Goal: Communication & Community: Answer question/provide support

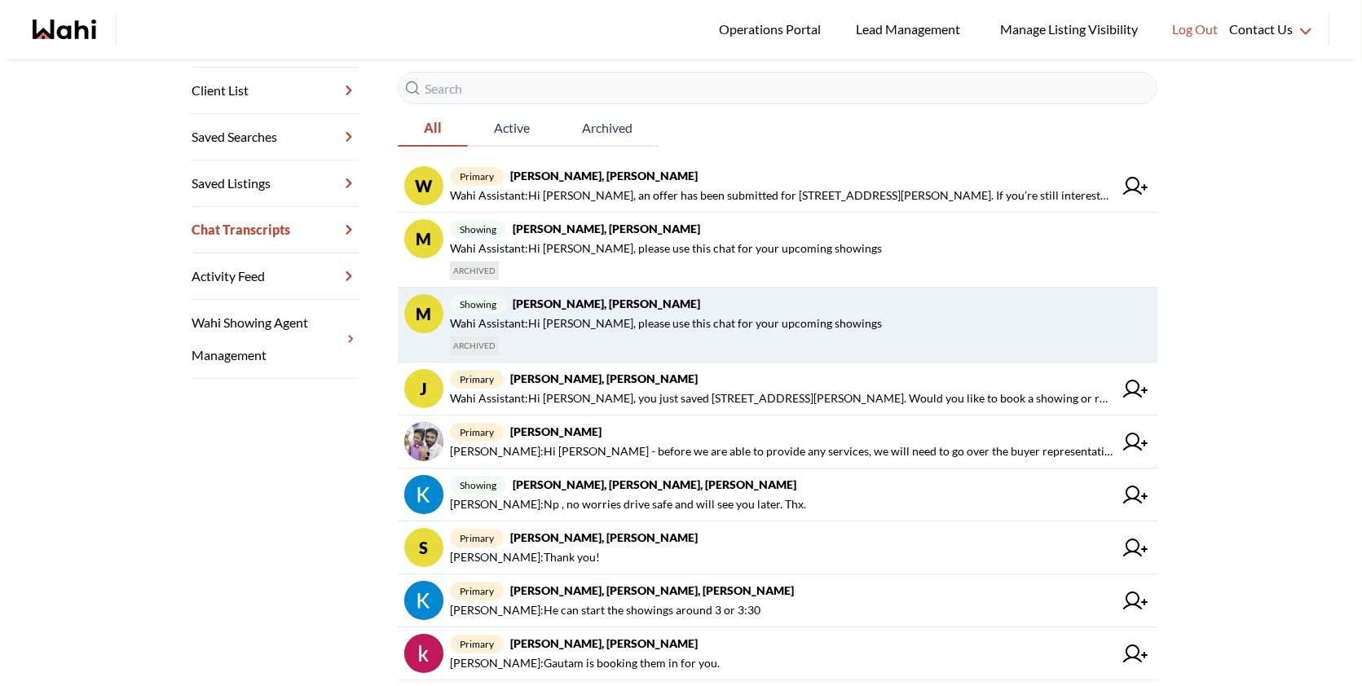
scroll to position [284, 0]
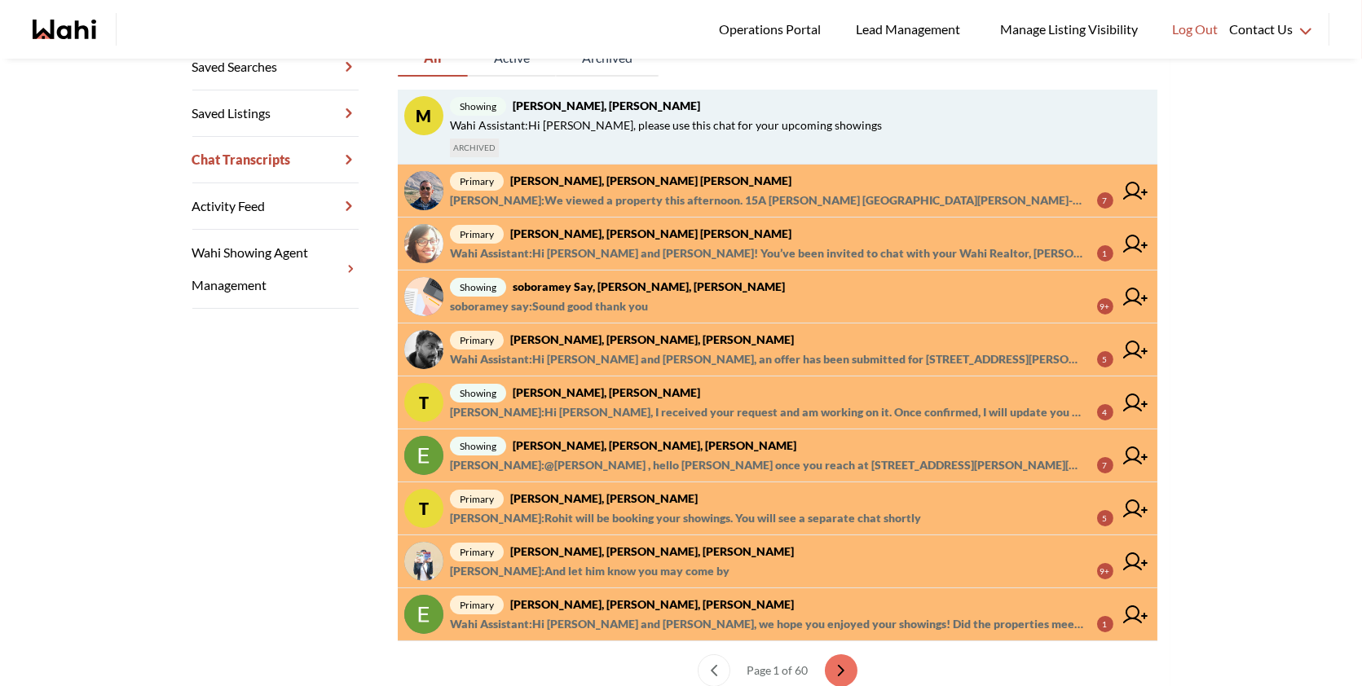
scroll to position [349, 0]
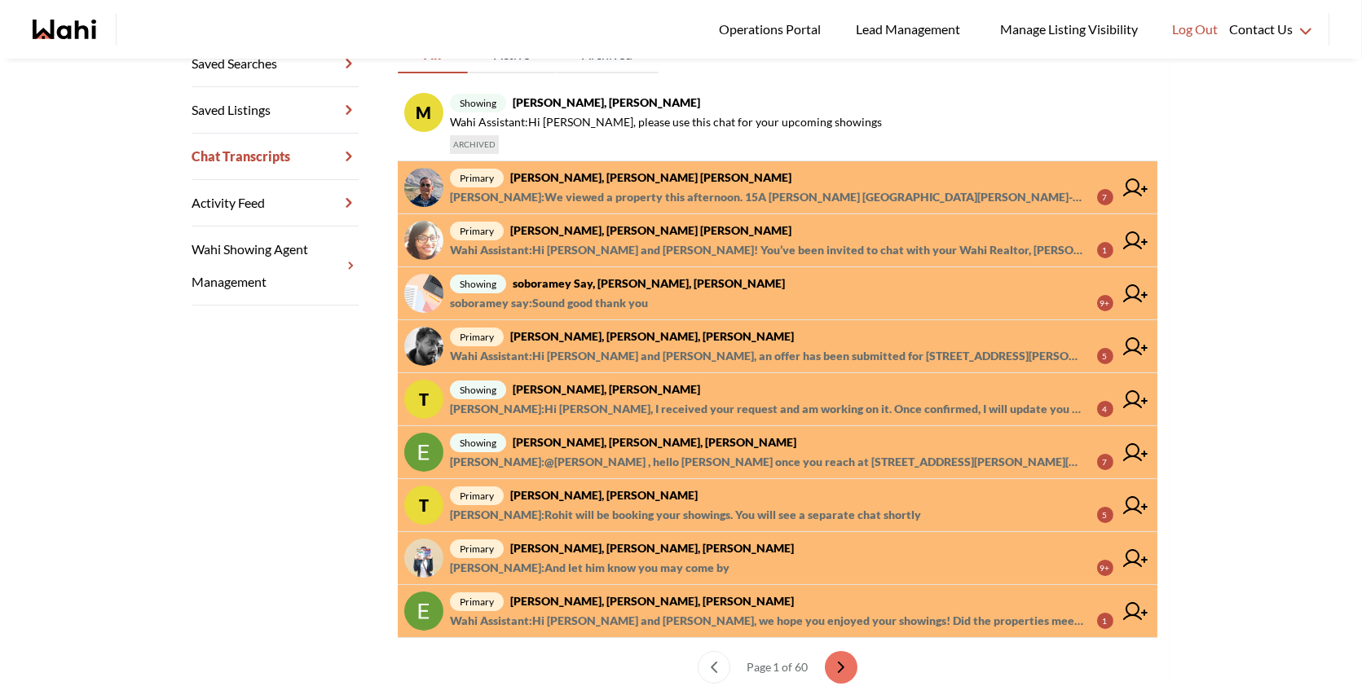
click at [720, 174] on span "primary [PERSON_NAME], [PERSON_NAME] [PERSON_NAME]" at bounding box center [781, 178] width 663 height 20
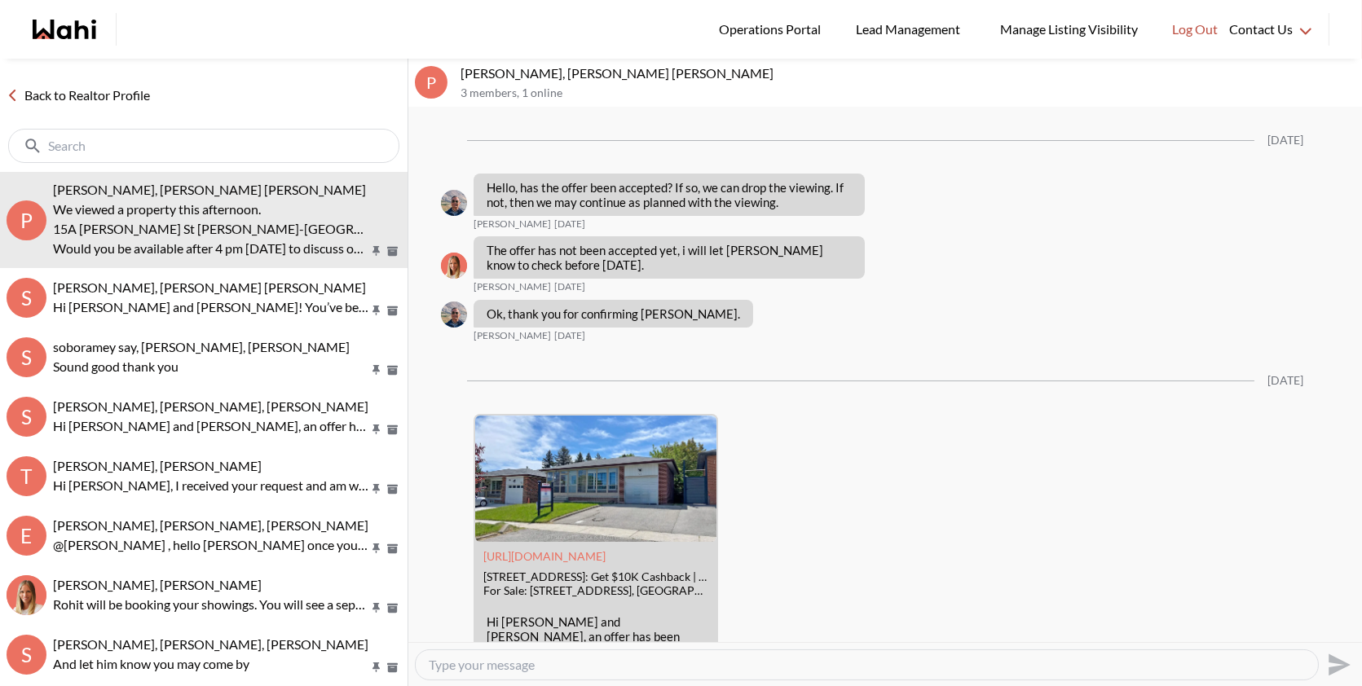
scroll to position [3676, 0]
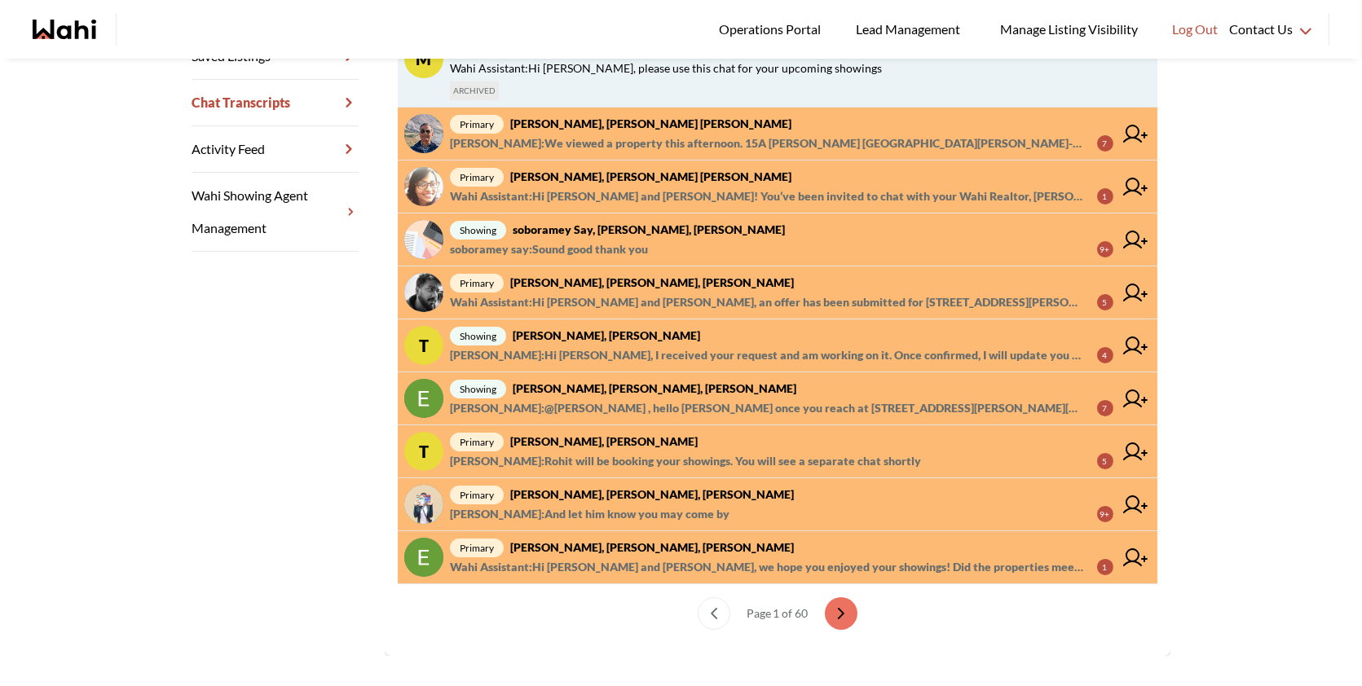
scroll to position [421, 0]
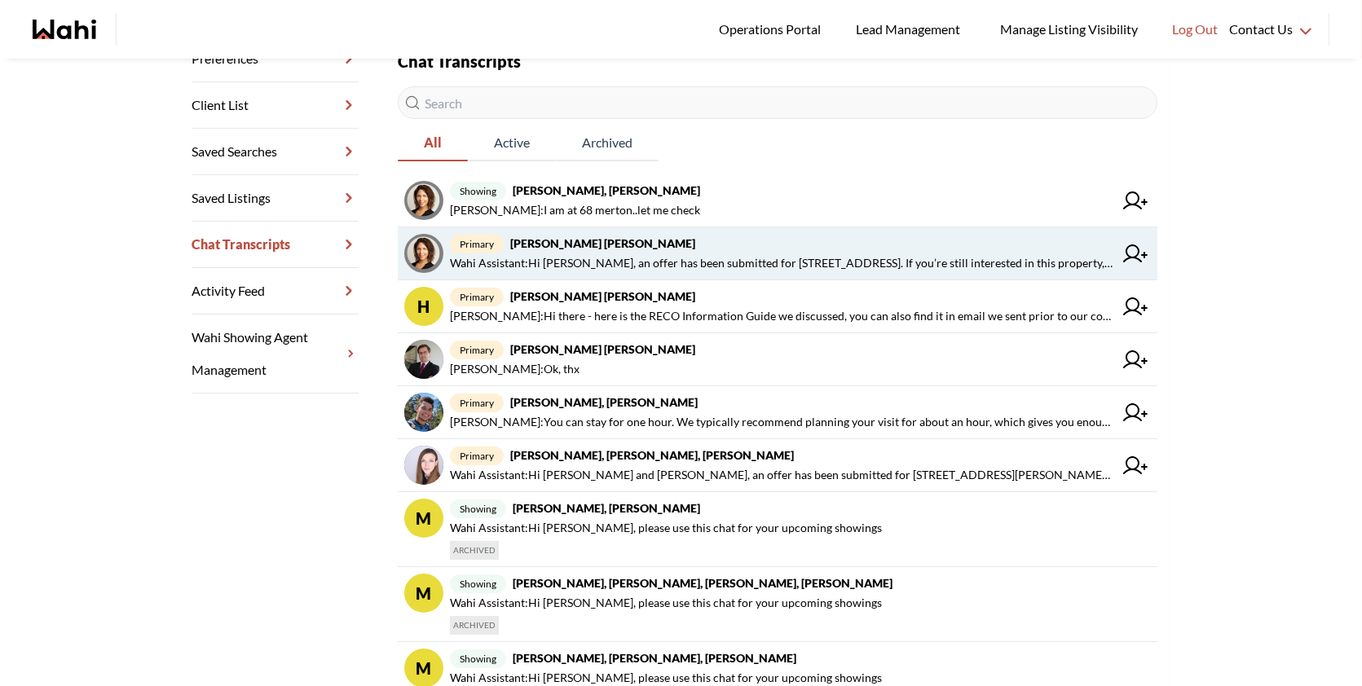
scroll to position [262, 0]
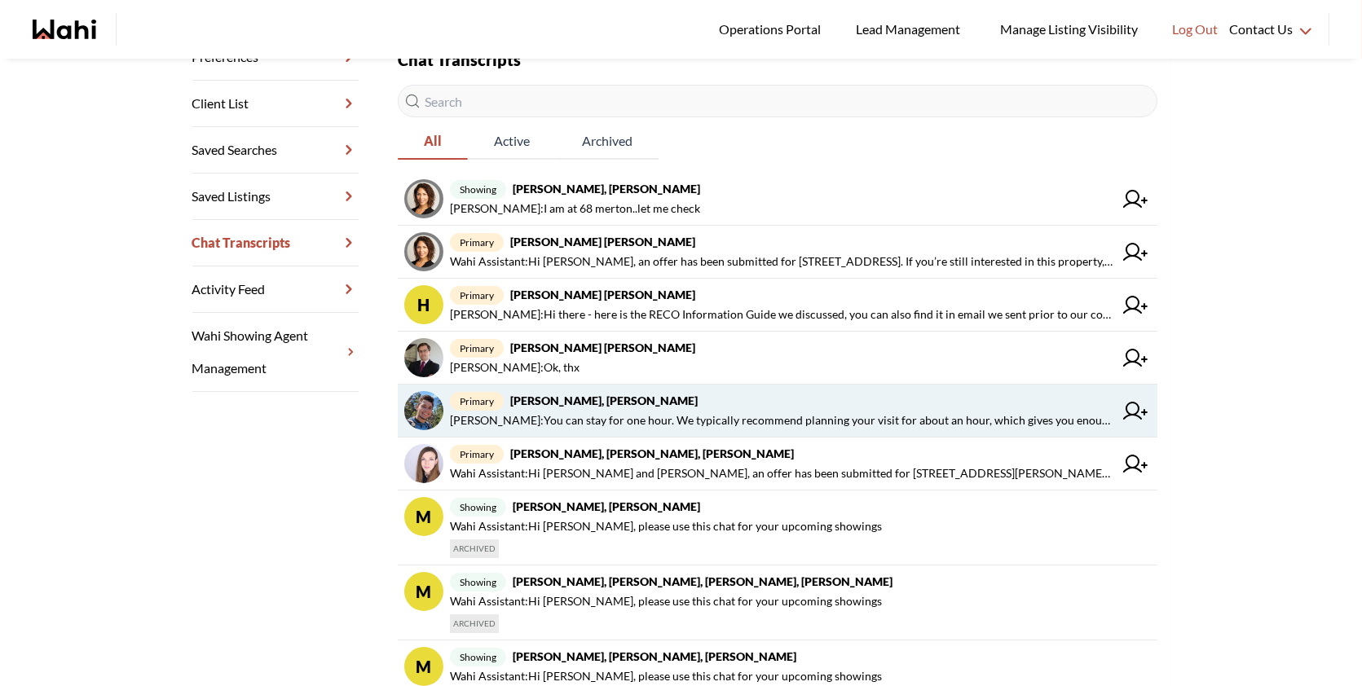
click at [747, 411] on span "Behnam Fazili : You can stay for one hour. We typically recommend planning your…" at bounding box center [781, 421] width 663 height 20
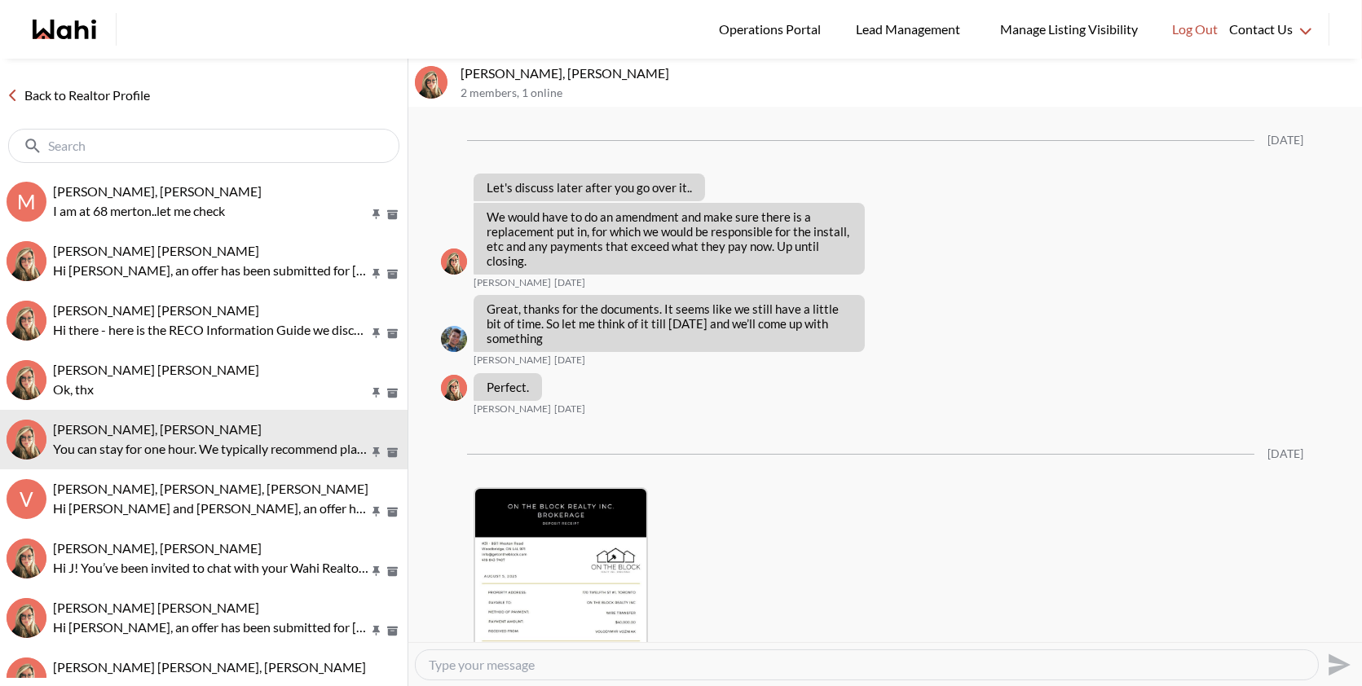
scroll to position [3167, 0]
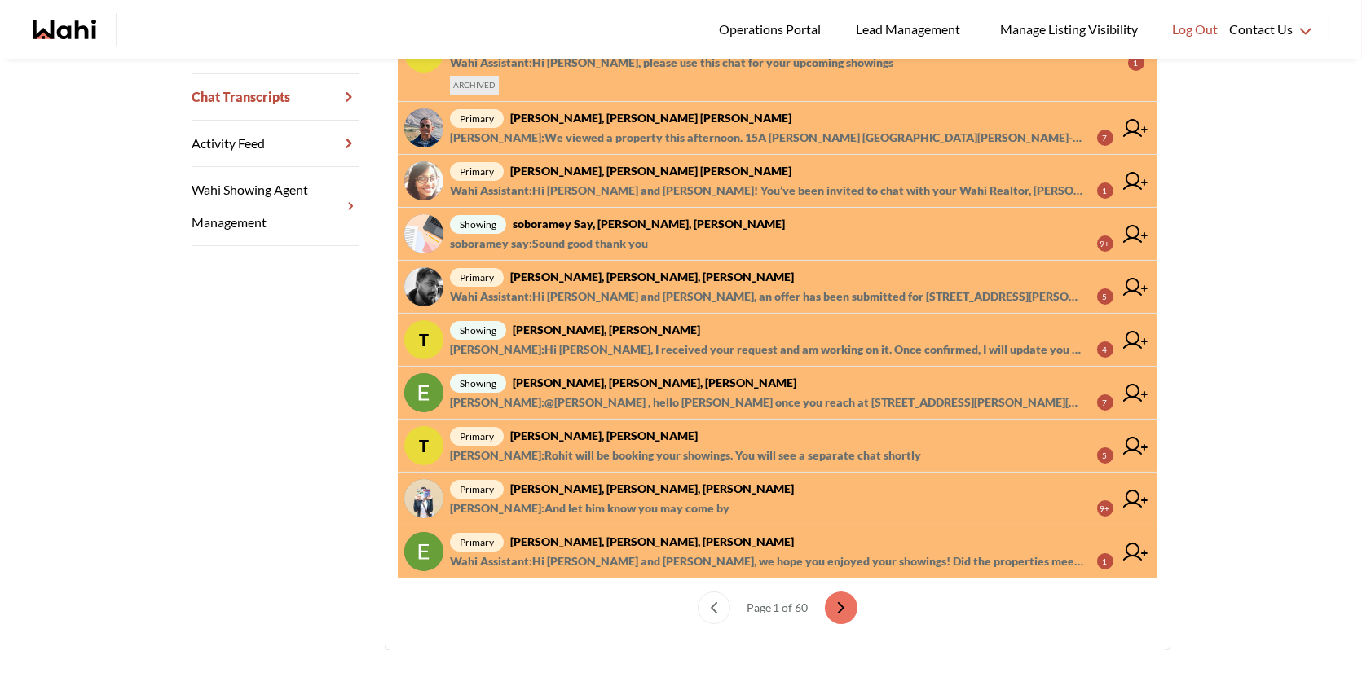
scroll to position [421, 0]
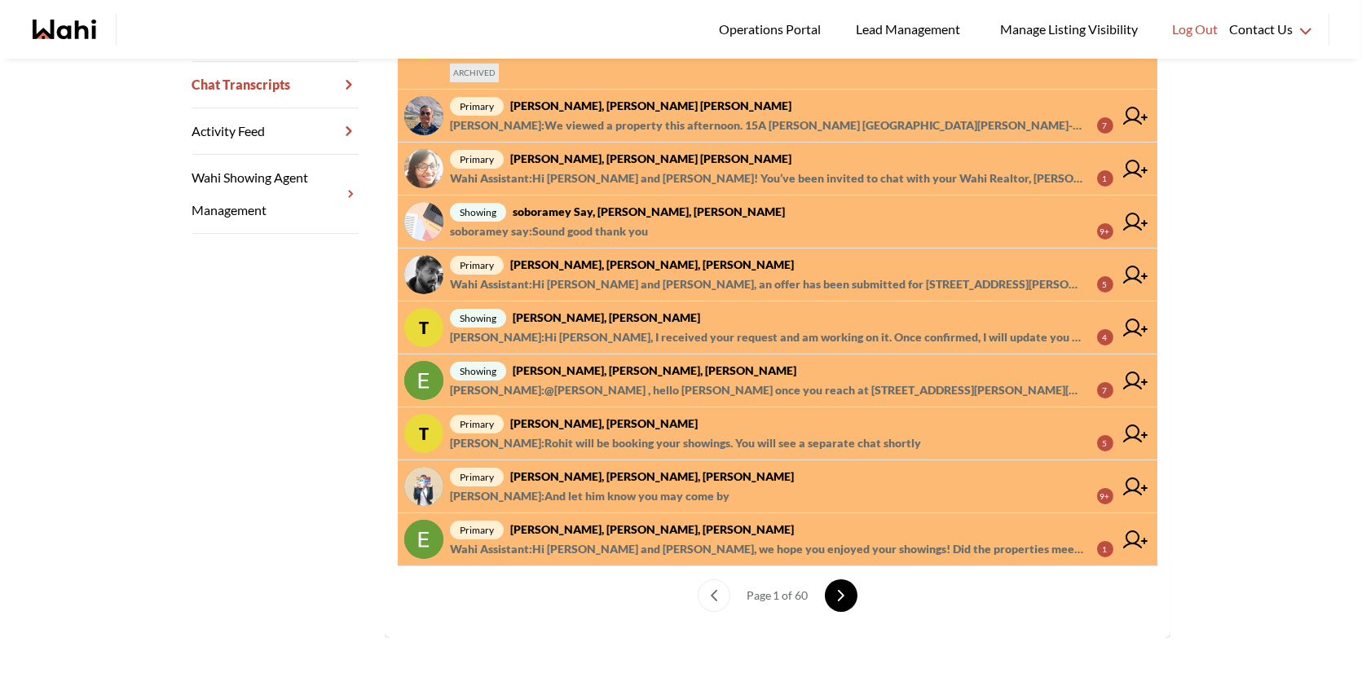
click at [830, 600] on button "next page" at bounding box center [841, 595] width 33 height 33
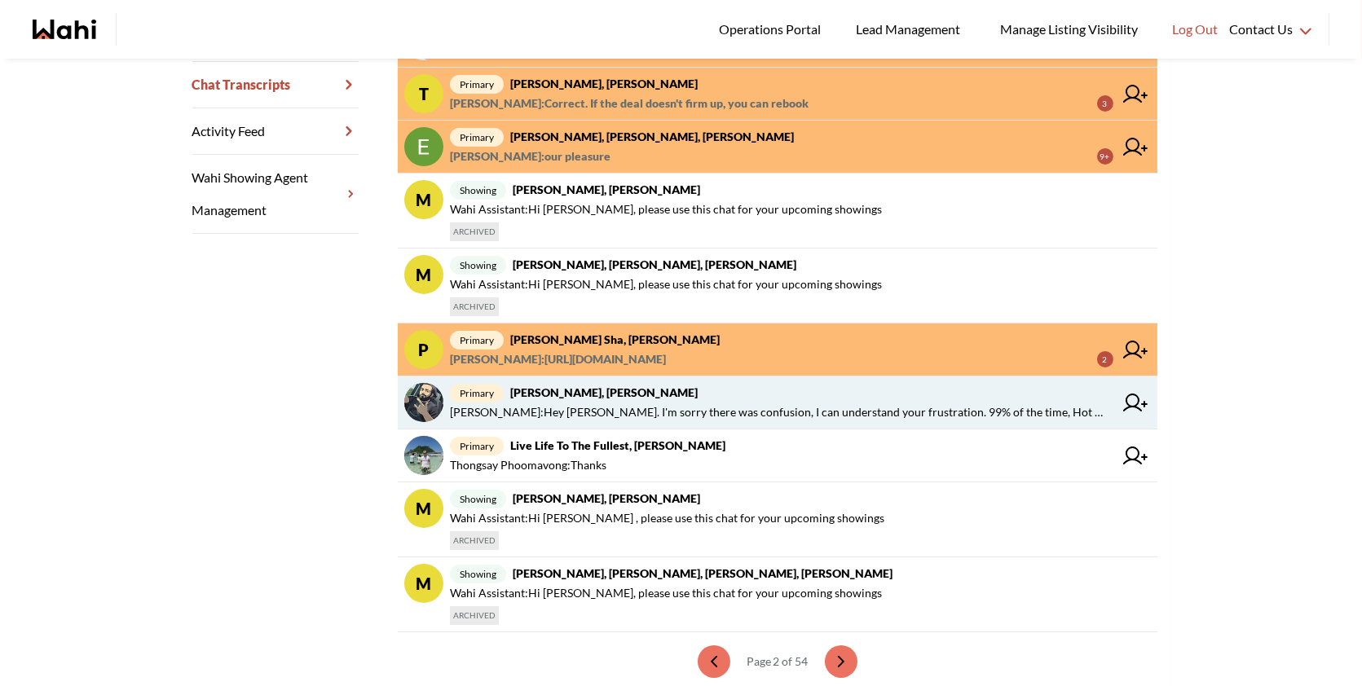
click at [631, 392] on span "primary Saeid Kanani, Michelle" at bounding box center [781, 393] width 663 height 20
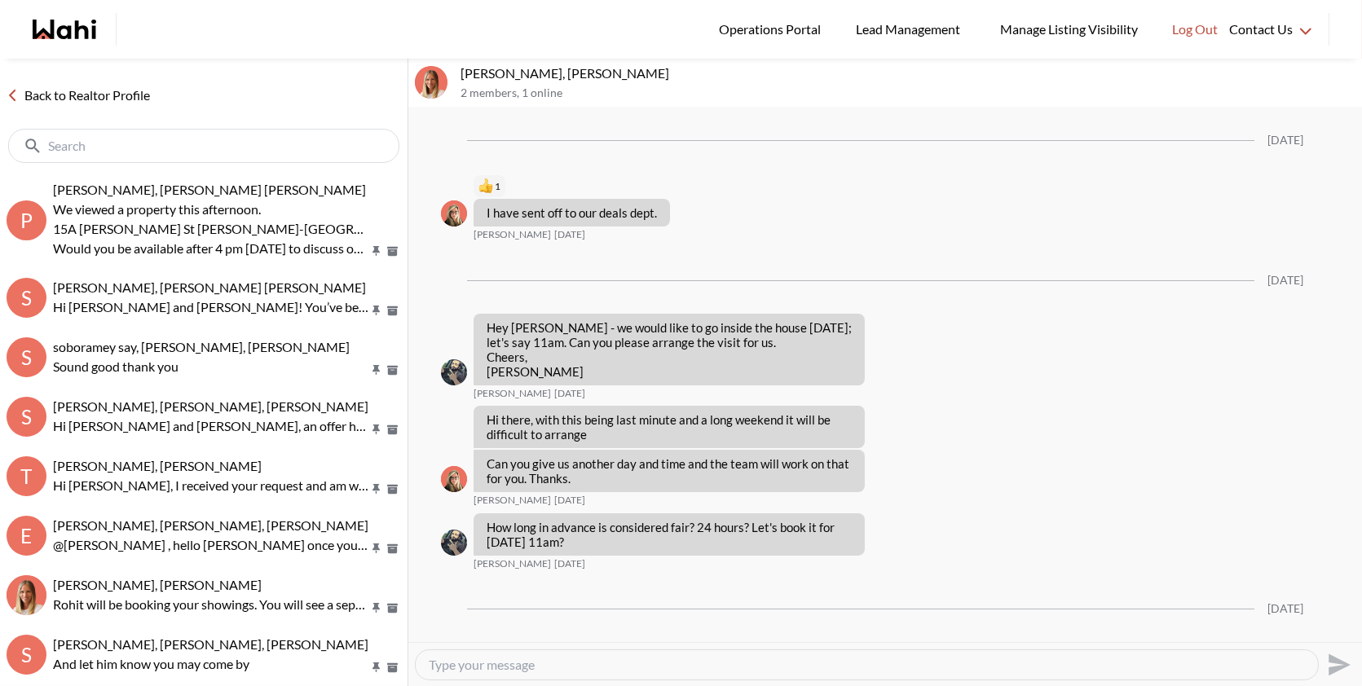
scroll to position [1553, 0]
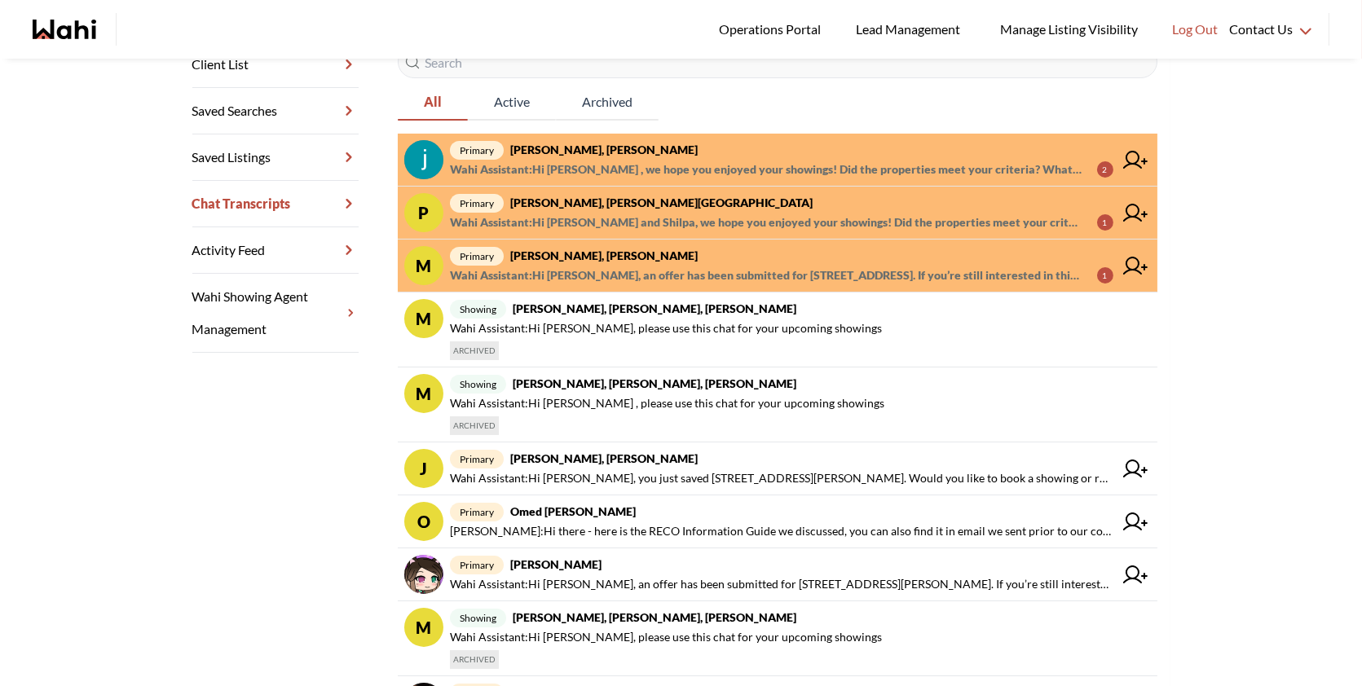
scroll to position [303, 0]
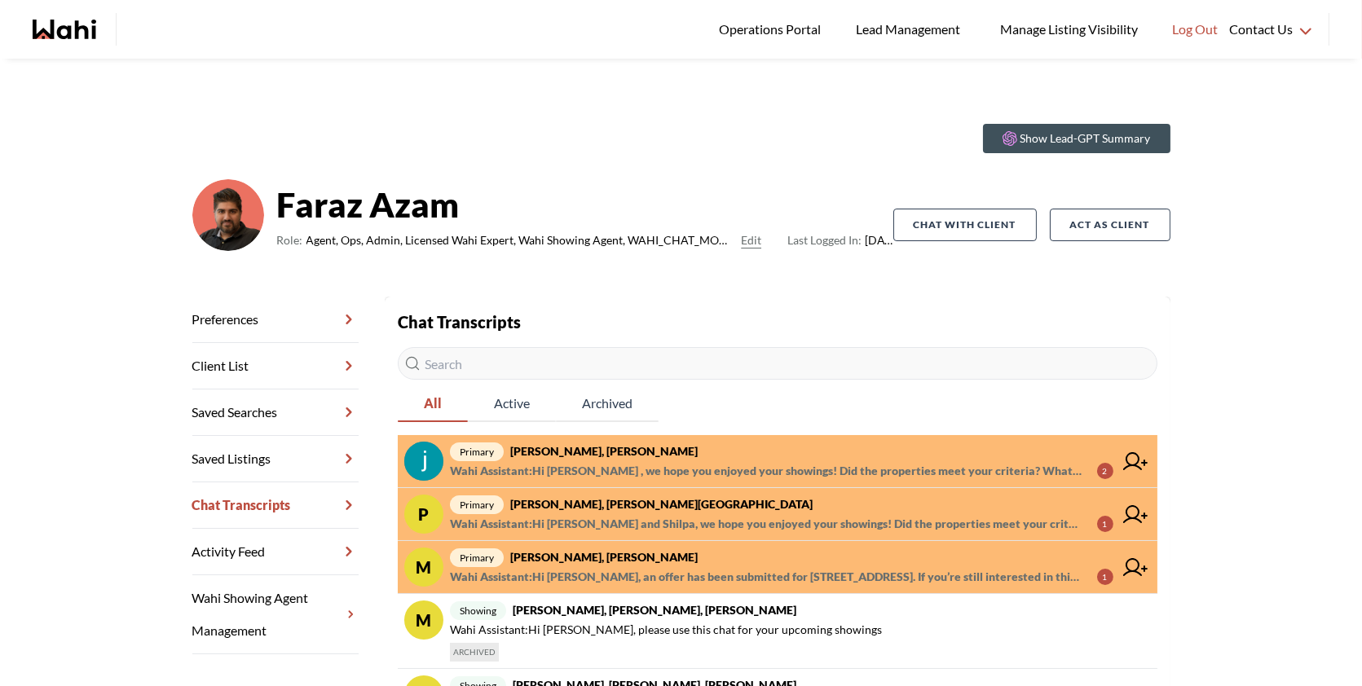
click at [738, 456] on span "primary Souhel Bally, Faraz" at bounding box center [781, 452] width 663 height 20
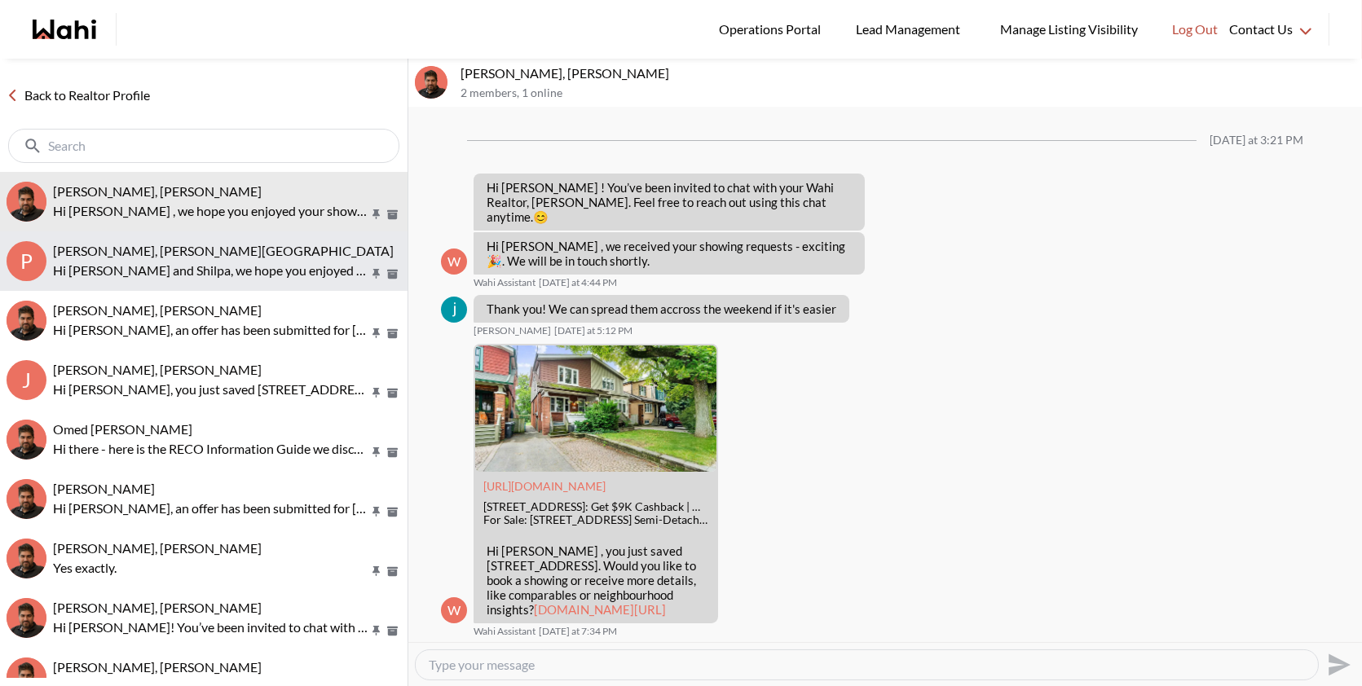
scroll to position [686, 0]
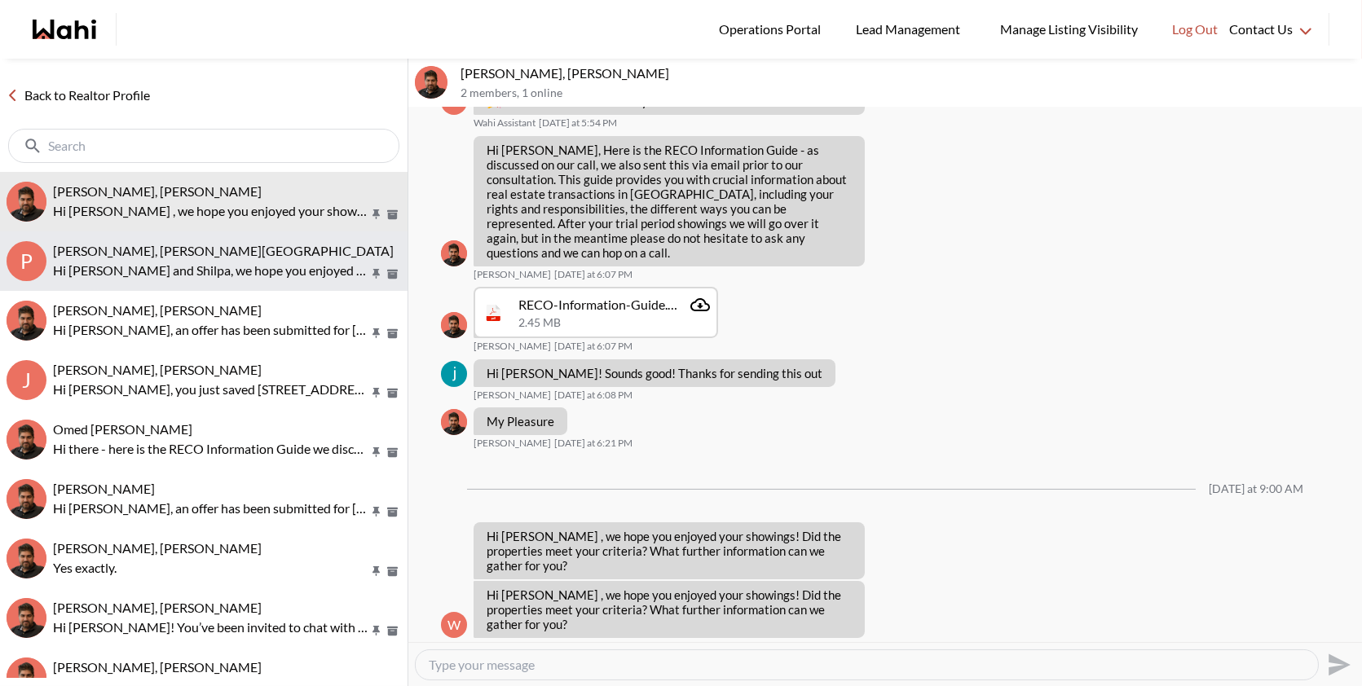
click at [200, 280] on button "P Pradeep Pradhan, Shilpa Pradhan, Faraz Hi Pradeep and Shilpa, we hope you enj…" at bounding box center [203, 260] width 407 height 59
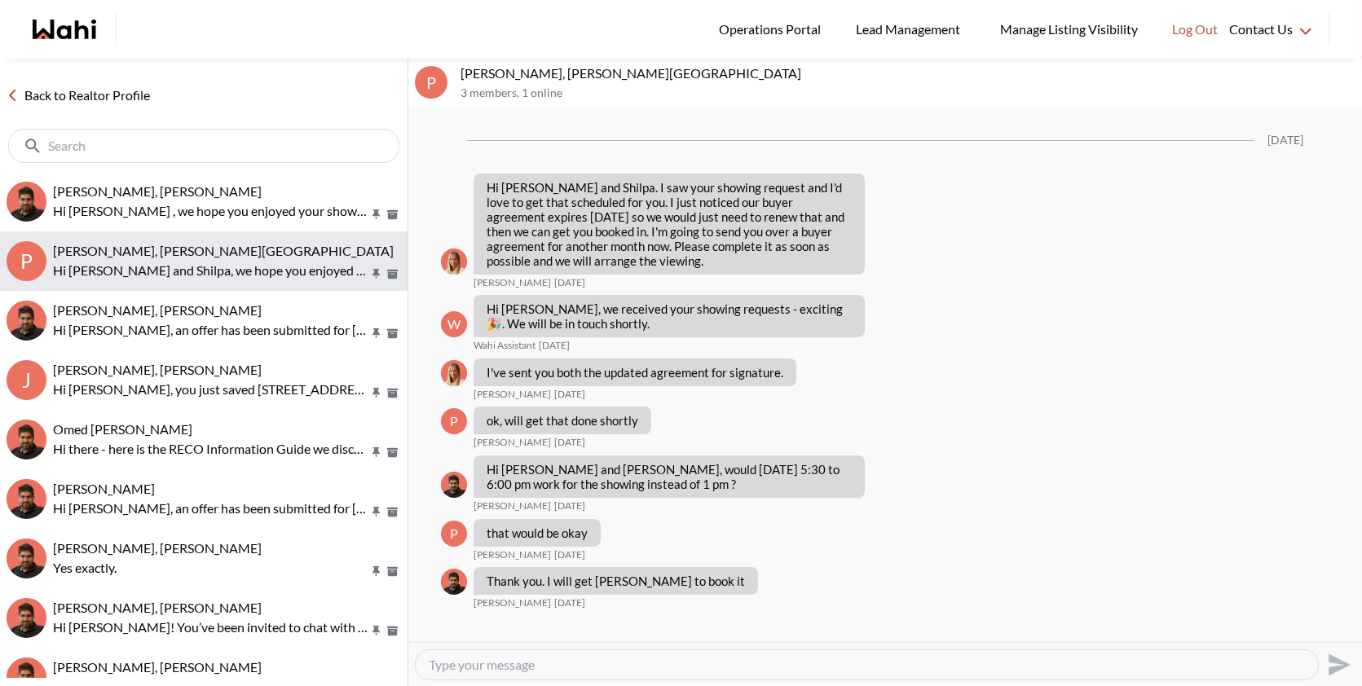
scroll to position [1533, 0]
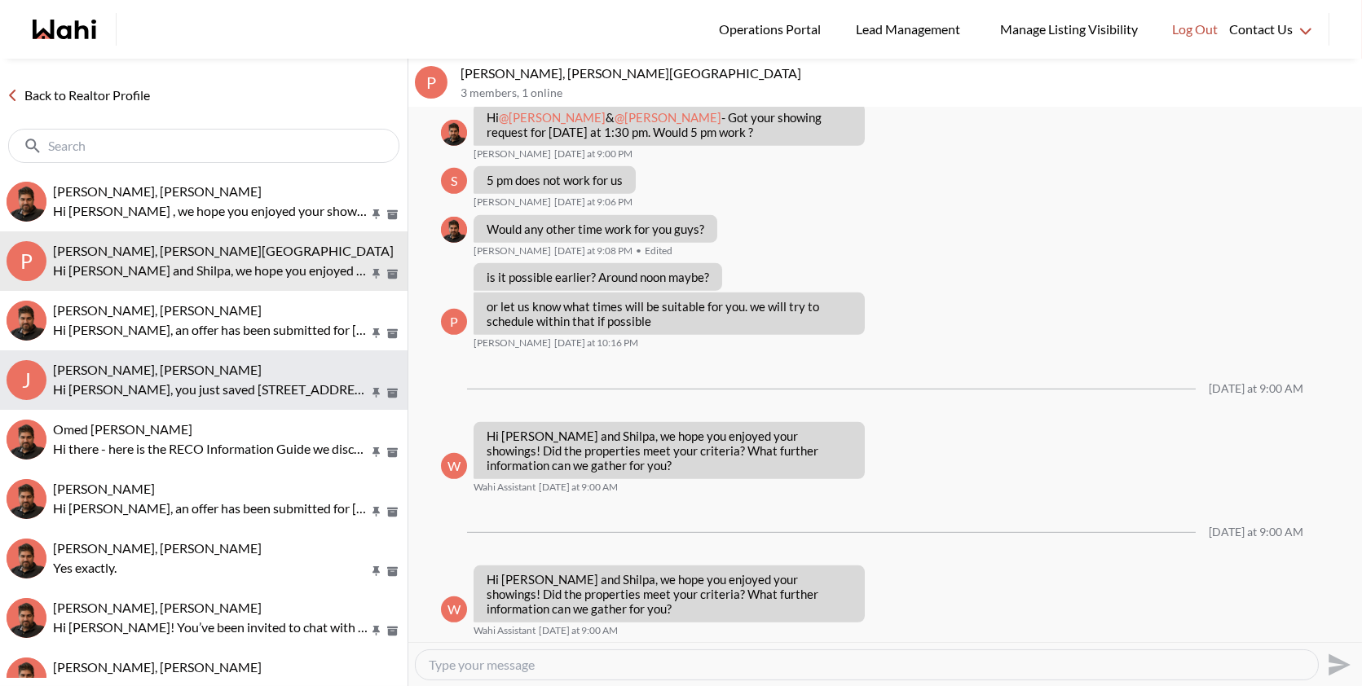
click at [197, 353] on button "J Josh Hortaleza, Faraz, Behnam Hi Josh, you just saved 23 Lorraine Dr #801, To…" at bounding box center [203, 379] width 407 height 59
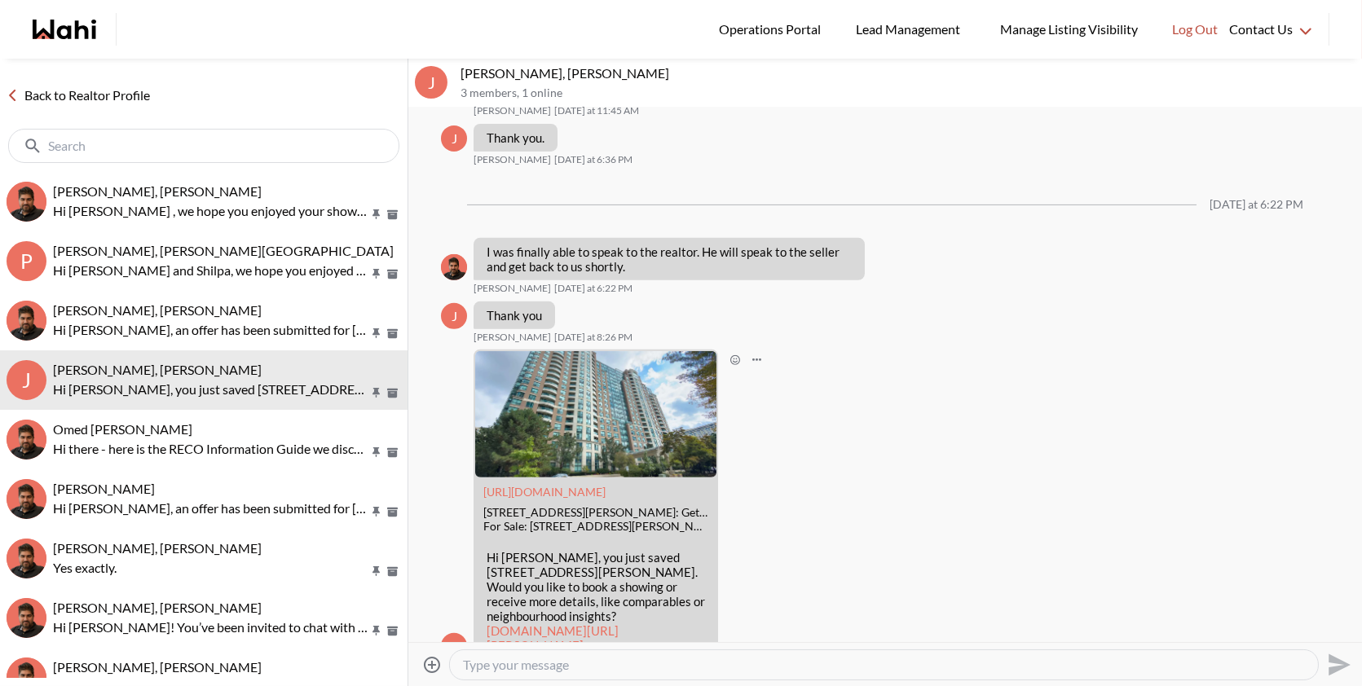
scroll to position [1432, 0]
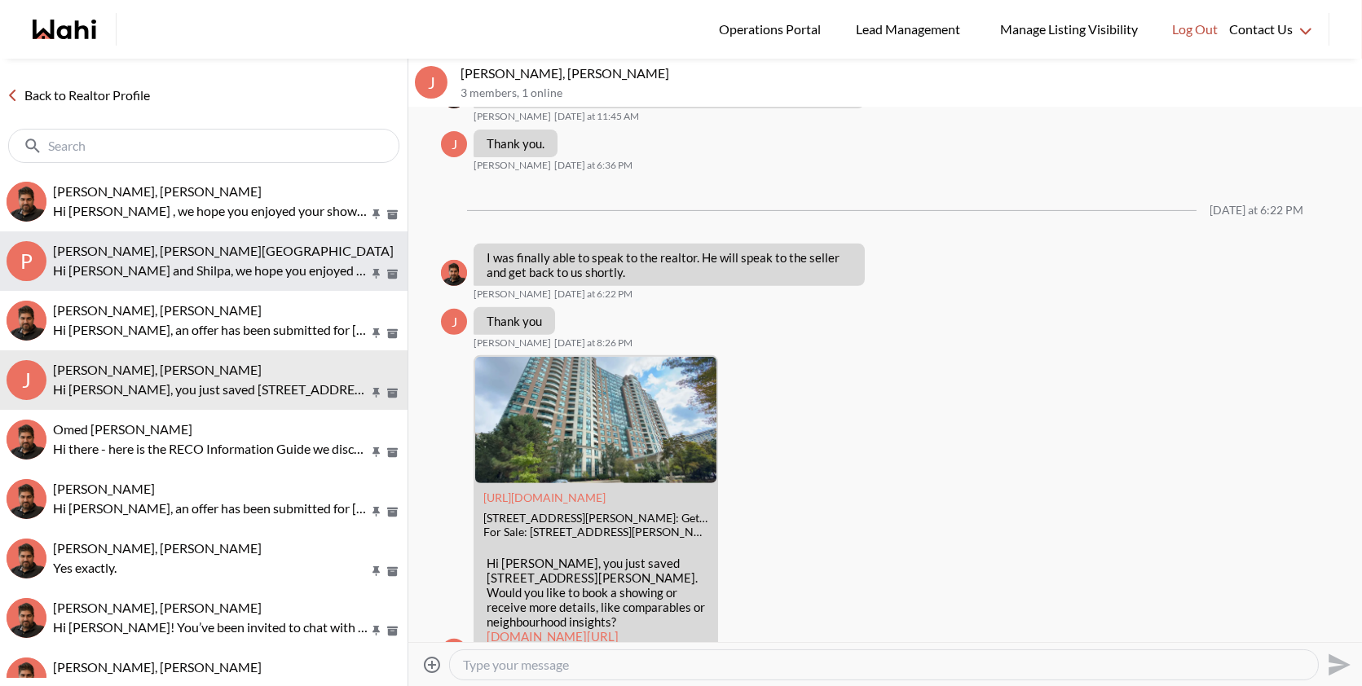
click at [268, 251] on span "[PERSON_NAME], [PERSON_NAME][GEOGRAPHIC_DATA]" at bounding box center [223, 250] width 341 height 15
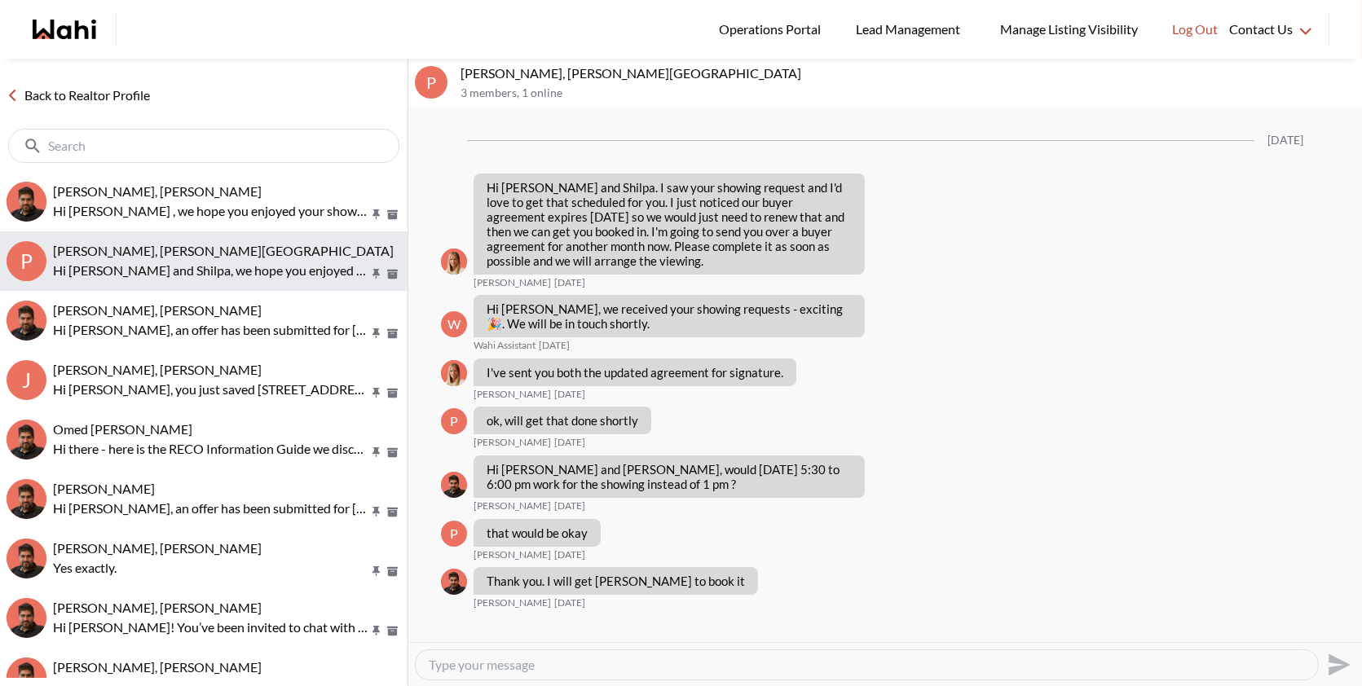
scroll to position [1533, 0]
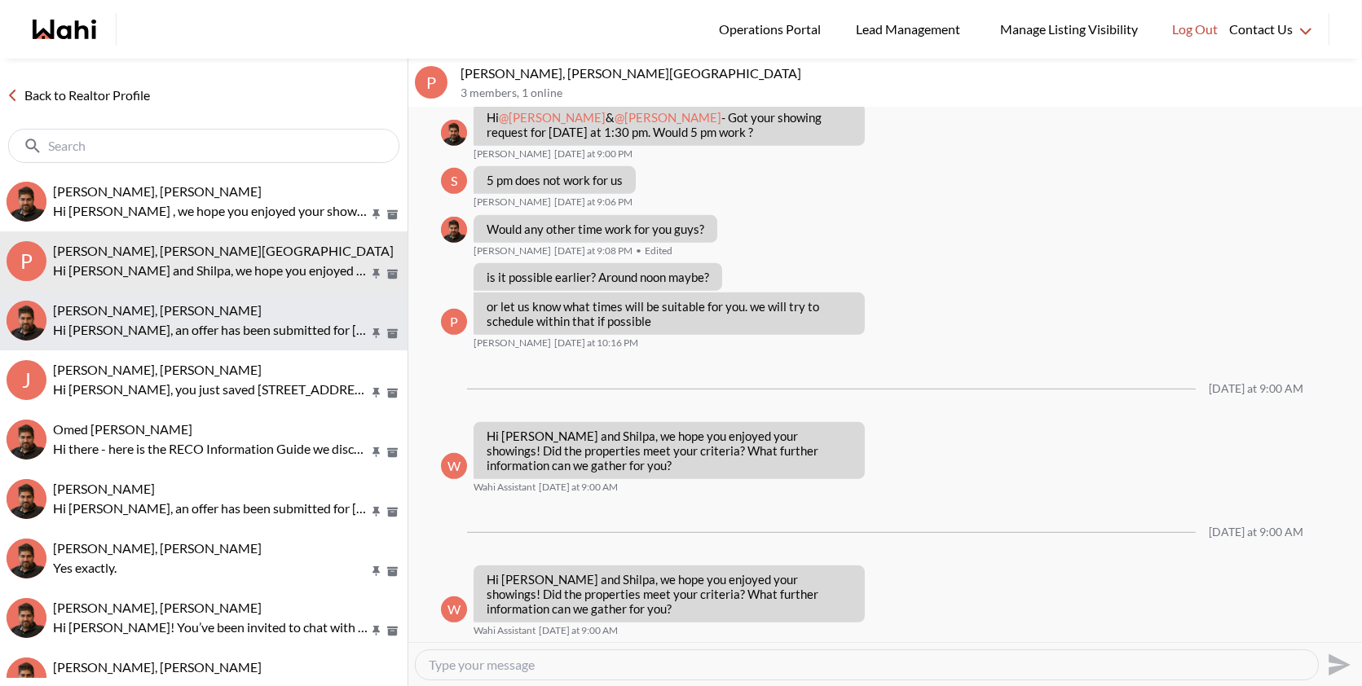
click at [208, 315] on div "Milton Henriquez, Faraz" at bounding box center [227, 310] width 348 height 16
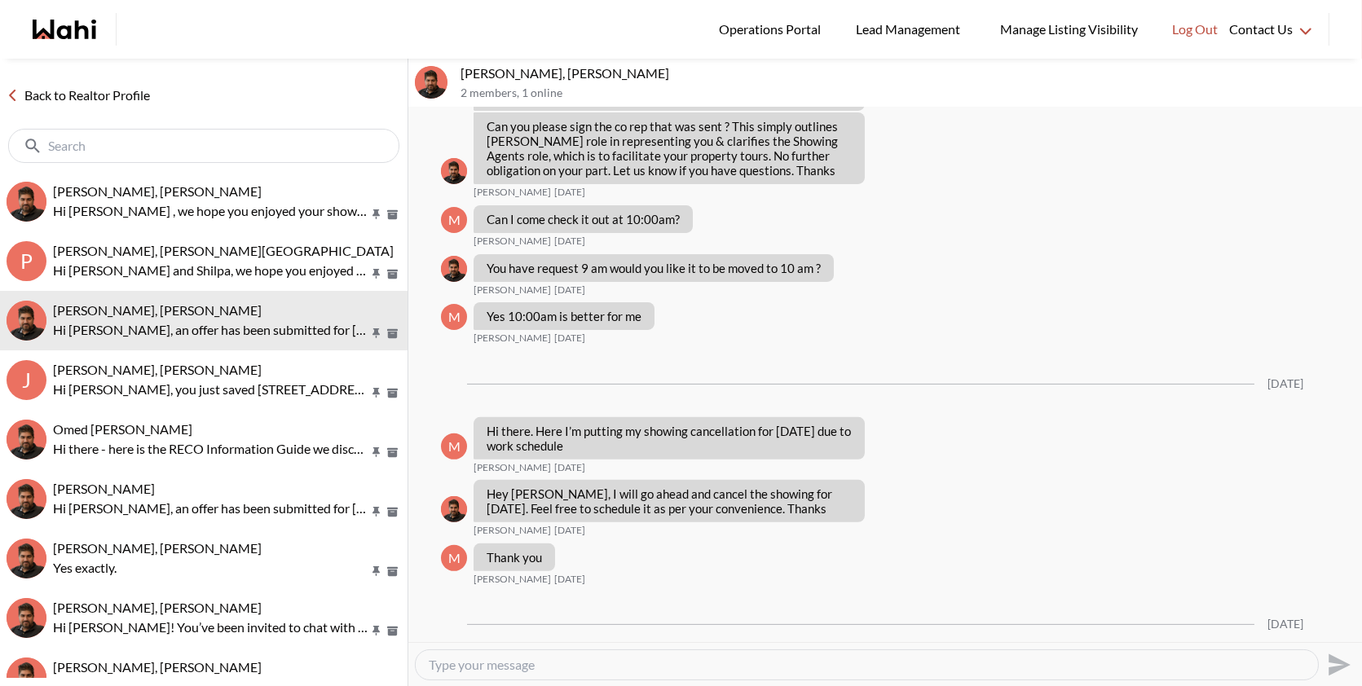
scroll to position [1237, 0]
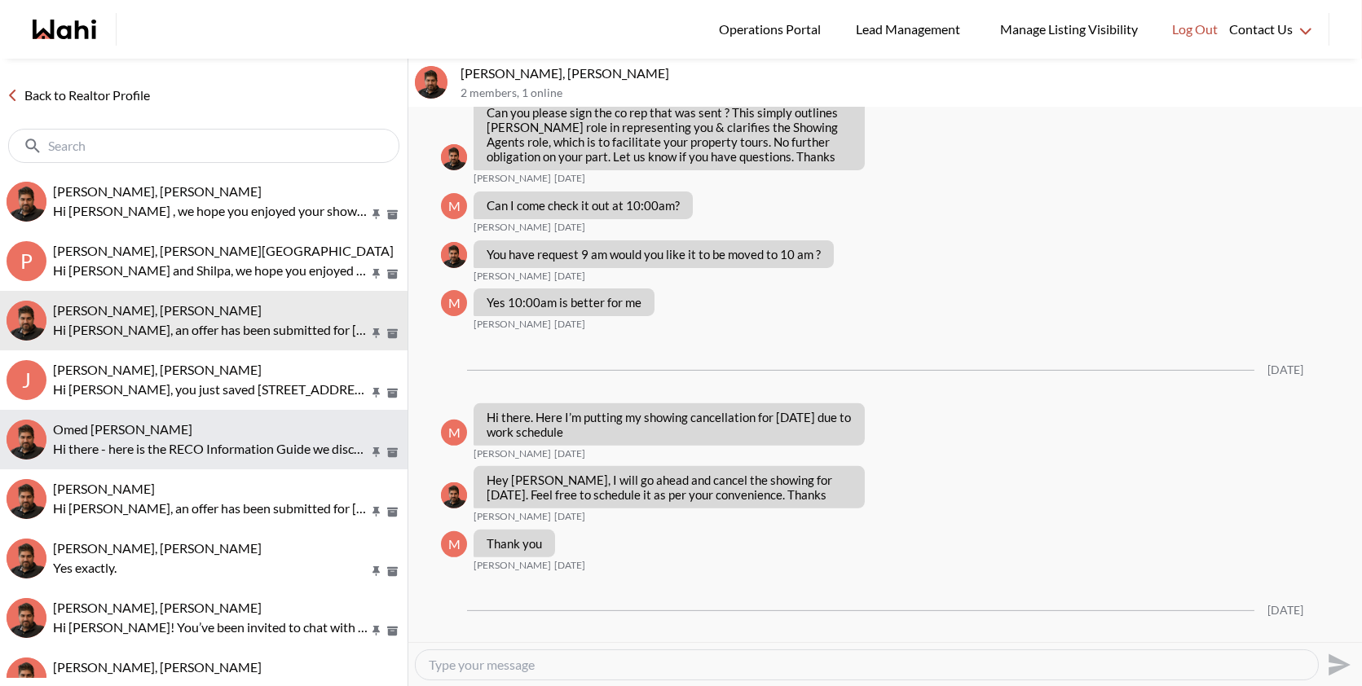
click at [325, 456] on p "Hi there - here is the RECO Information Guide we discussed, you can also find i…" at bounding box center [210, 449] width 315 height 20
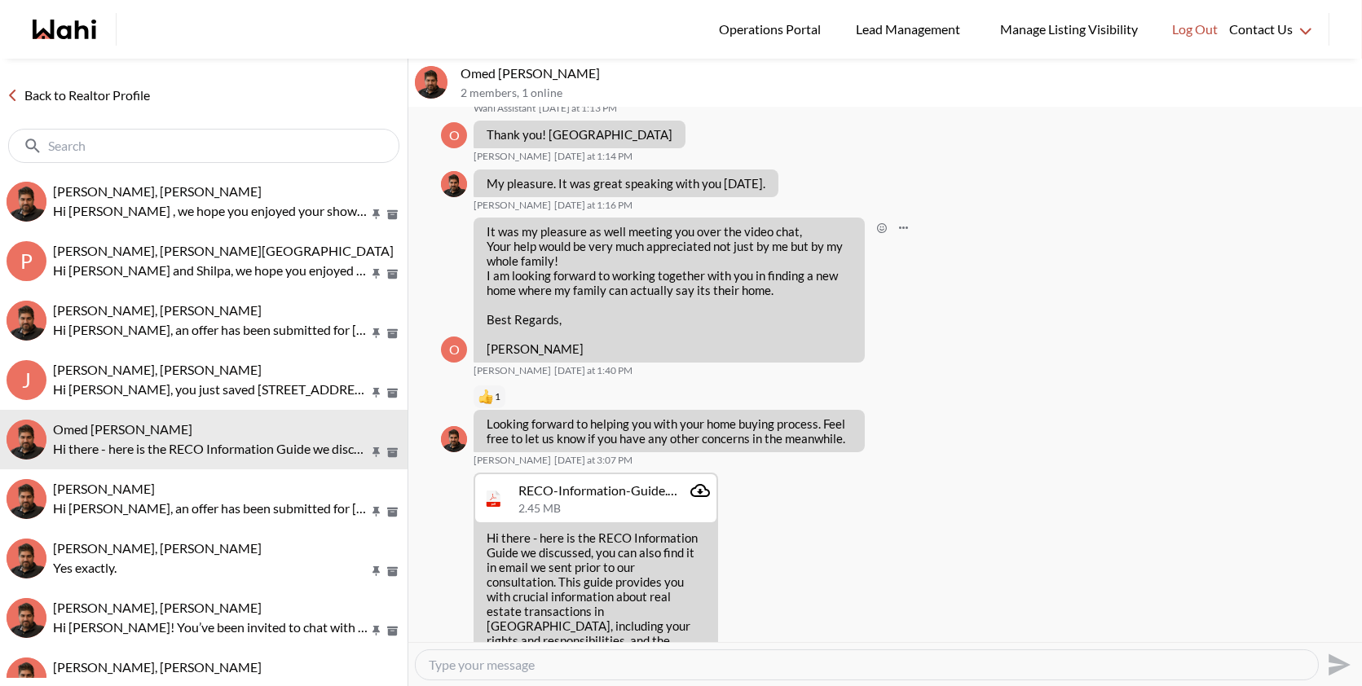
scroll to position [117, 0]
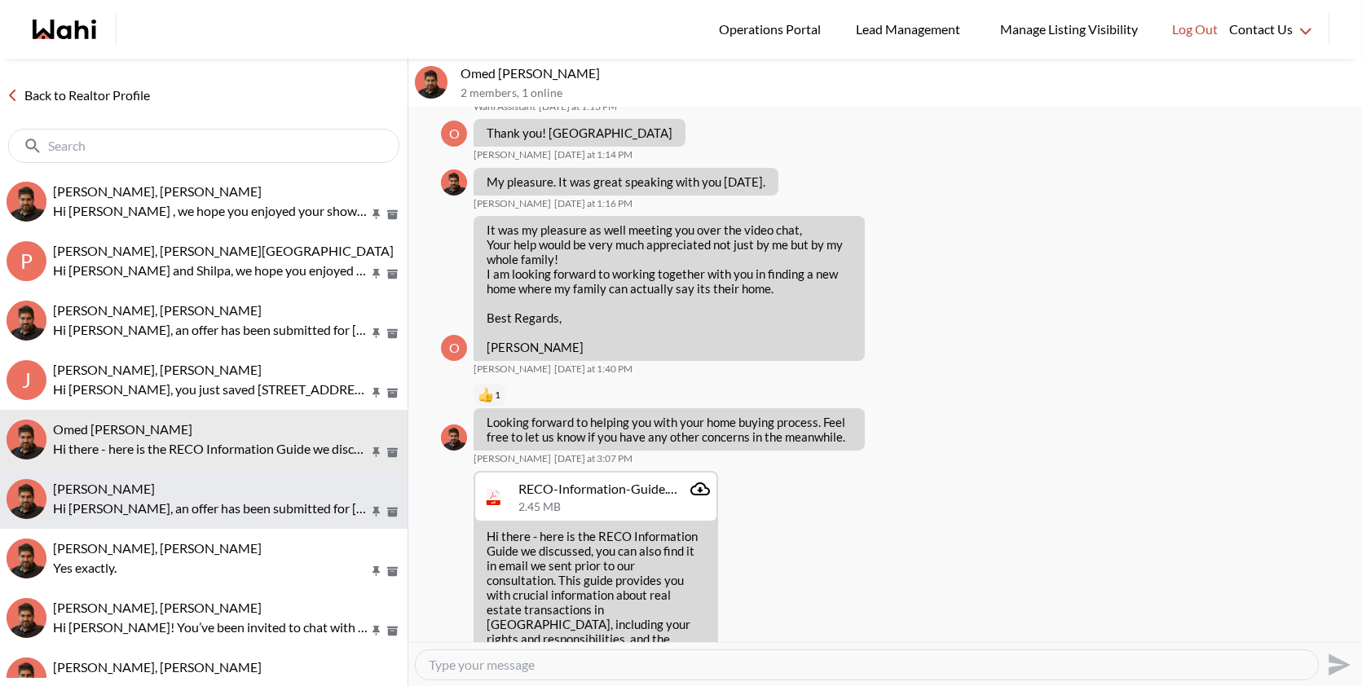
click at [192, 501] on p "Hi [PERSON_NAME], an offer has been submitted for [STREET_ADDRESS][PERSON_NAME]…" at bounding box center [210, 509] width 315 height 20
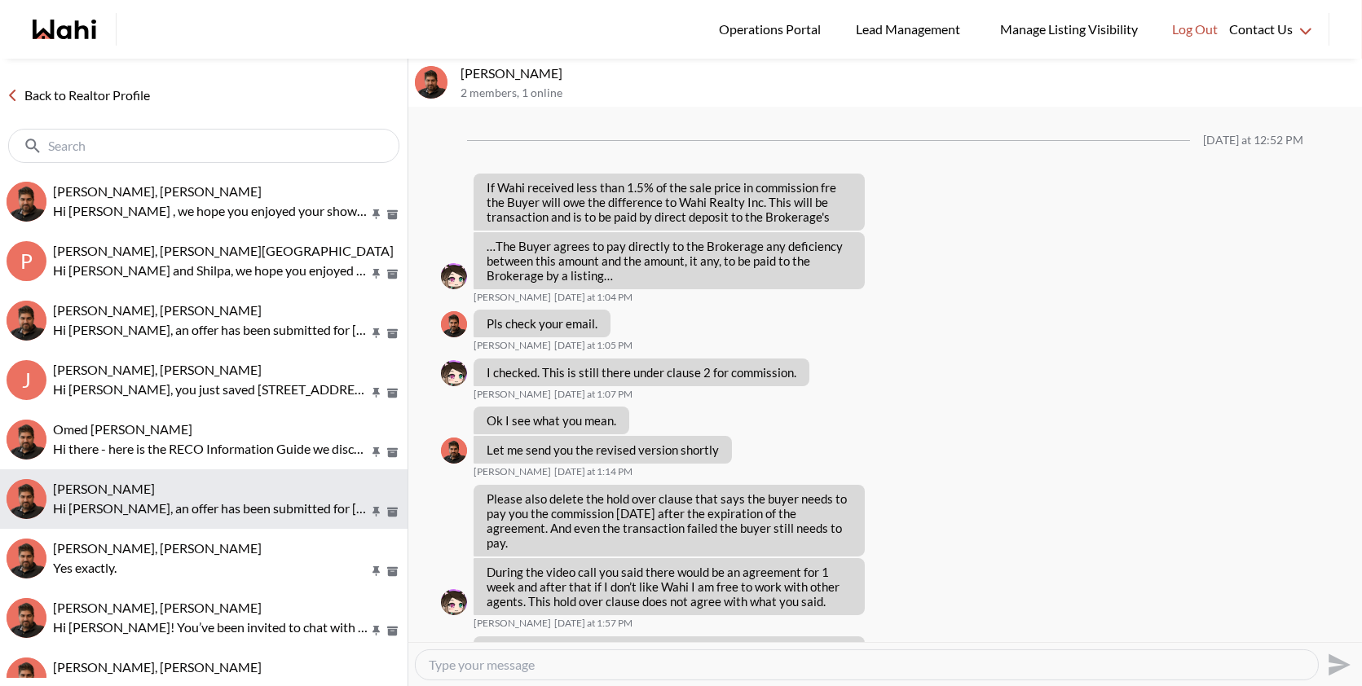
scroll to position [1855, 0]
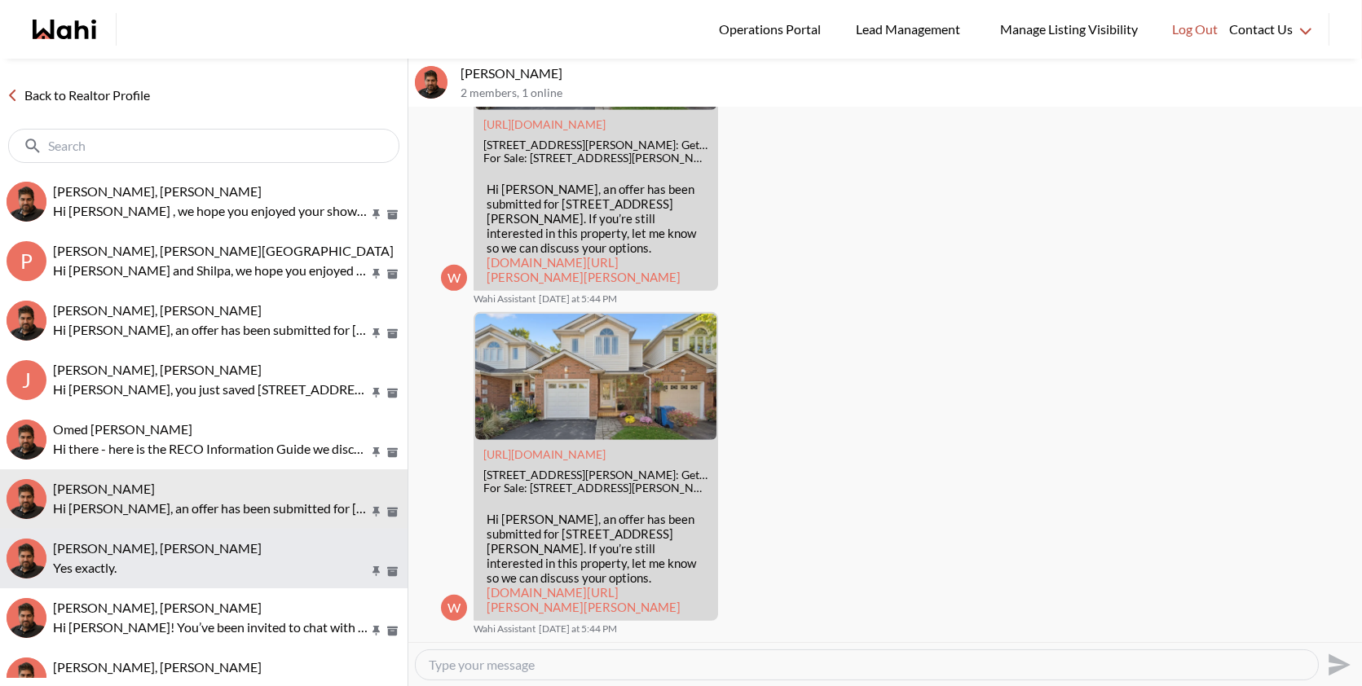
click at [168, 548] on span "Manasi Nimmala, Faraz" at bounding box center [157, 547] width 209 height 15
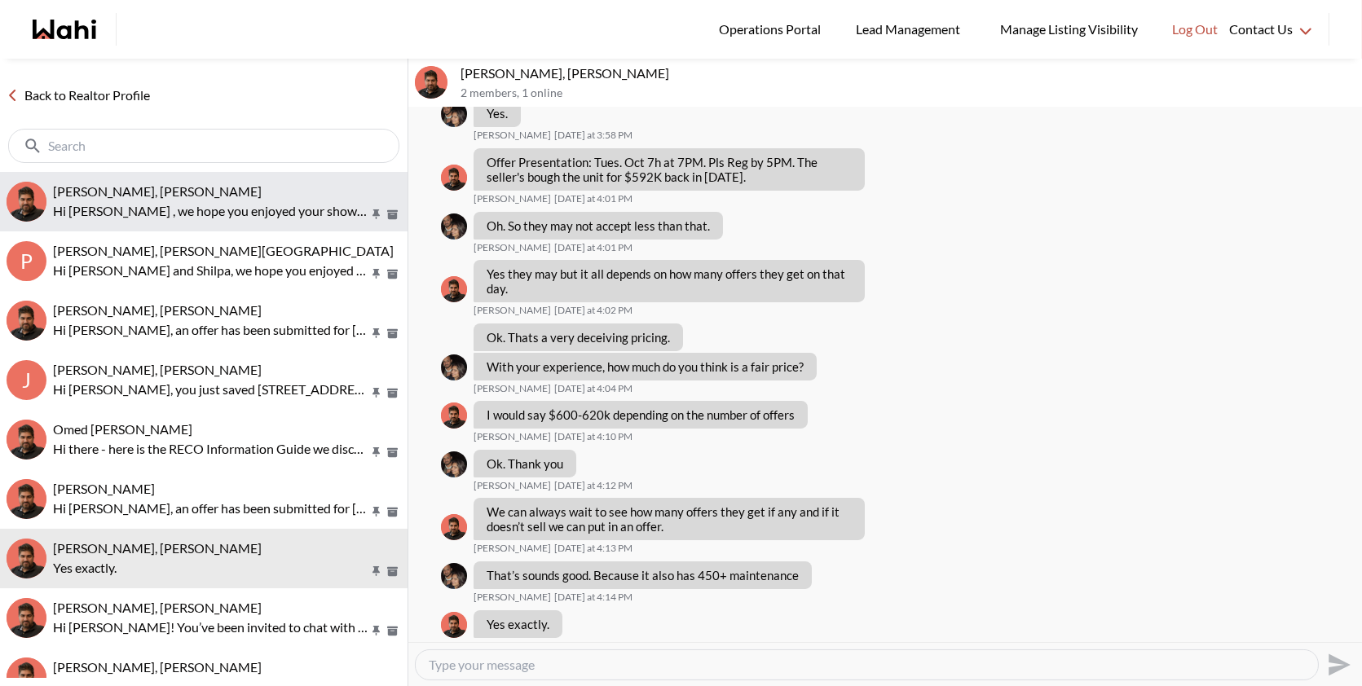
click at [312, 191] on div "Souhel Bally, Faraz" at bounding box center [227, 191] width 348 height 16
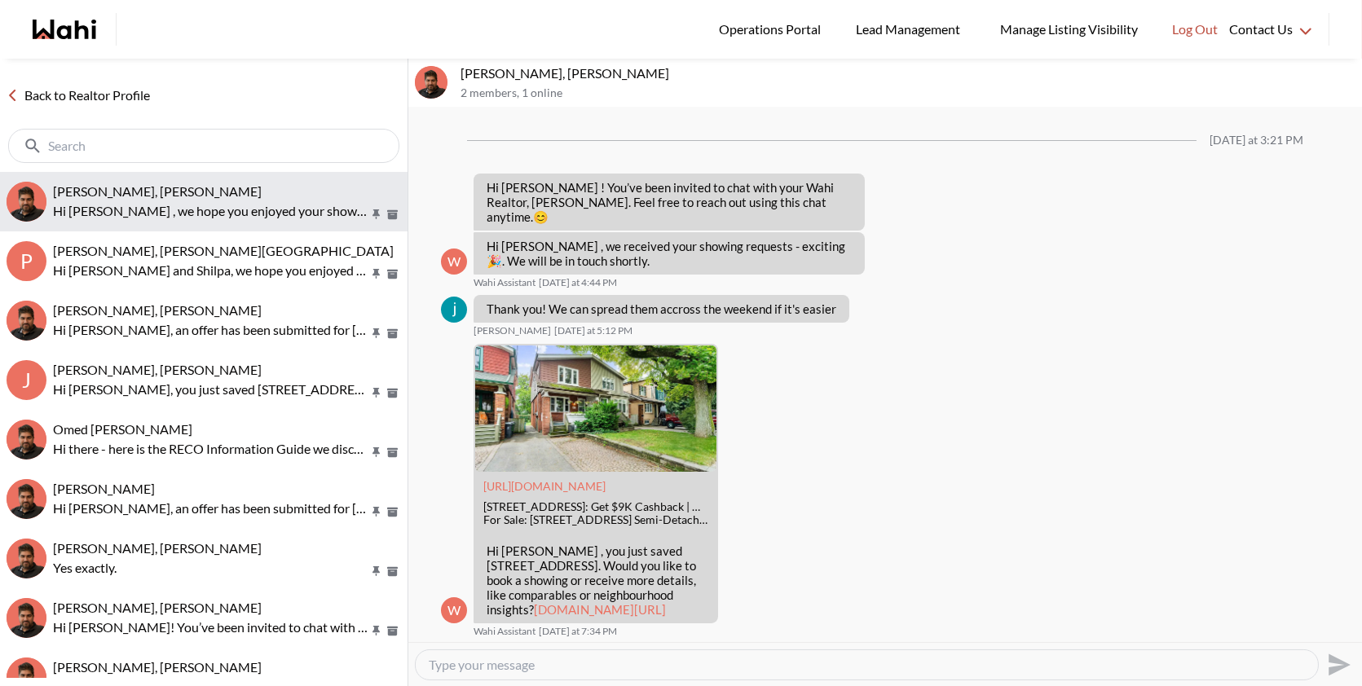
scroll to position [686, 0]
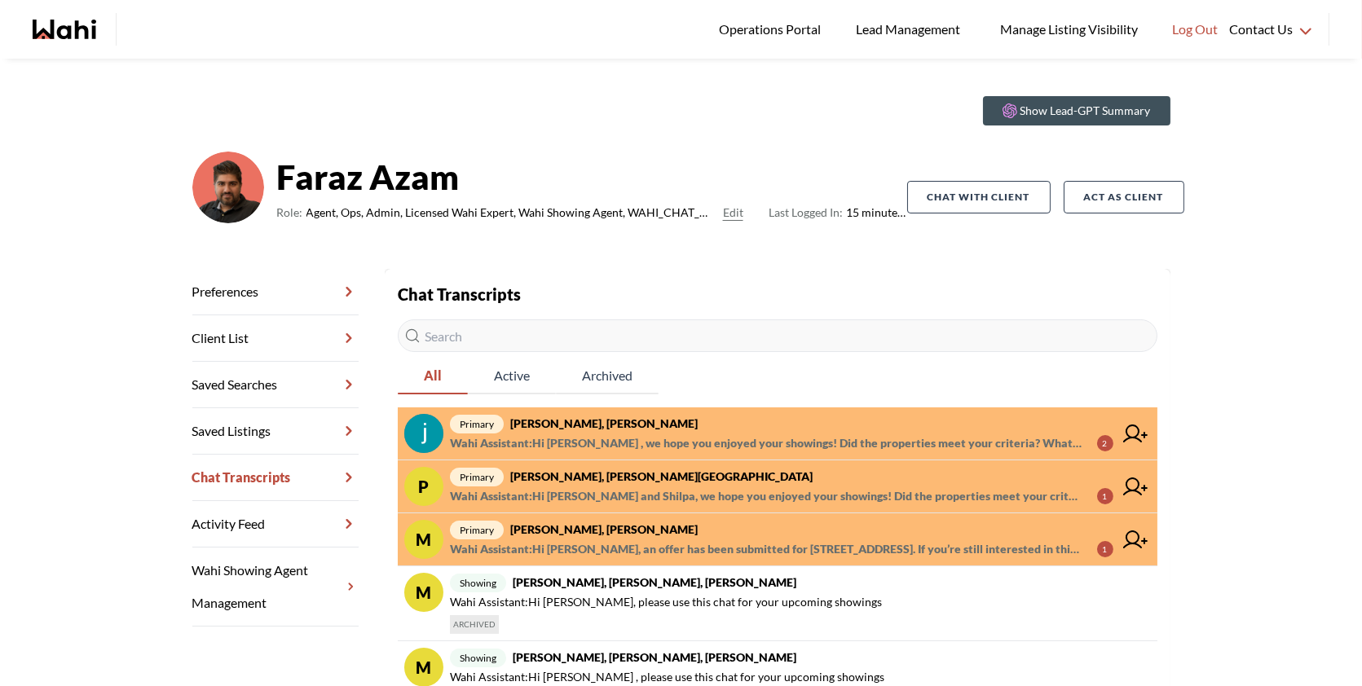
scroll to position [31, 0]
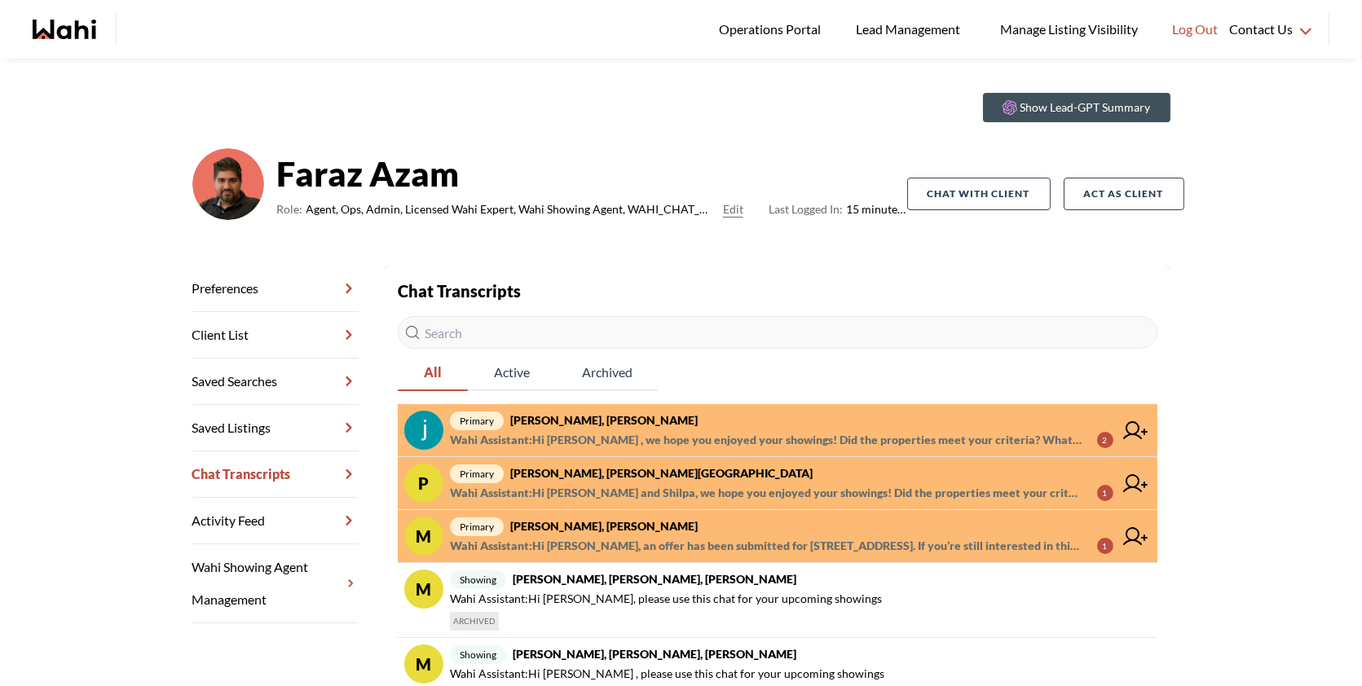
click at [737, 438] on span "Wahi Assistant : Hi Souhel , we hope you enjoyed your showings! Did the propert…" at bounding box center [767, 440] width 634 height 20
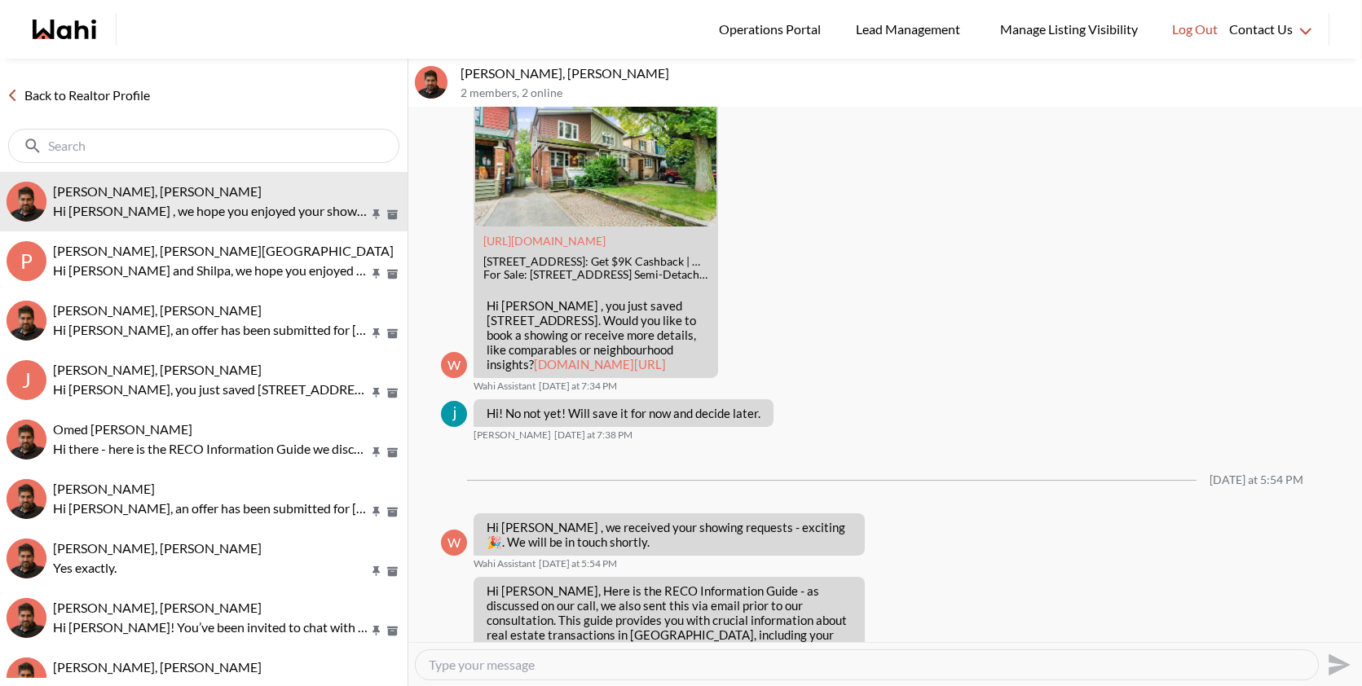
scroll to position [292, 0]
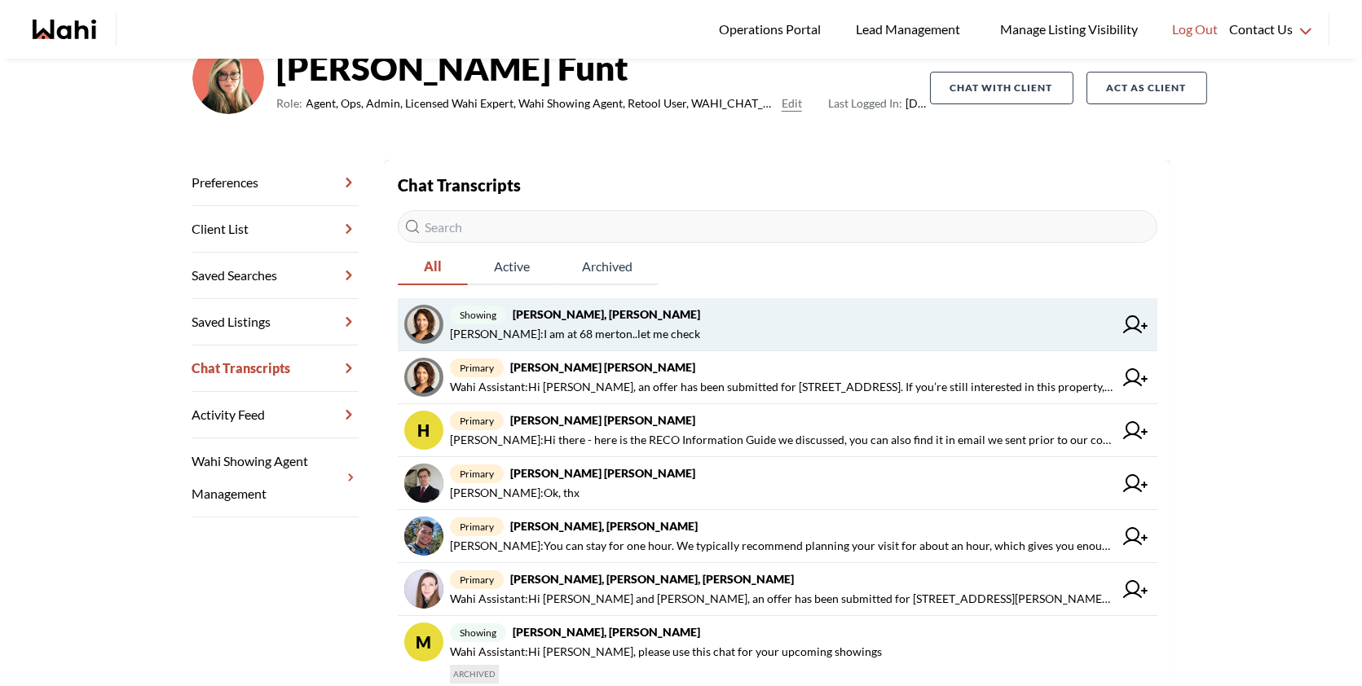
scroll to position [139, 0]
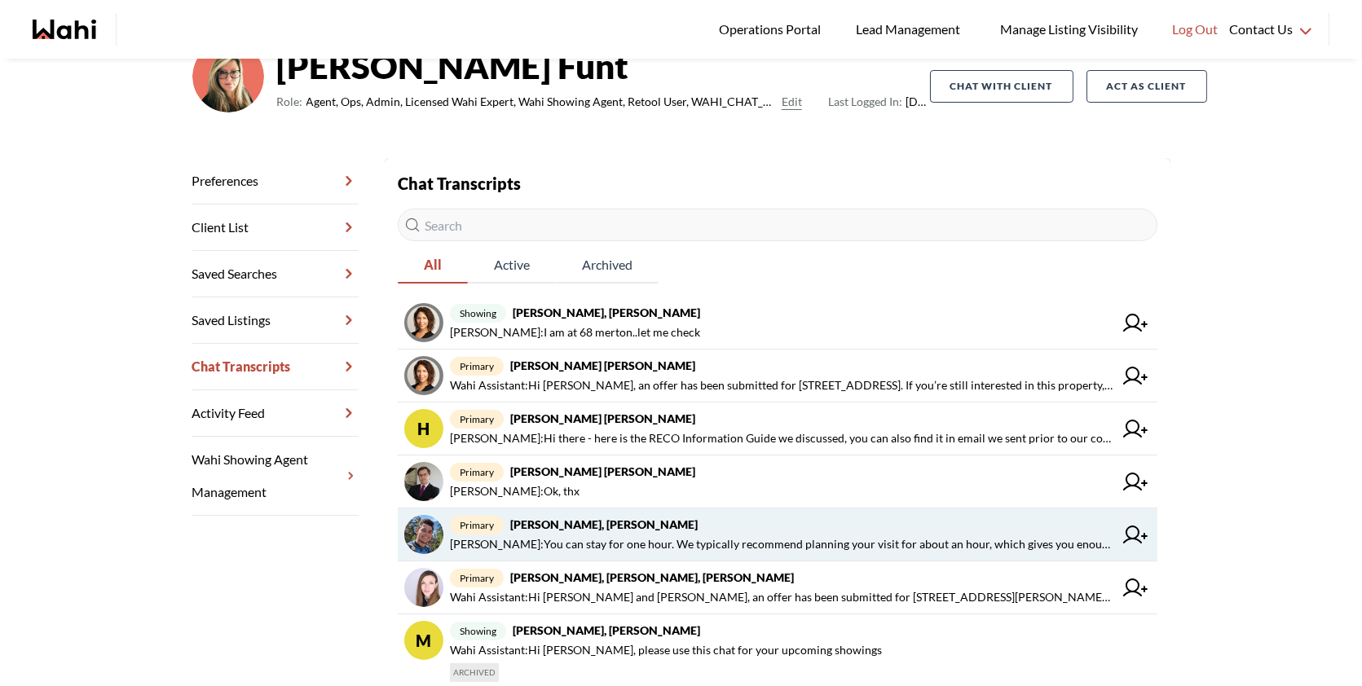
click at [635, 515] on span "primary Volodymyr Vozniak, Barb" at bounding box center [781, 525] width 663 height 20
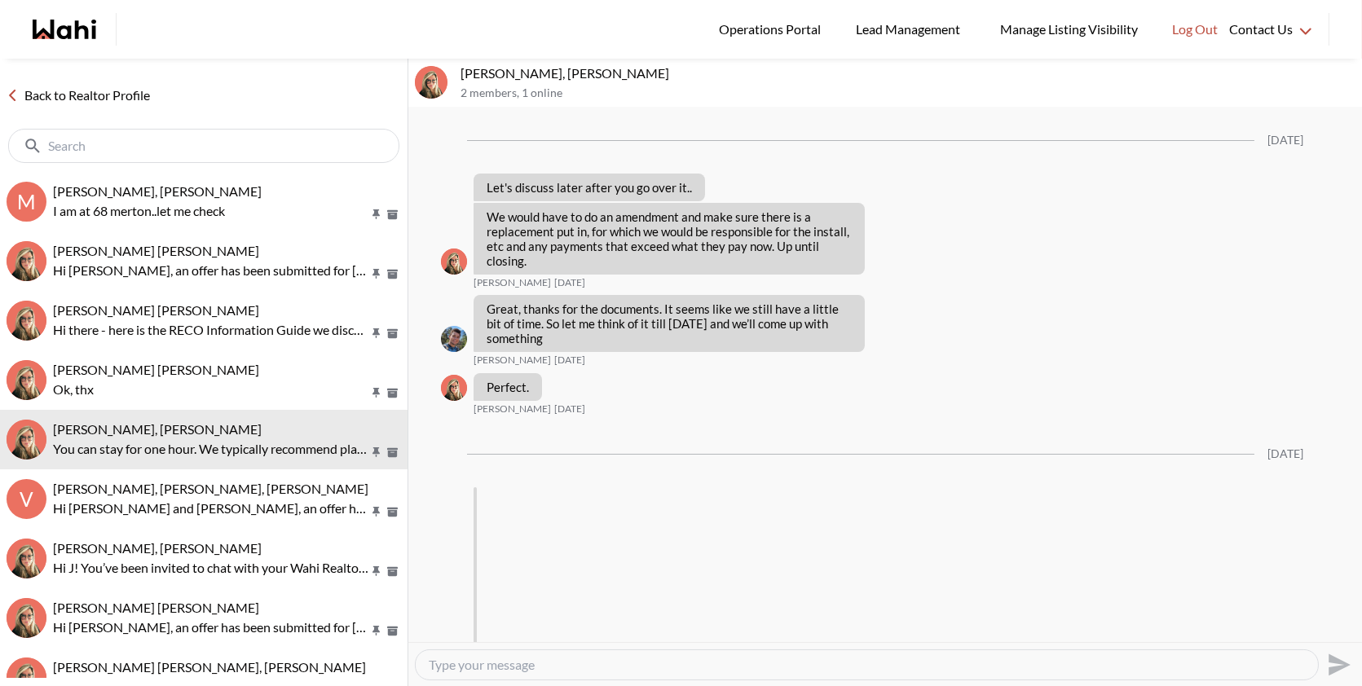
scroll to position [3167, 0]
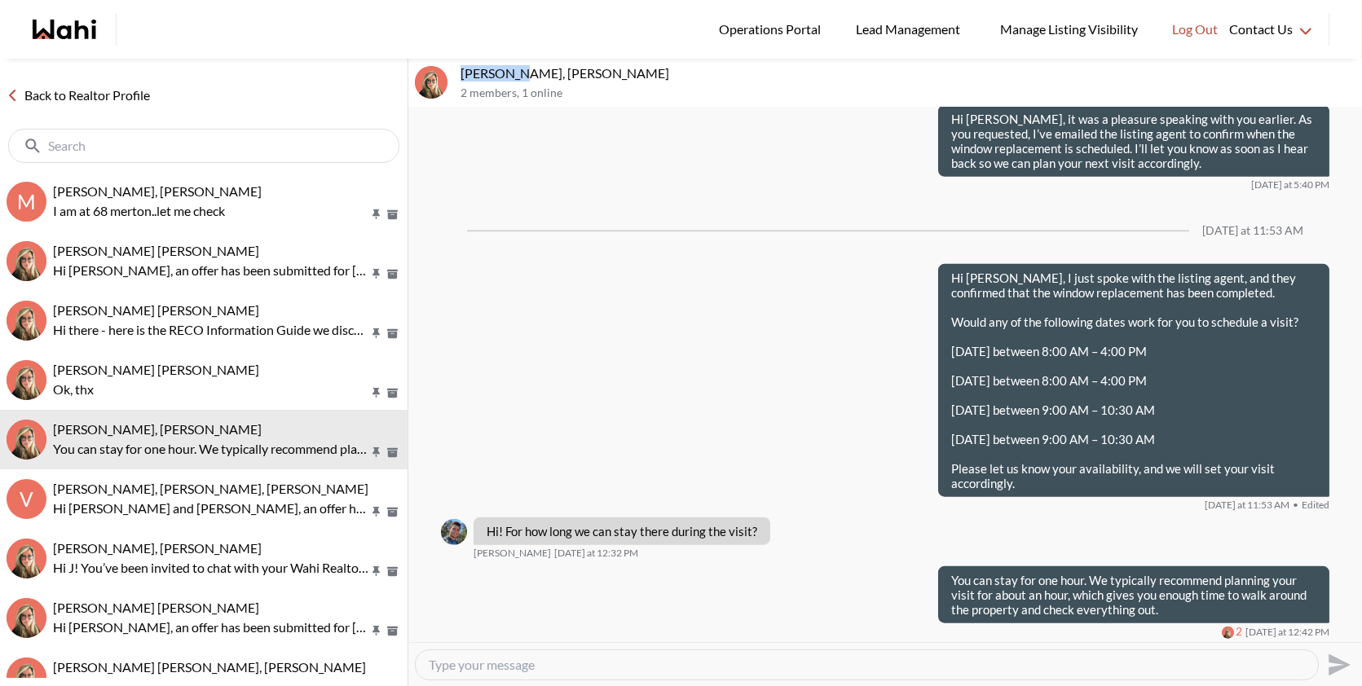
drag, startPoint x: 523, startPoint y: 75, endPoint x: 460, endPoint y: 72, distance: 62.8
click at [460, 72] on p "Volodymyr Vozniak, Barb" at bounding box center [907, 73] width 895 height 16
copy p "Volodymyr"
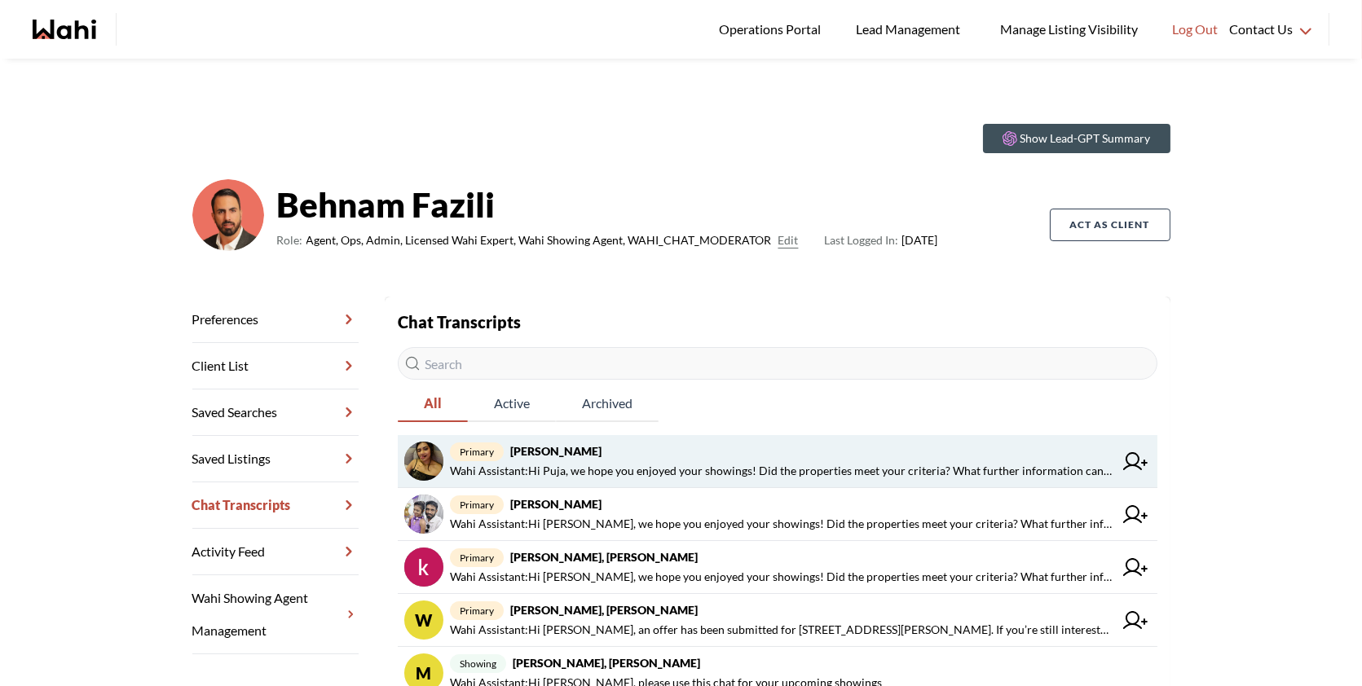
click at [835, 469] on span "Wahi Assistant : Hi Puja, we hope you enjoyed your showings! Did the properties…" at bounding box center [781, 471] width 663 height 20
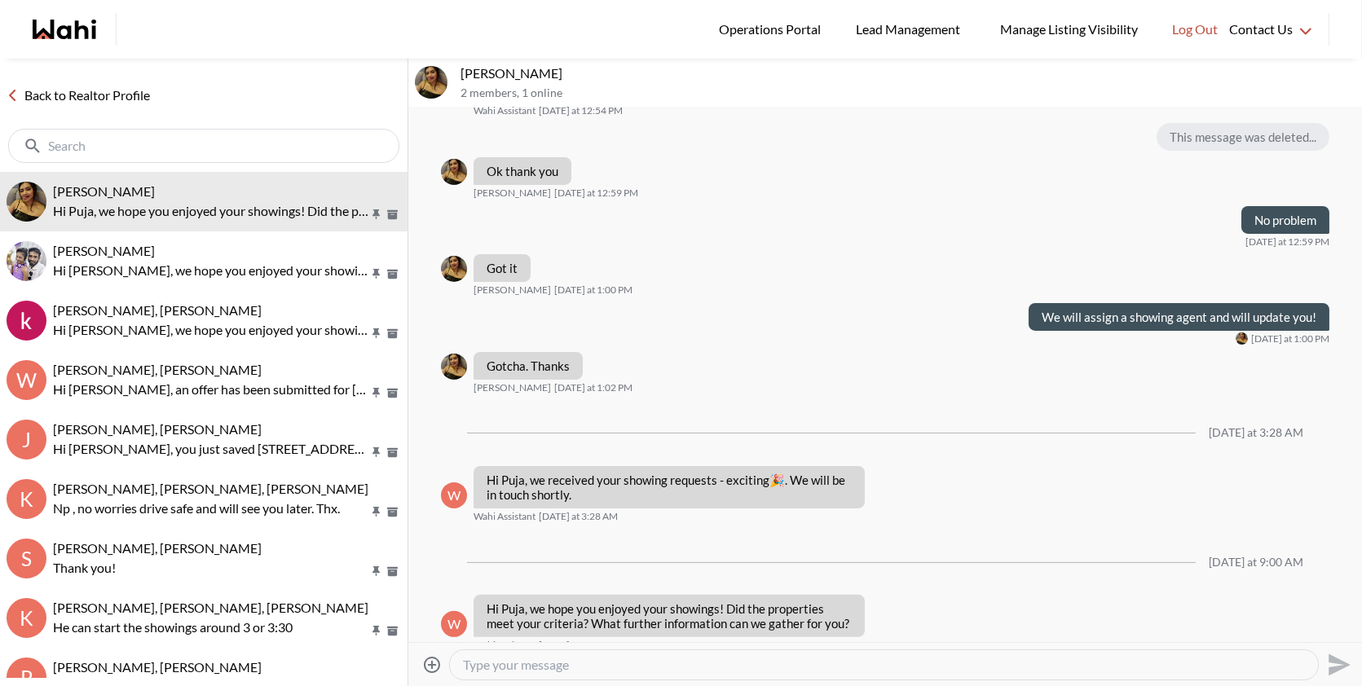
scroll to position [1085, 0]
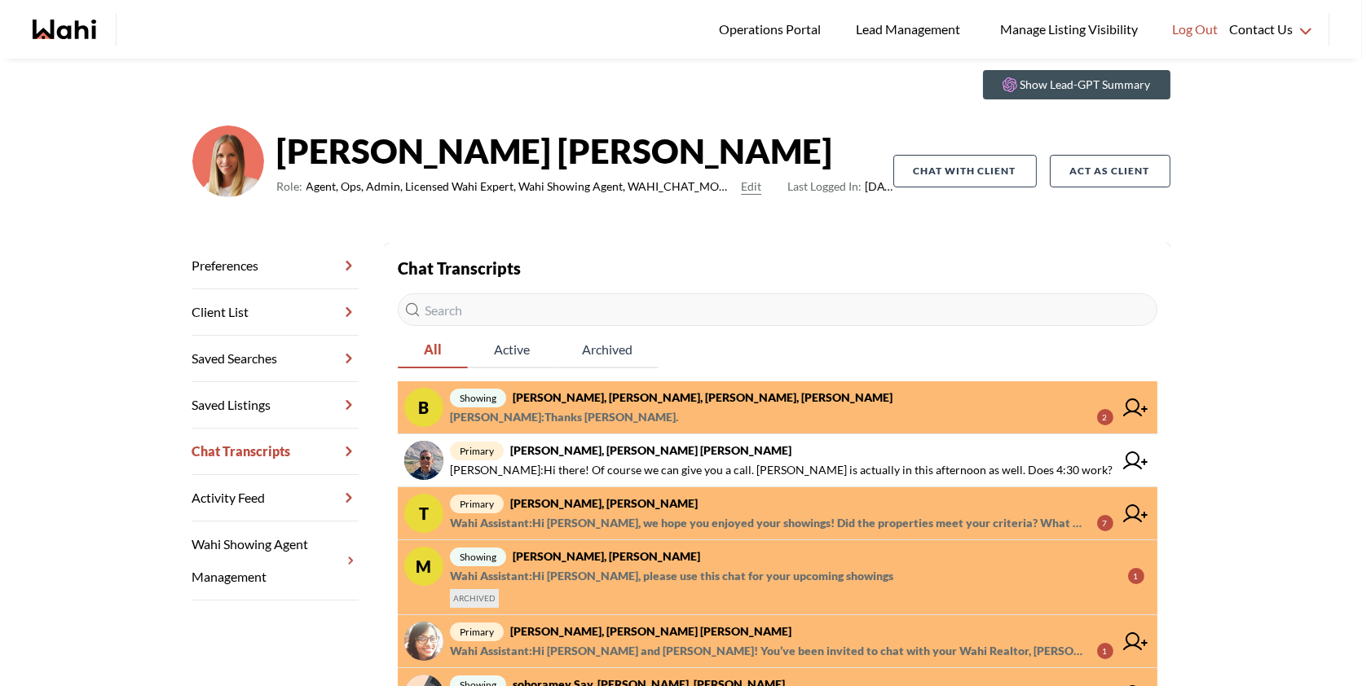
scroll to position [59, 0]
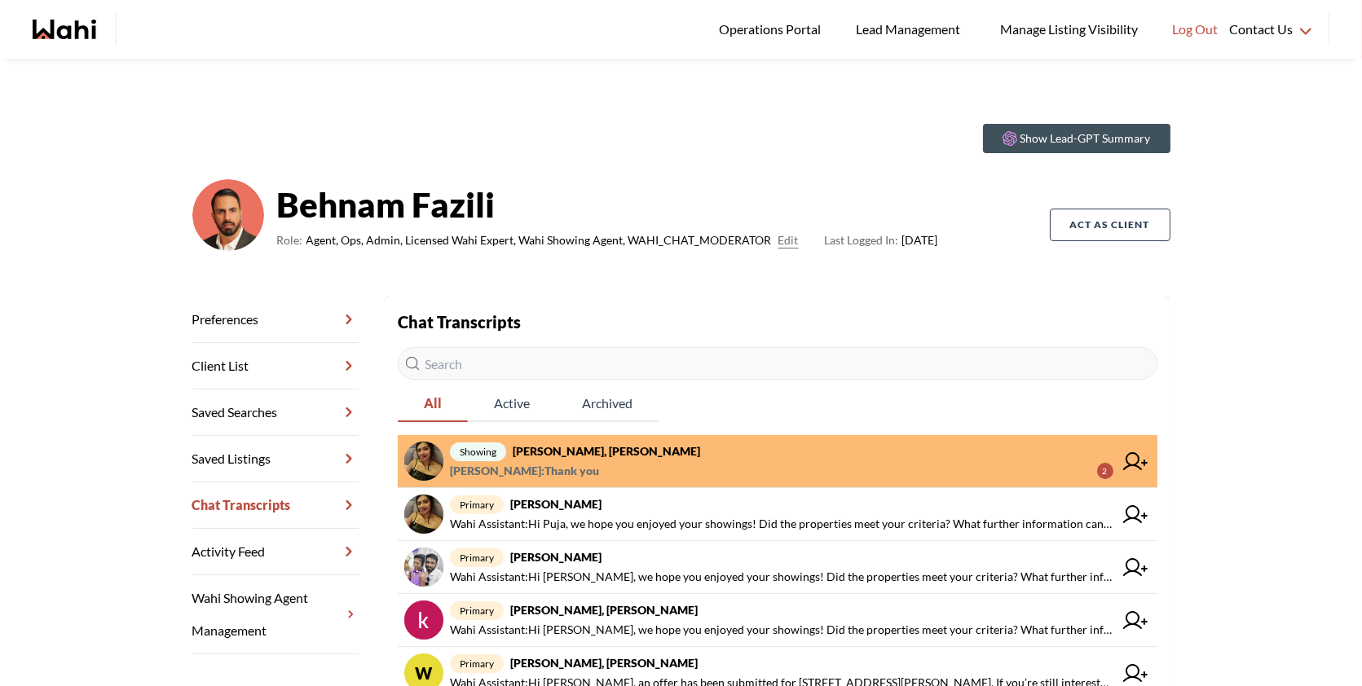
click at [667, 452] on span "showing [PERSON_NAME], [PERSON_NAME]" at bounding box center [781, 452] width 663 height 20
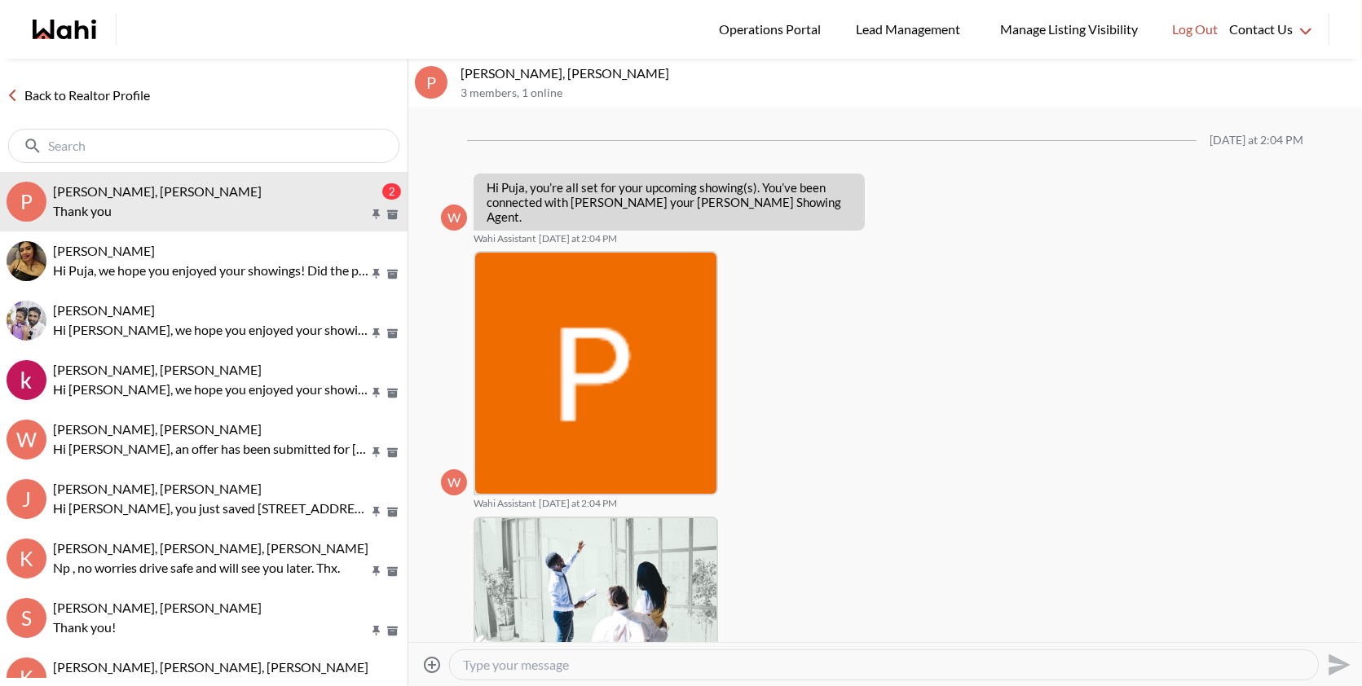
scroll to position [1641, 0]
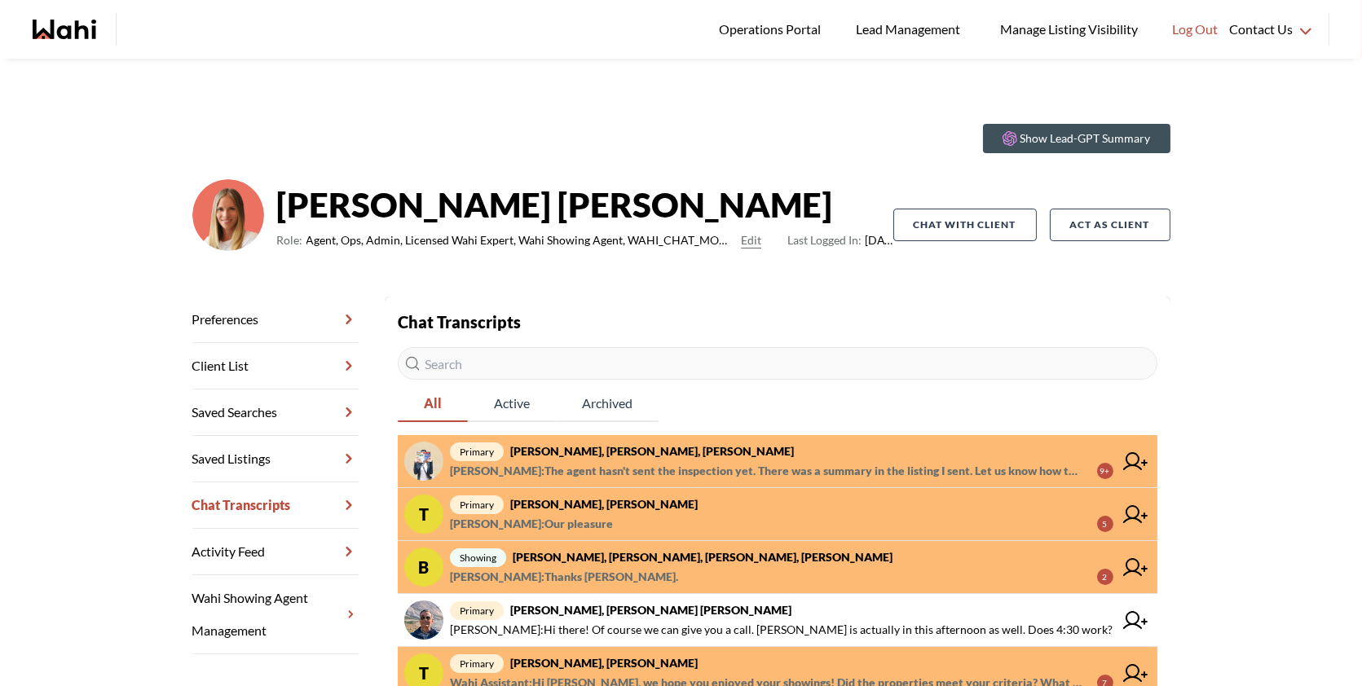
click at [727, 462] on span "[PERSON_NAME] : The agent hasn't sent the inspection yet. There was a summary i…" at bounding box center [767, 471] width 634 height 20
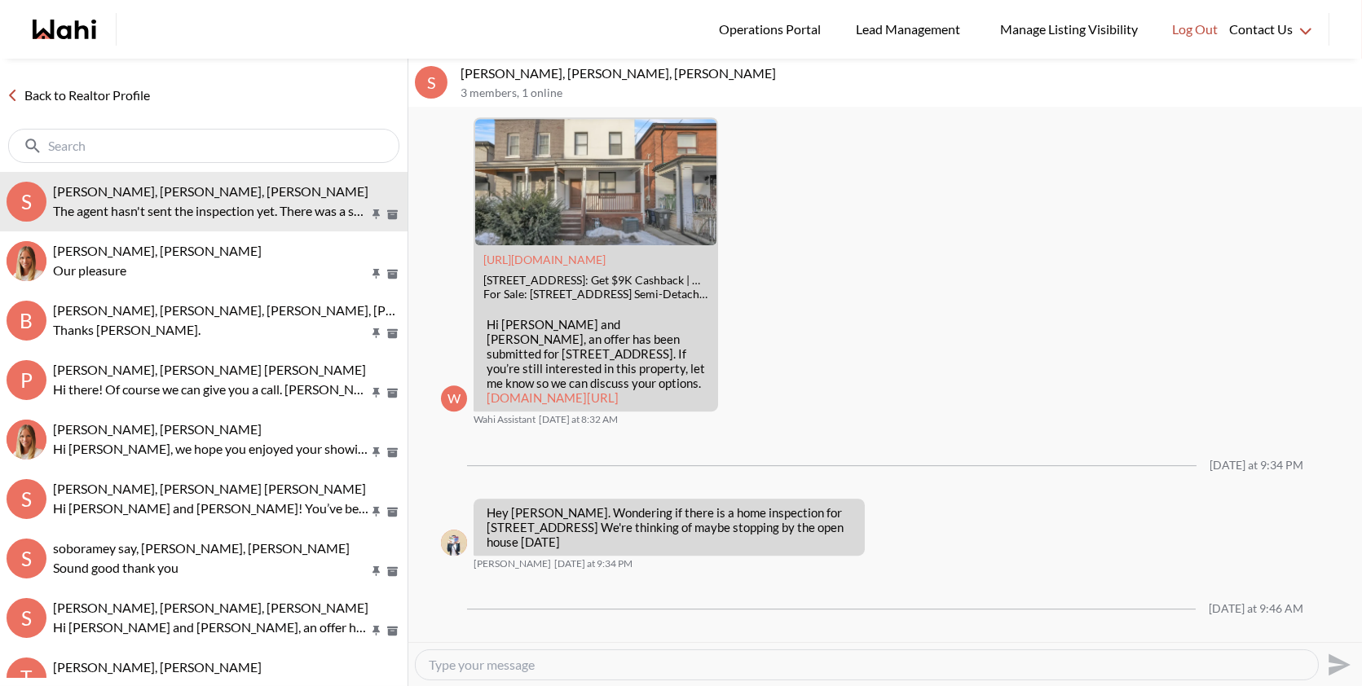
scroll to position [10547, 0]
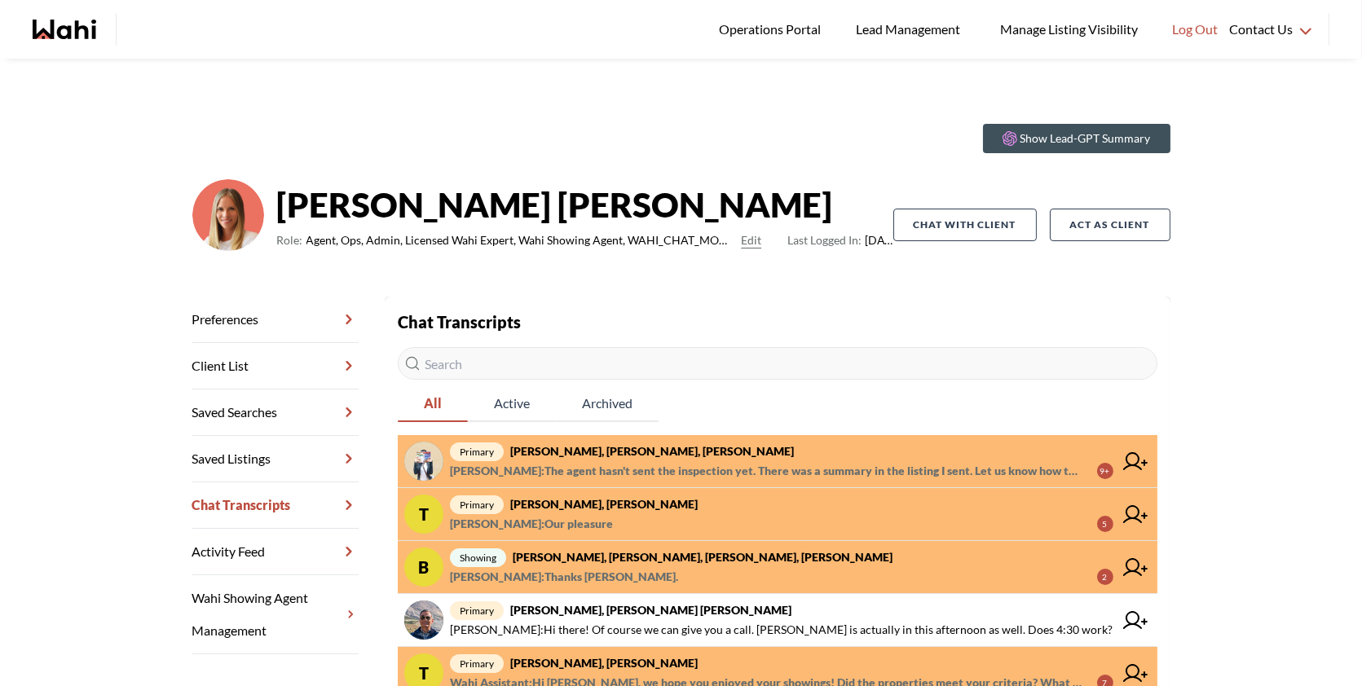
click at [793, 459] on span "primary Sarah Hunter, Bryce Hunter, Michelle" at bounding box center [781, 452] width 663 height 20
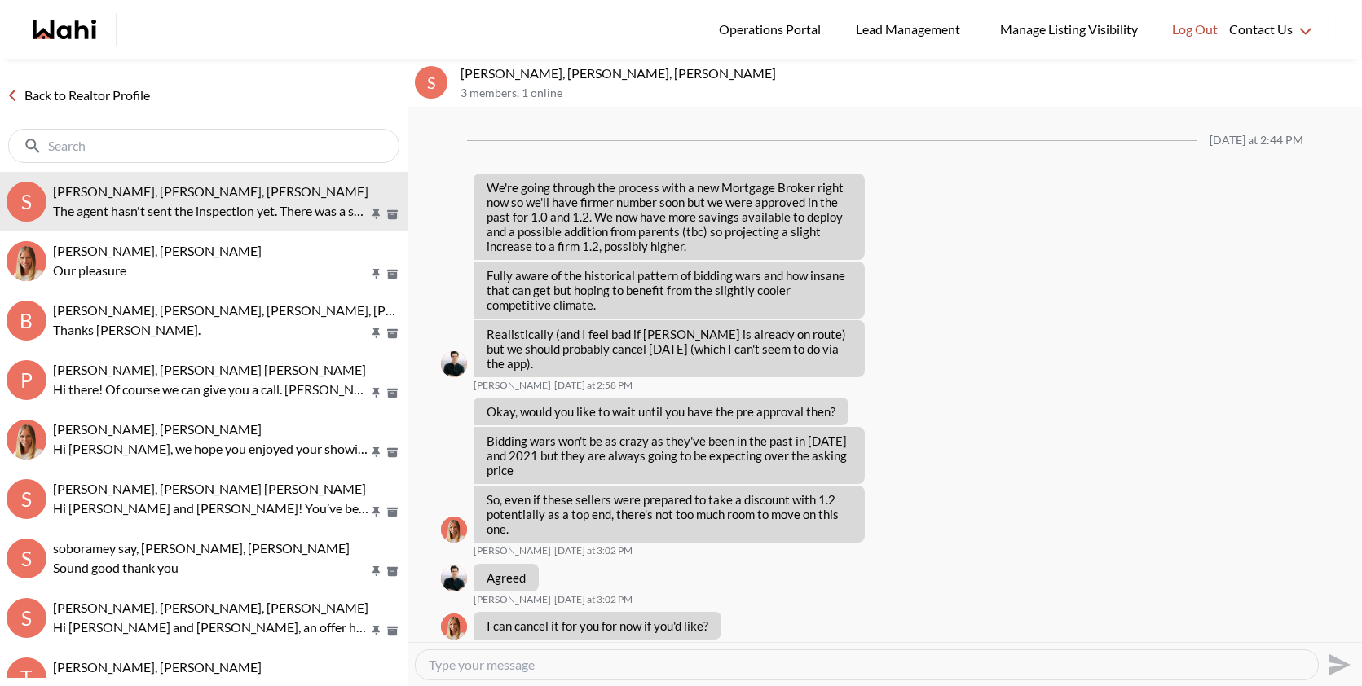
scroll to position [1421, 0]
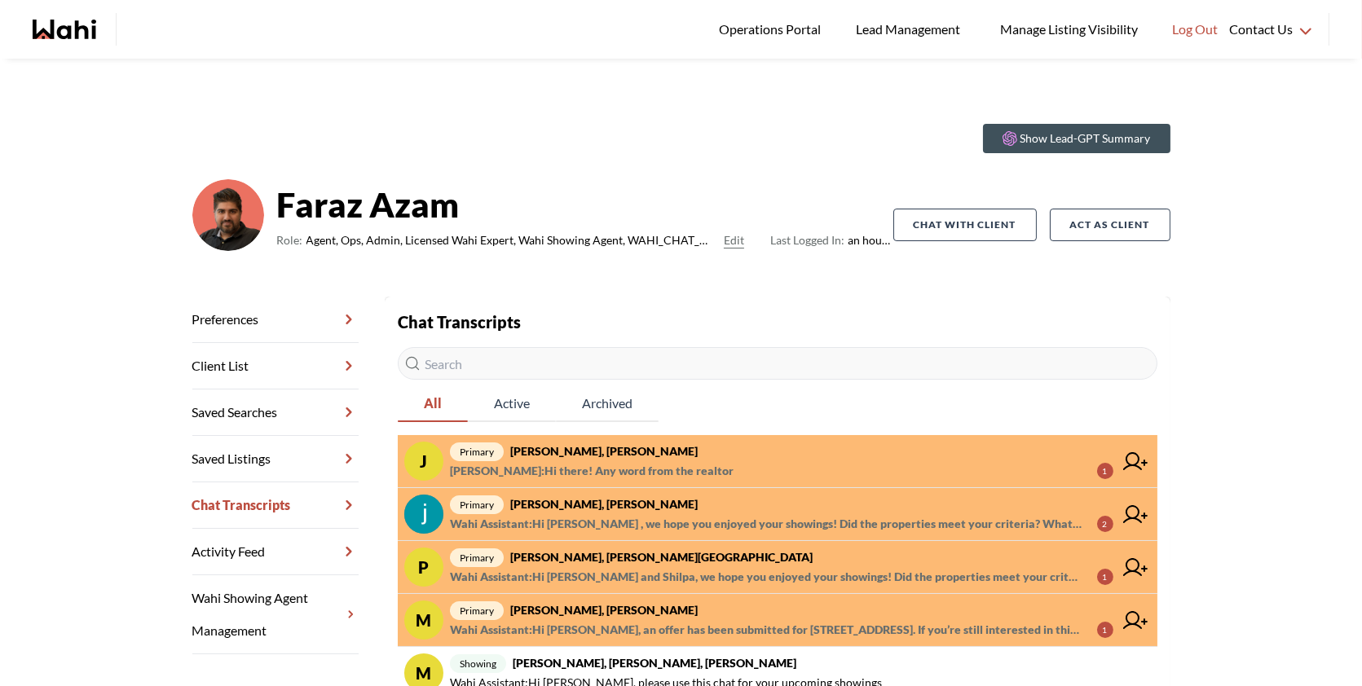
click at [619, 452] on strong "[PERSON_NAME], [PERSON_NAME]" at bounding box center [603, 451] width 187 height 14
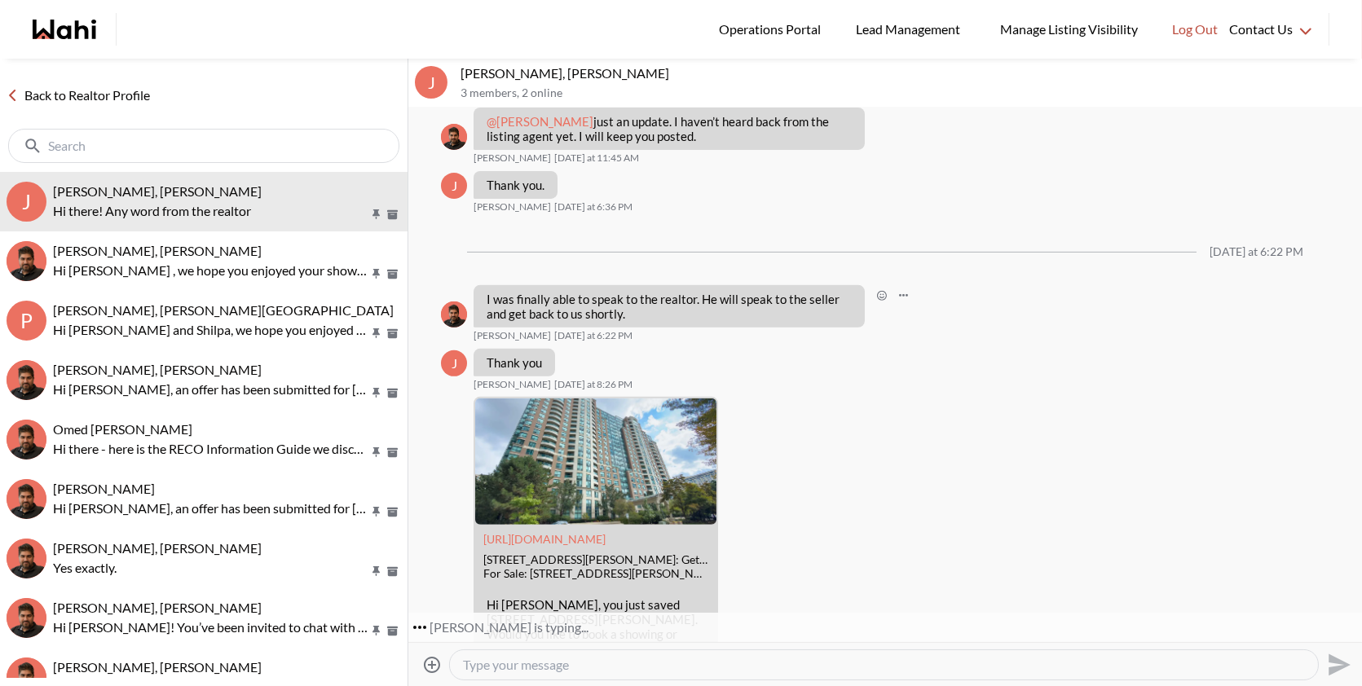
scroll to position [1611, 0]
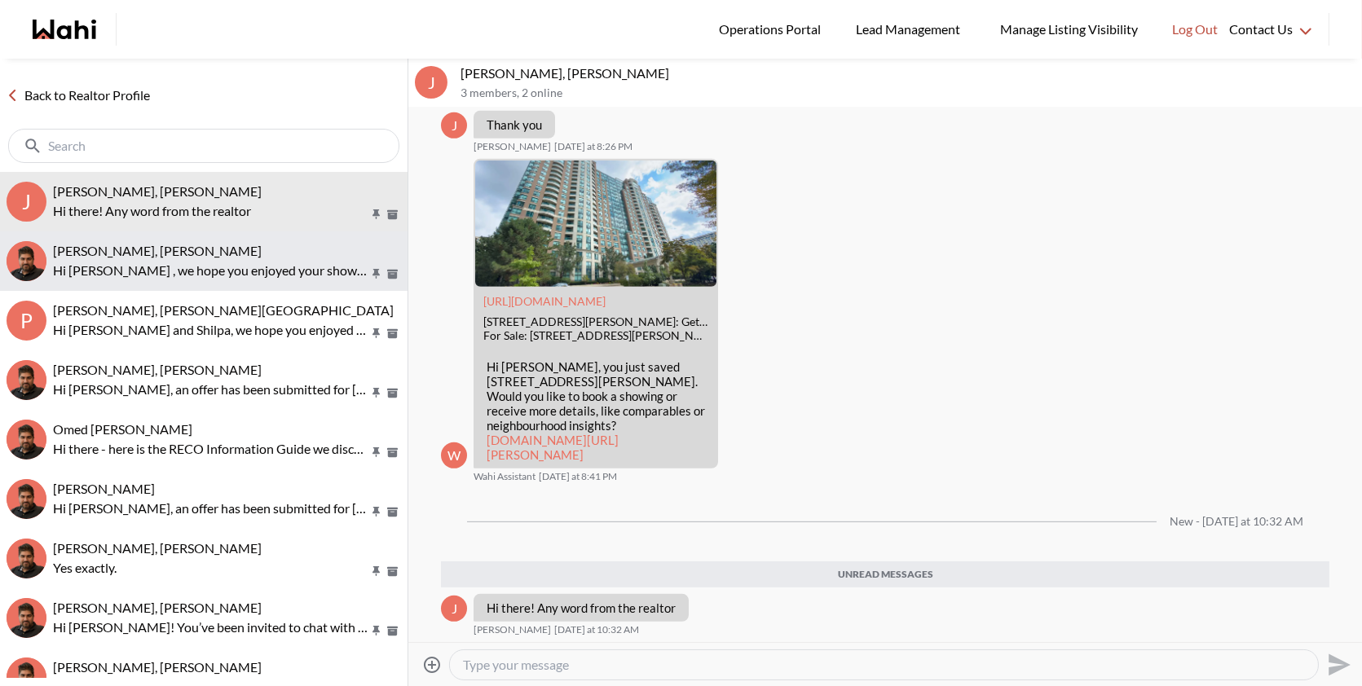
click at [277, 259] on div "[PERSON_NAME], [PERSON_NAME] Hi [PERSON_NAME] , we hope you enjoyed your showin…" at bounding box center [227, 261] width 348 height 37
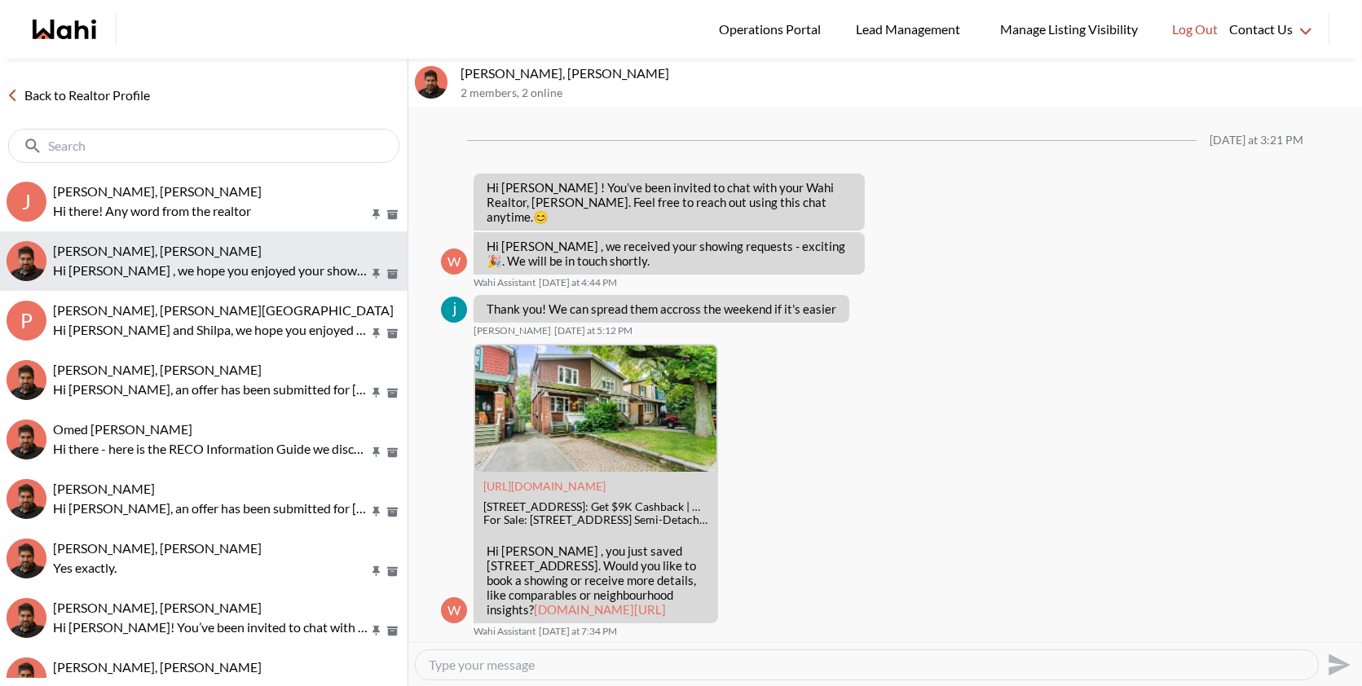
scroll to position [686, 0]
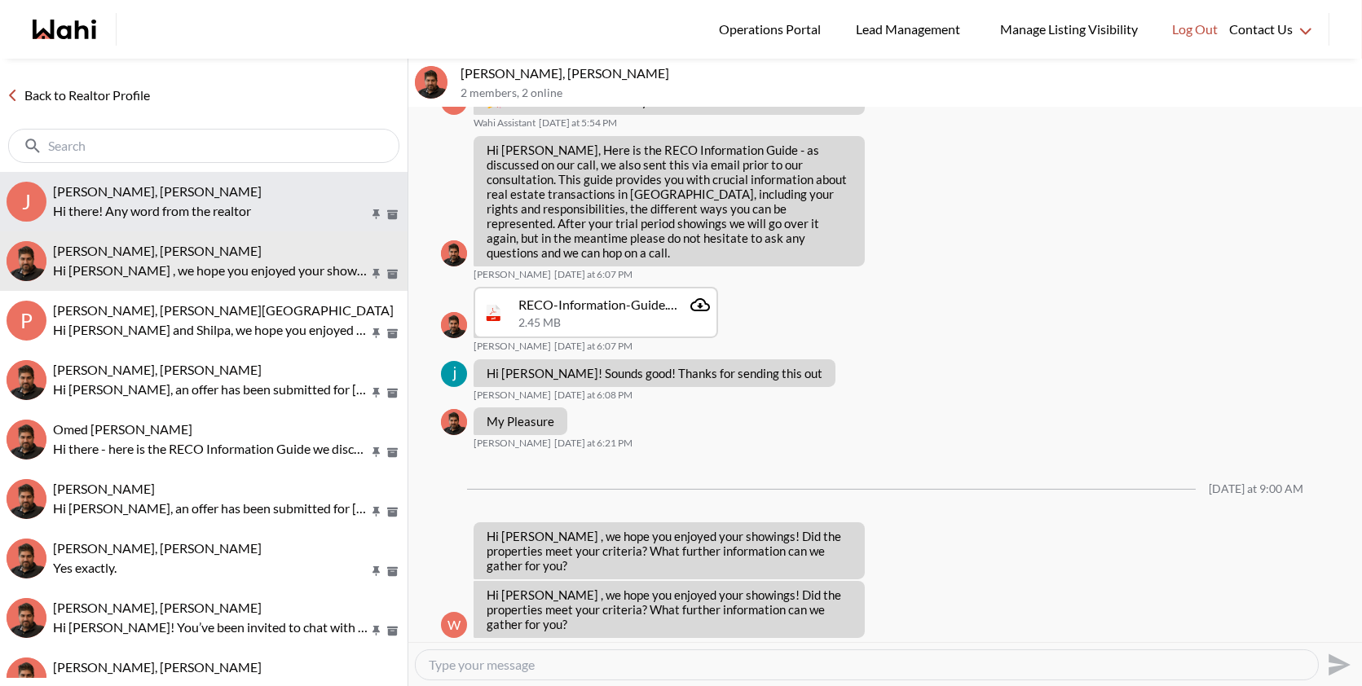
click at [280, 218] on p "Hi there! Any word from the realtor" at bounding box center [210, 211] width 315 height 20
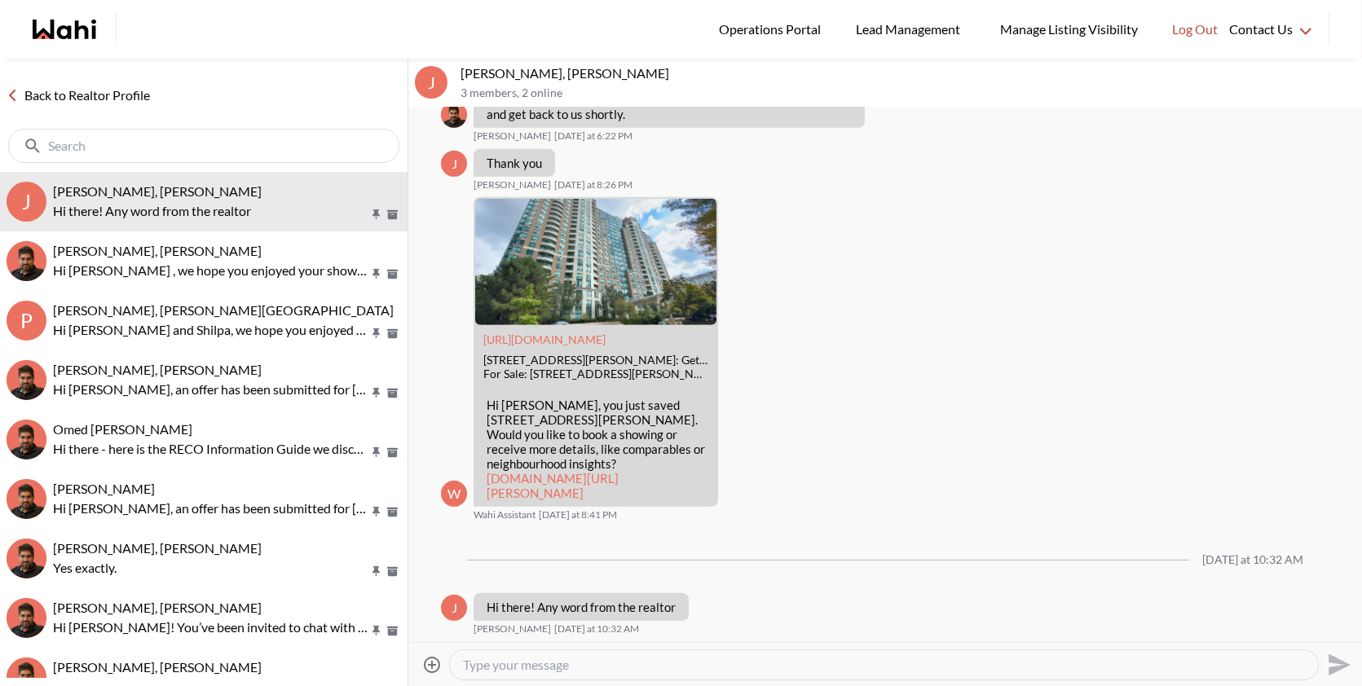
scroll to position [1688, 0]
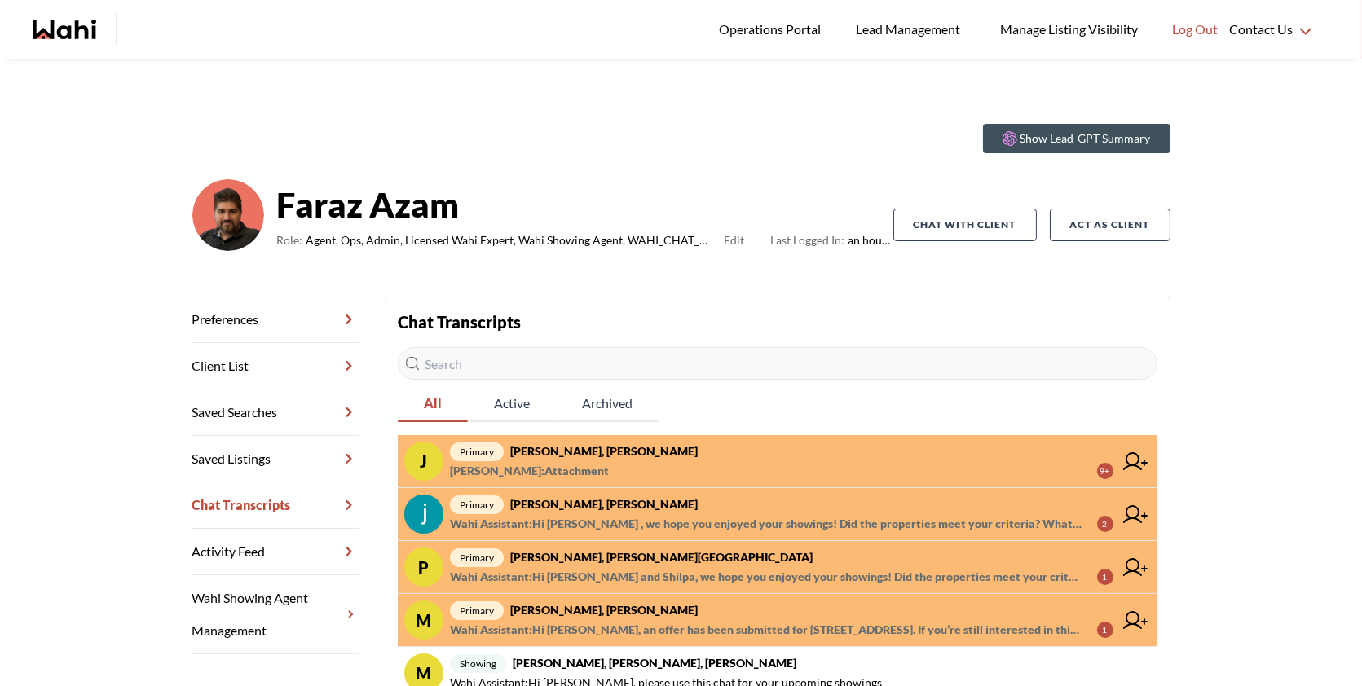
click at [758, 460] on span "primary Josh Hortaleza, Faraz, Behnam" at bounding box center [781, 452] width 663 height 20
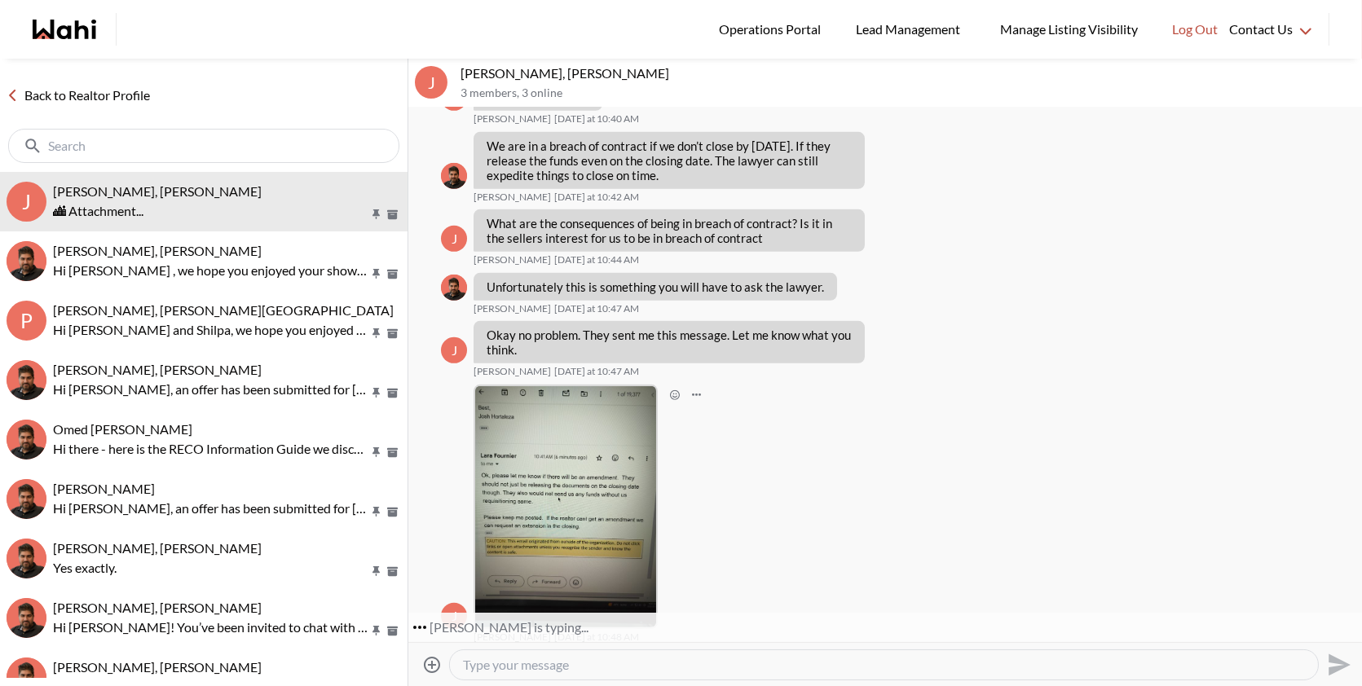
scroll to position [1653, 0]
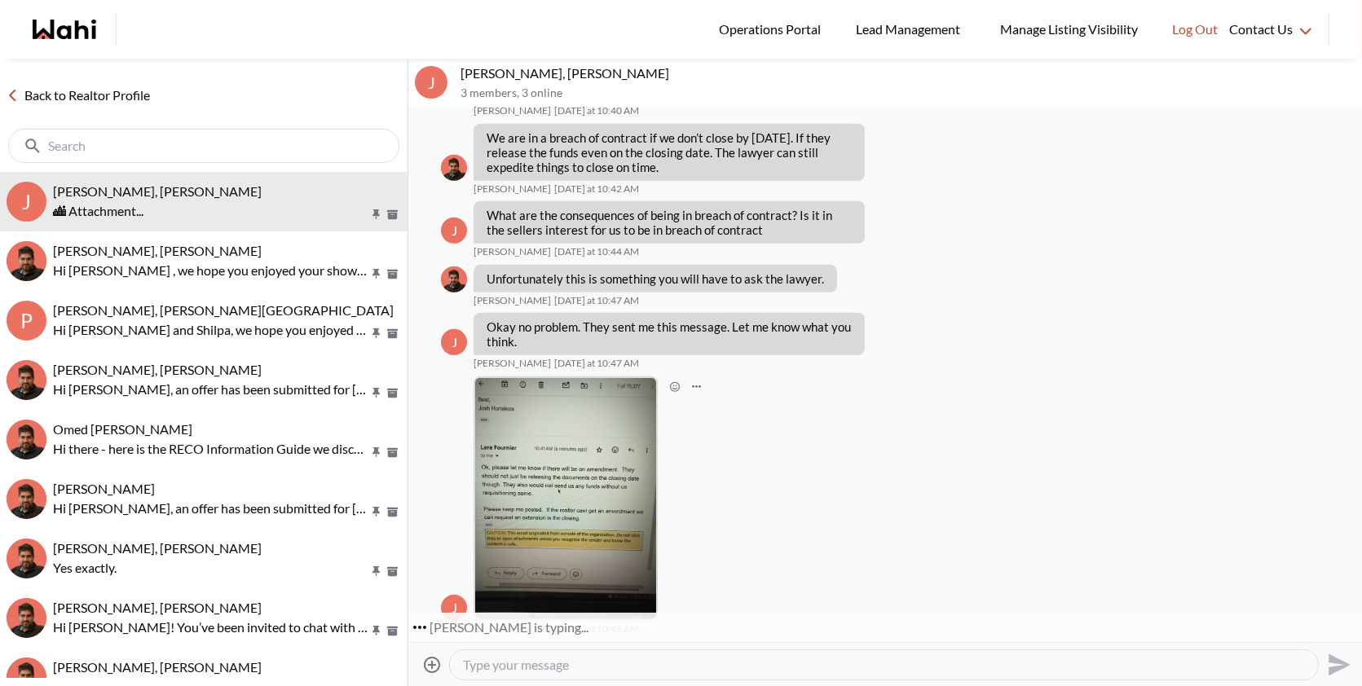
click at [570, 443] on img at bounding box center [565, 498] width 181 height 241
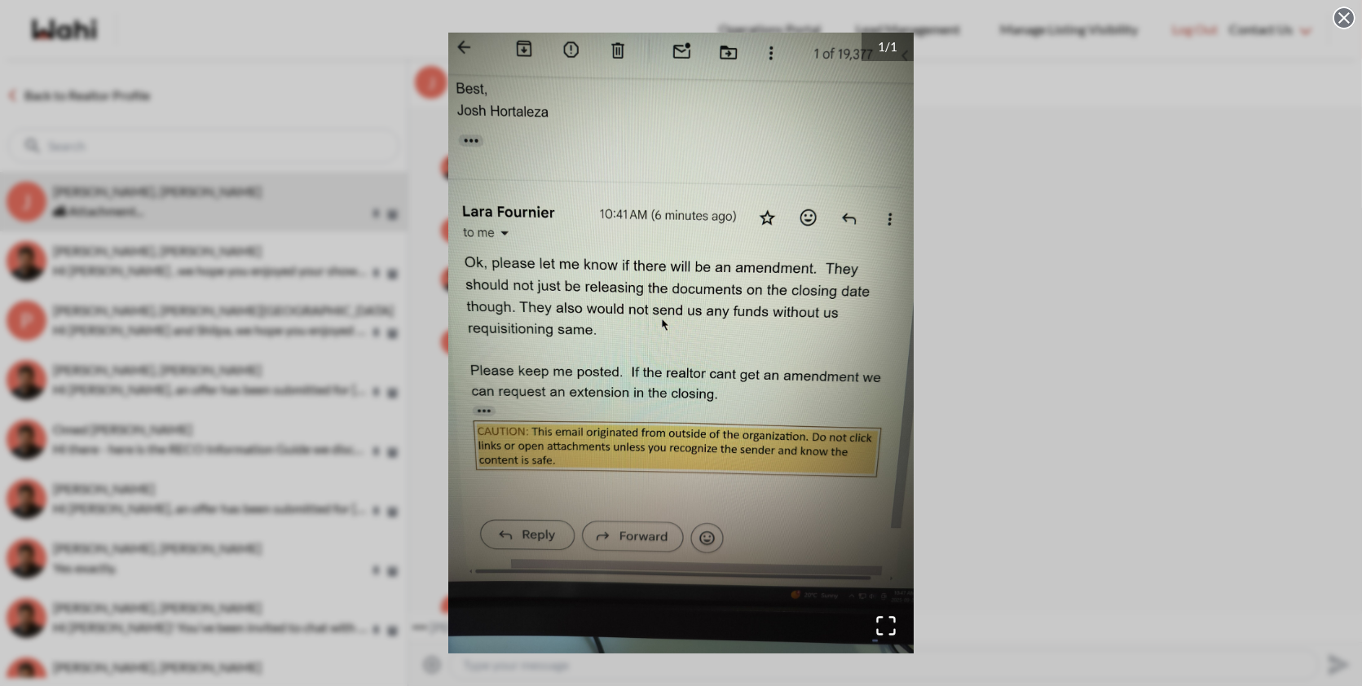
click at [985, 341] on div "1 / 1" at bounding box center [681, 343] width 1362 height 686
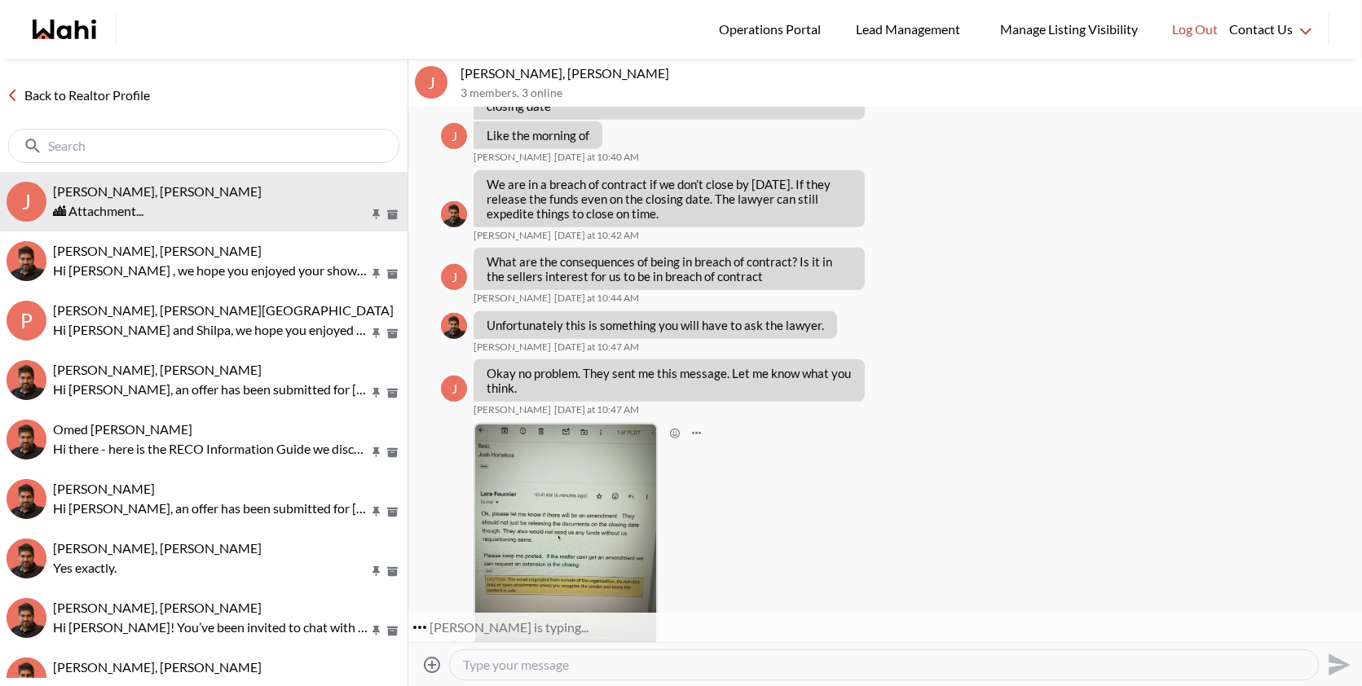
scroll to position [1597, 0]
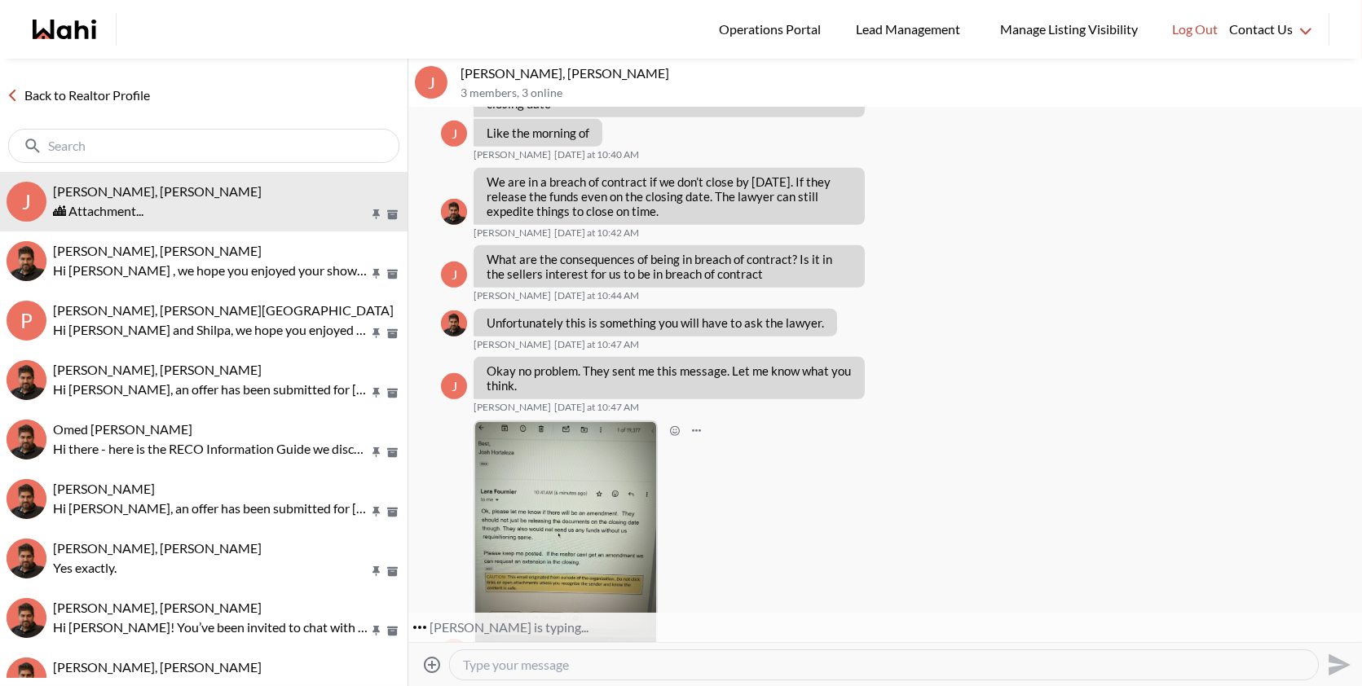
click at [572, 549] on img at bounding box center [565, 542] width 181 height 241
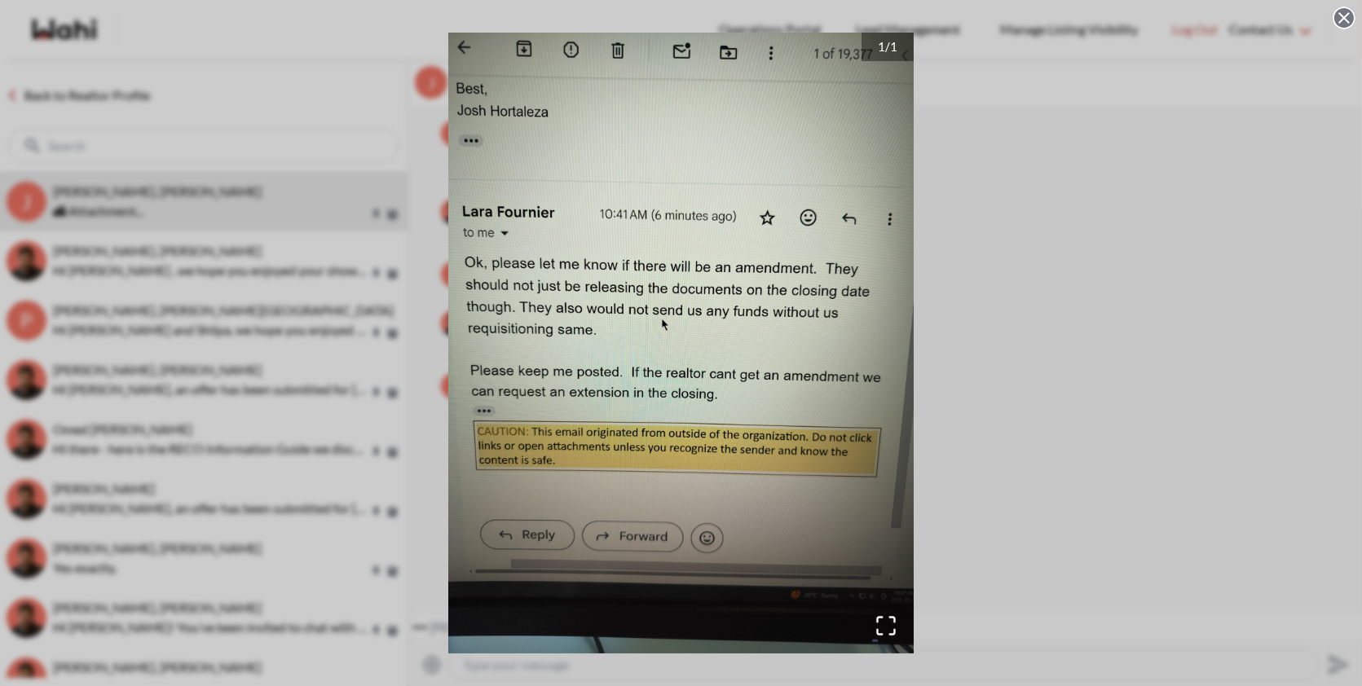
click at [1046, 365] on div "1 / 1" at bounding box center [681, 343] width 1362 height 686
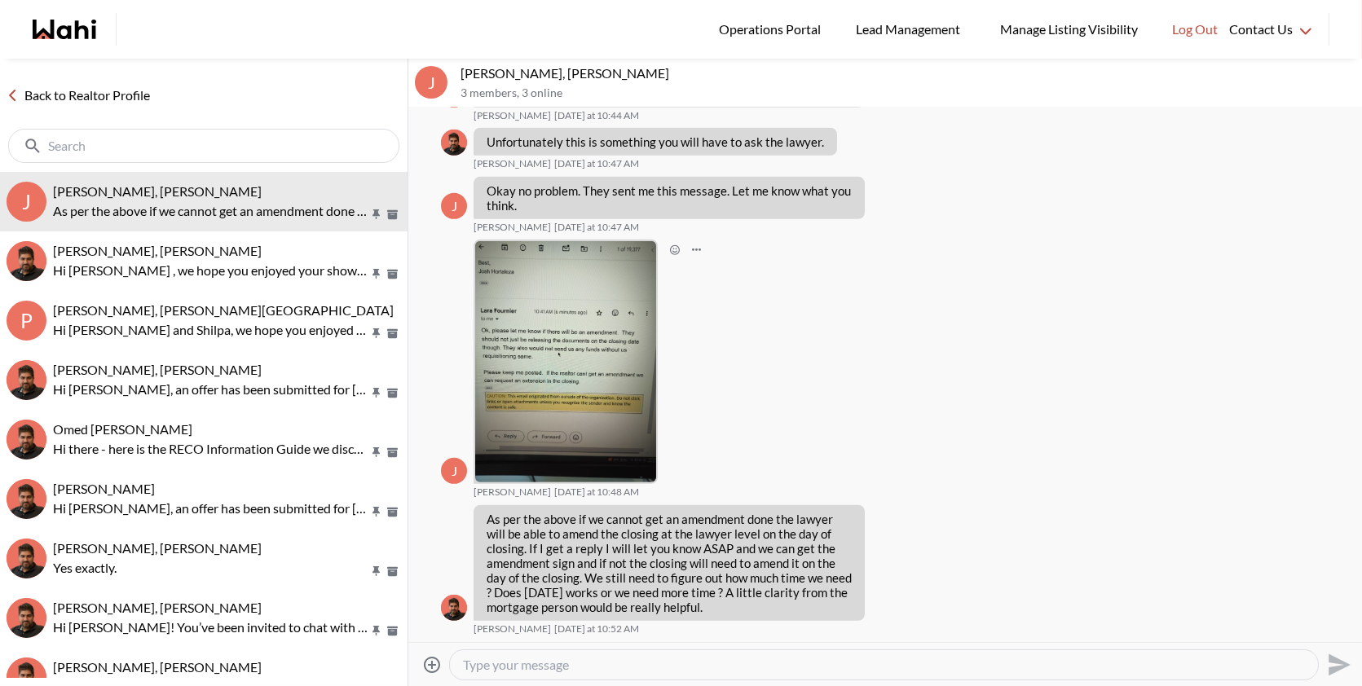
scroll to position [1751, 0]
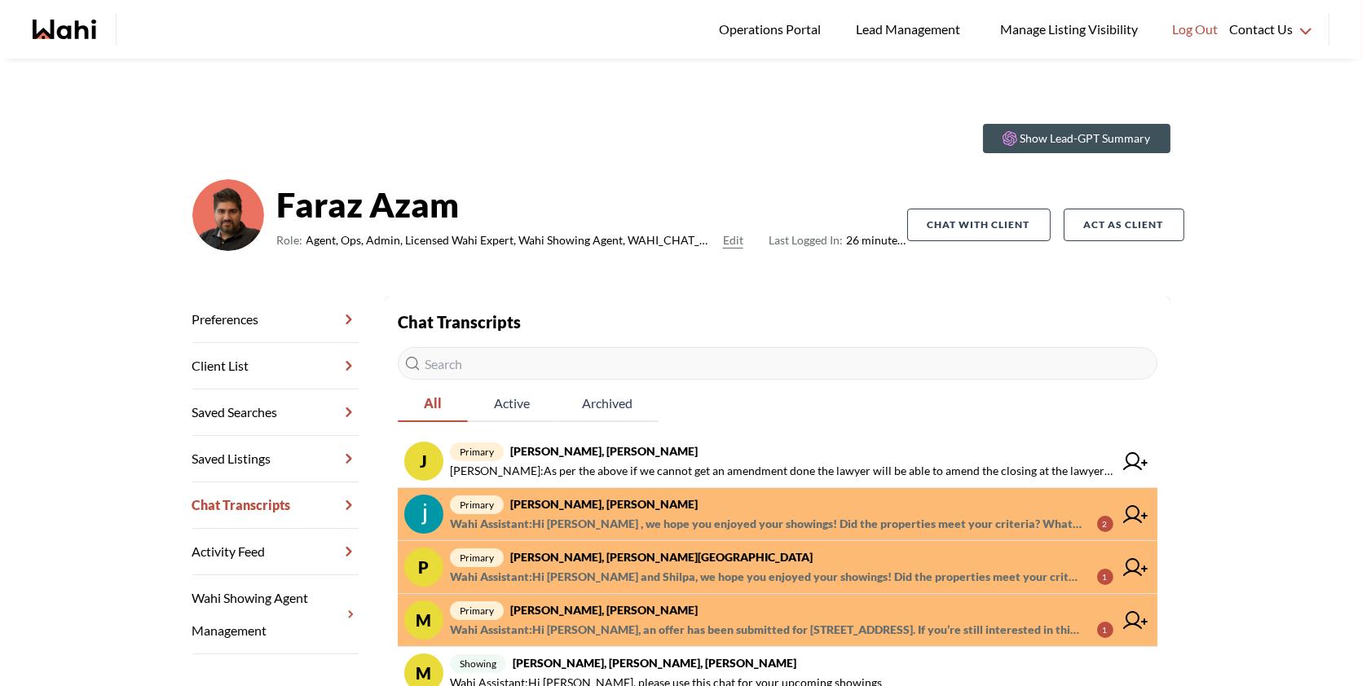
click at [820, 509] on span "primary [PERSON_NAME], [PERSON_NAME]" at bounding box center [781, 505] width 663 height 20
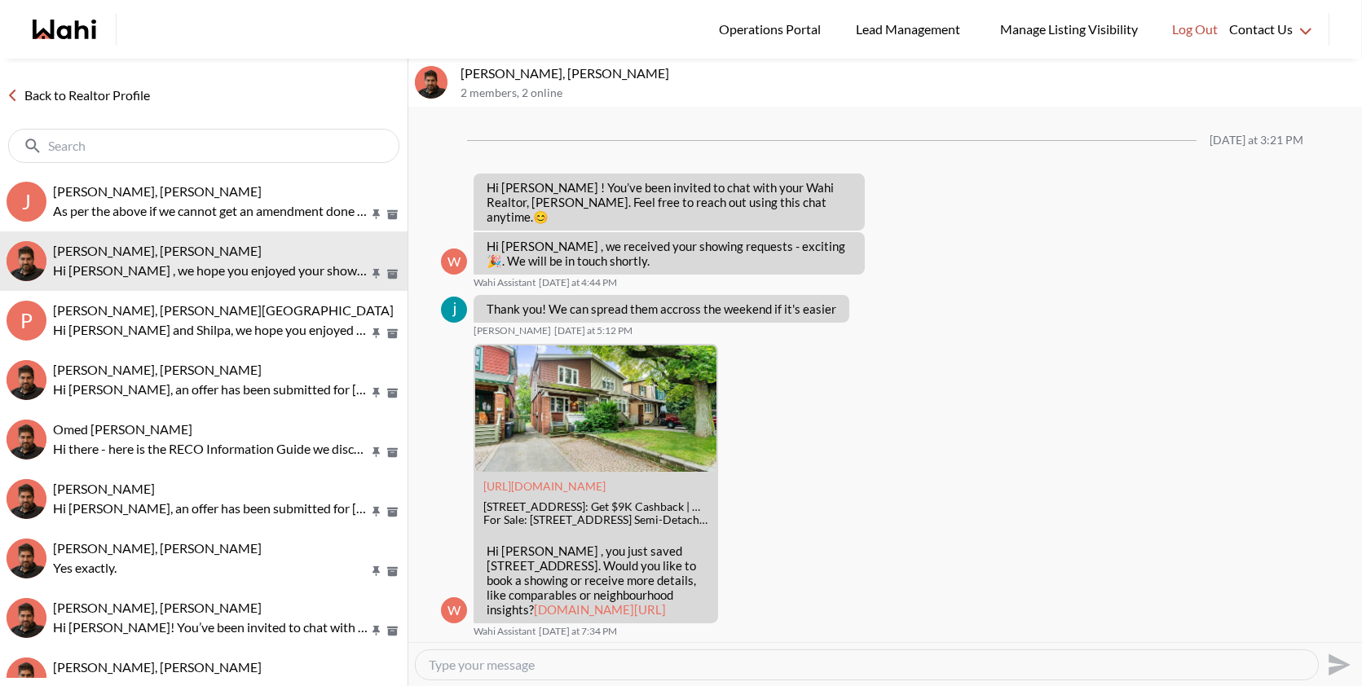
scroll to position [686, 0]
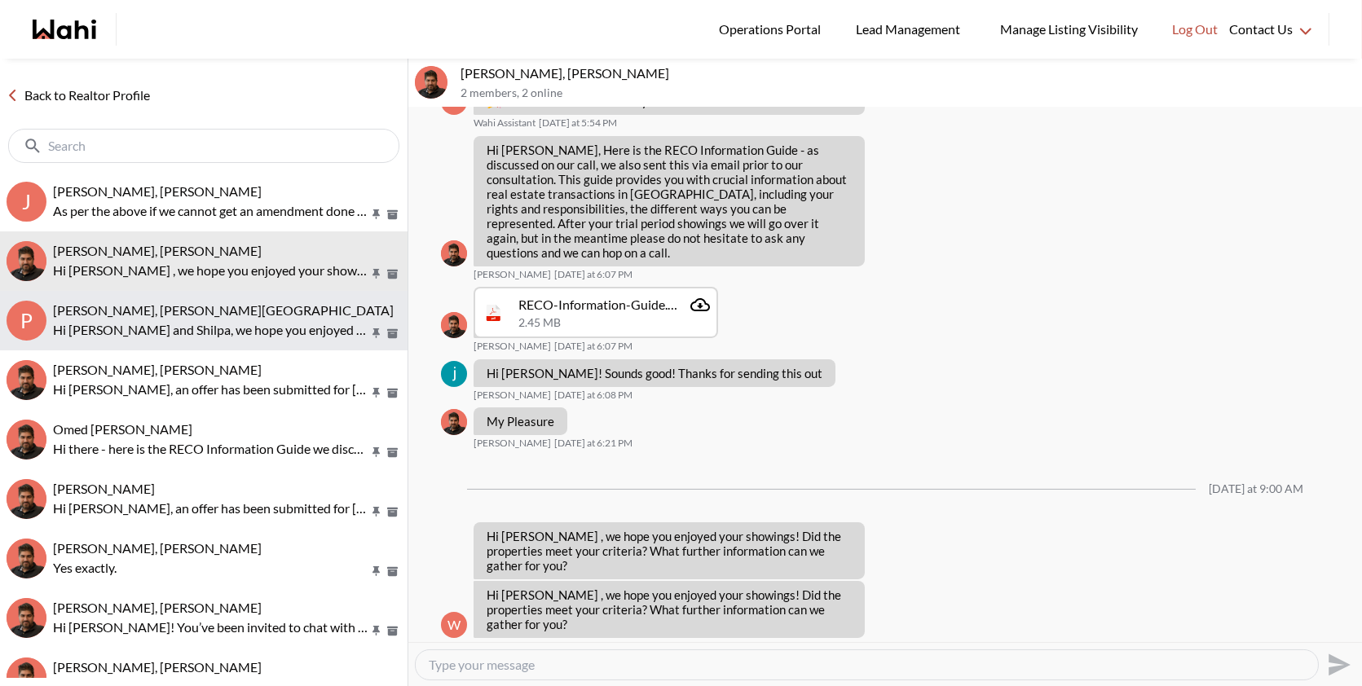
click at [284, 329] on p "Hi [PERSON_NAME] and Shilpa, we hope you enjoyed your showings! Did the propert…" at bounding box center [210, 330] width 315 height 20
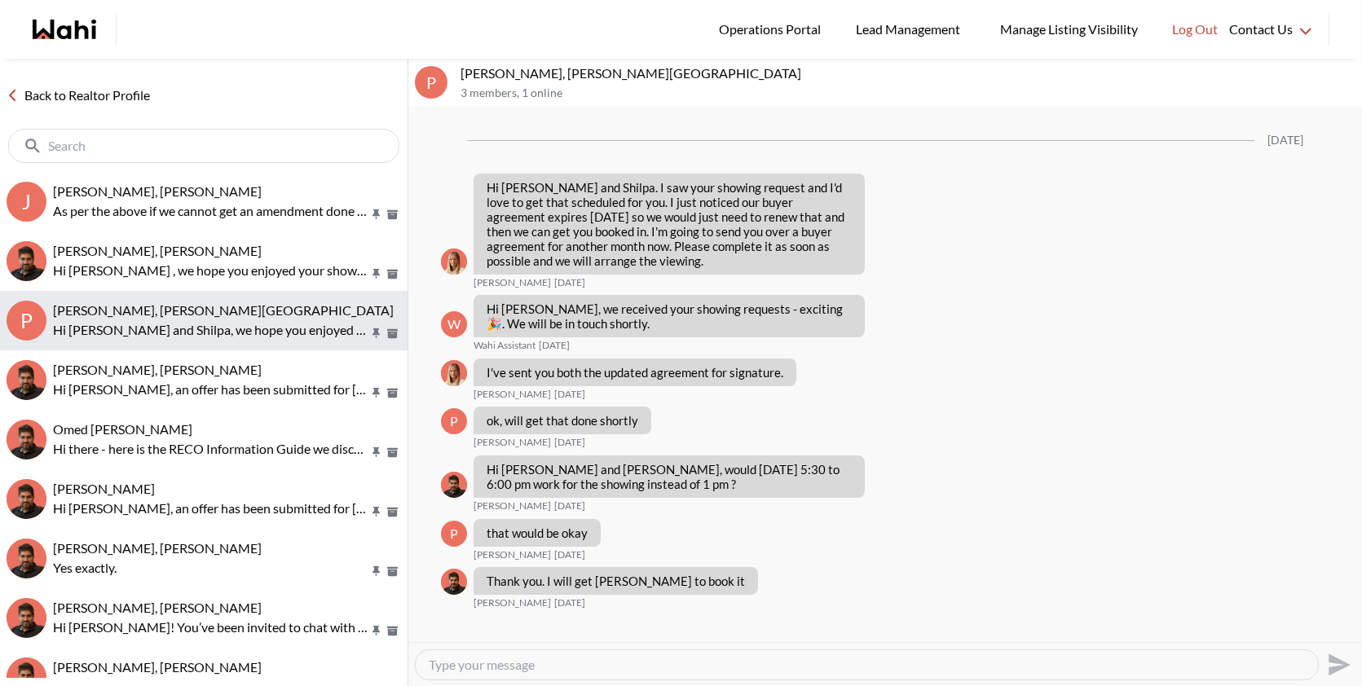
scroll to position [1533, 0]
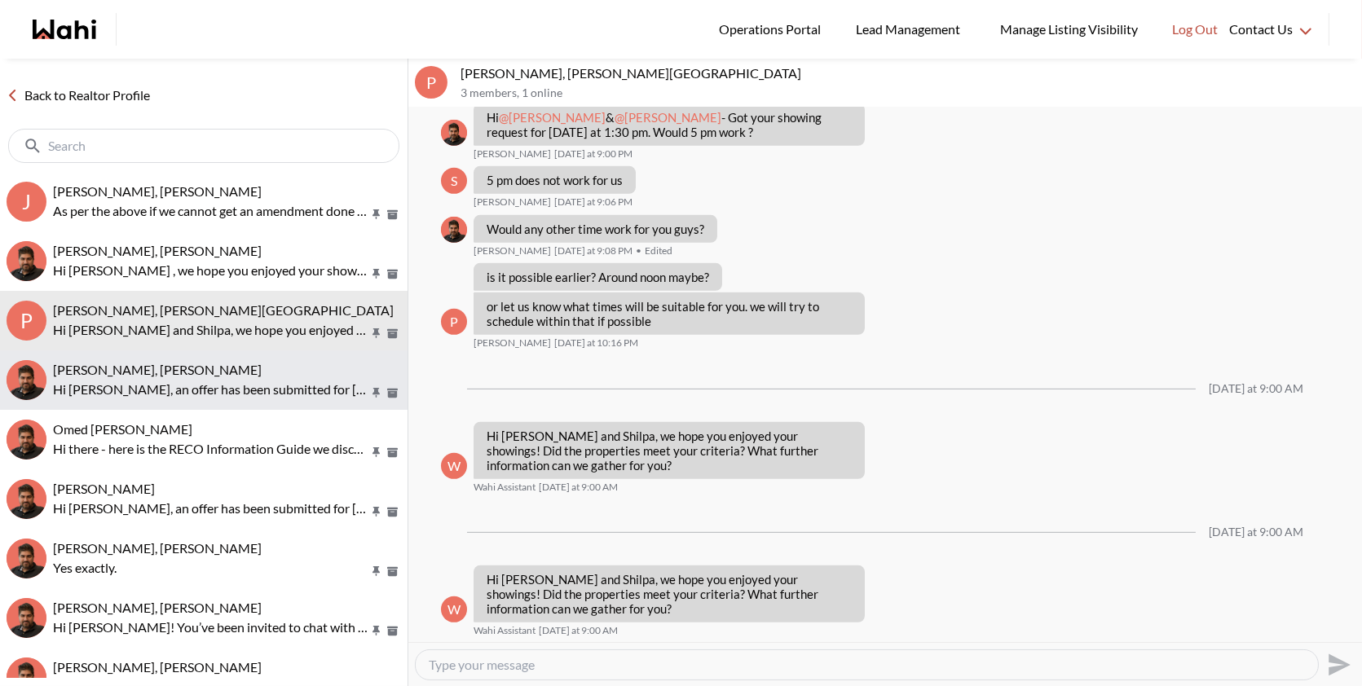
click at [271, 378] on div "[PERSON_NAME], [PERSON_NAME] Hi [PERSON_NAME], an offer has been submitted for …" at bounding box center [227, 380] width 348 height 37
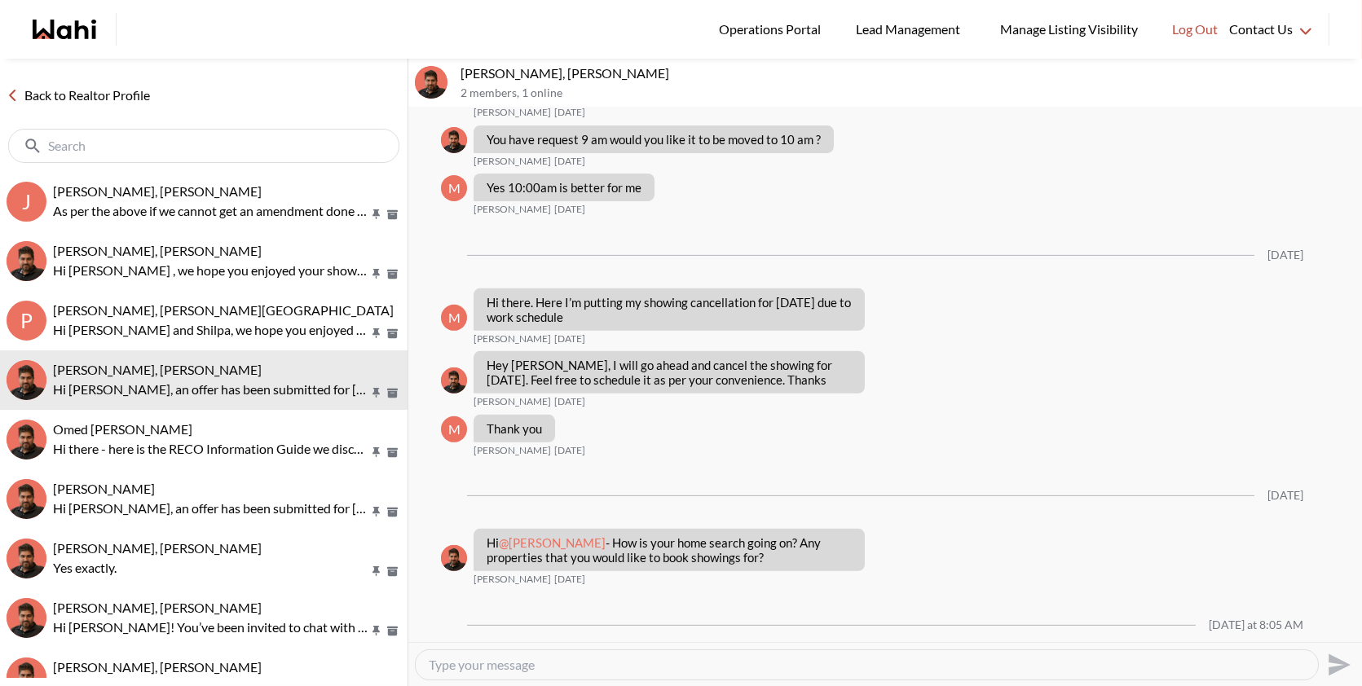
scroll to position [1344, 0]
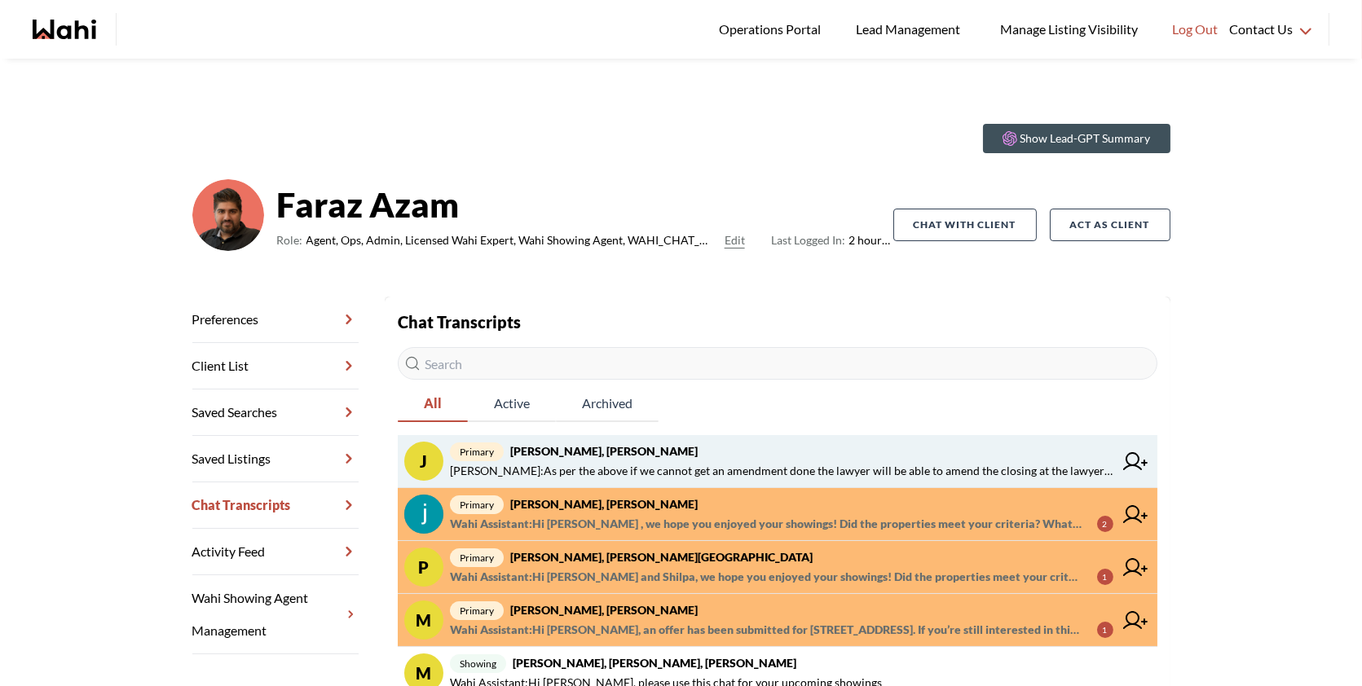
click at [699, 454] on span "primary [PERSON_NAME], [PERSON_NAME]" at bounding box center [781, 452] width 663 height 20
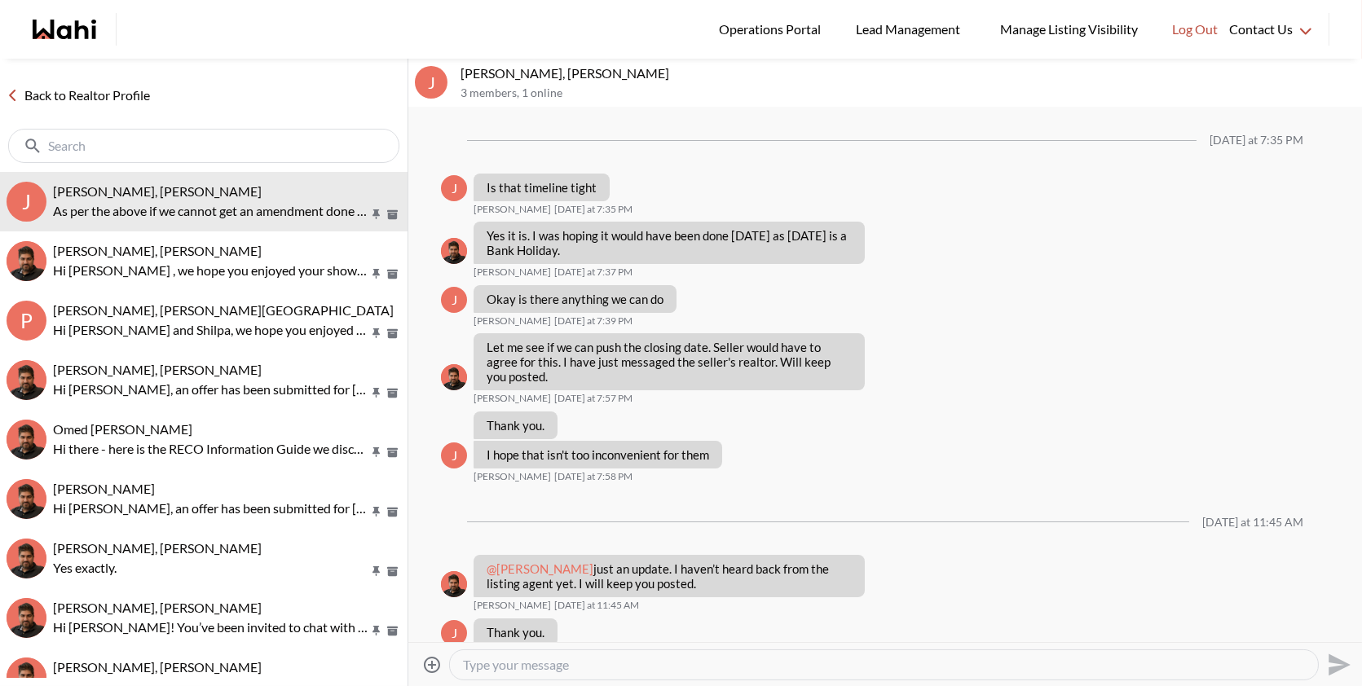
scroll to position [1641, 0]
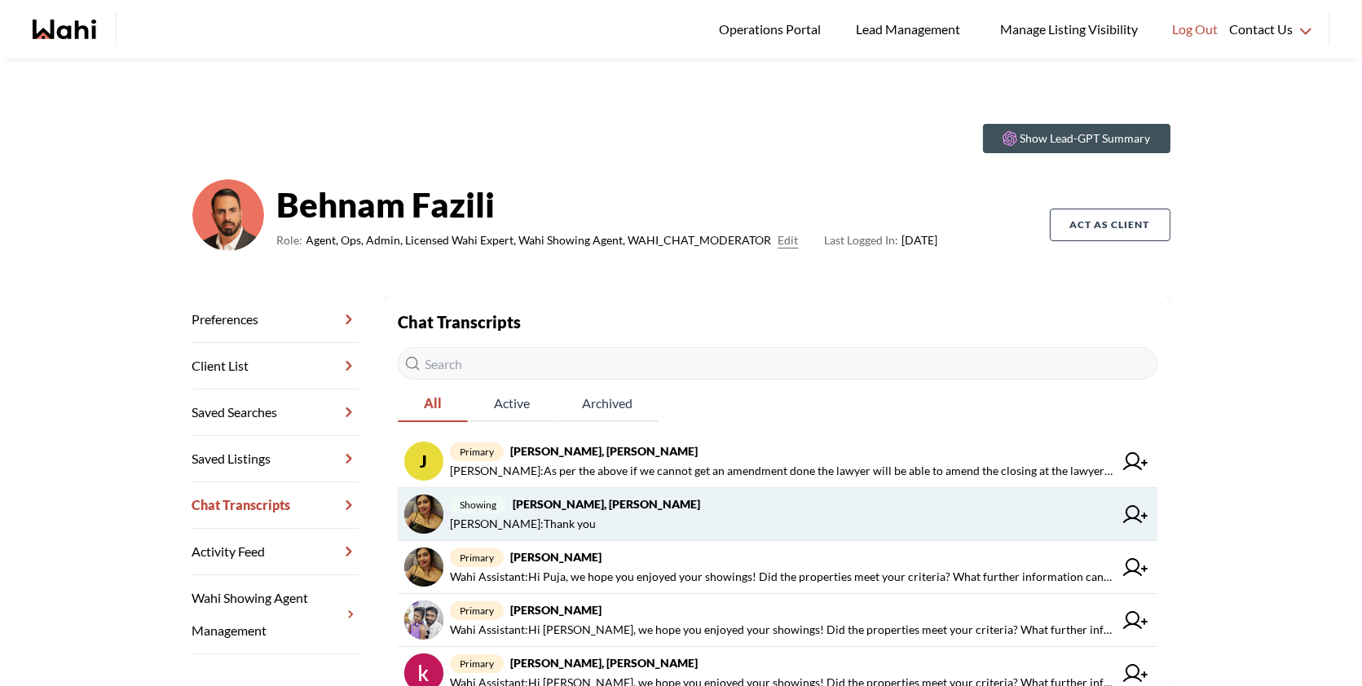
click at [704, 525] on span "[PERSON_NAME] : Thank you" at bounding box center [781, 524] width 663 height 20
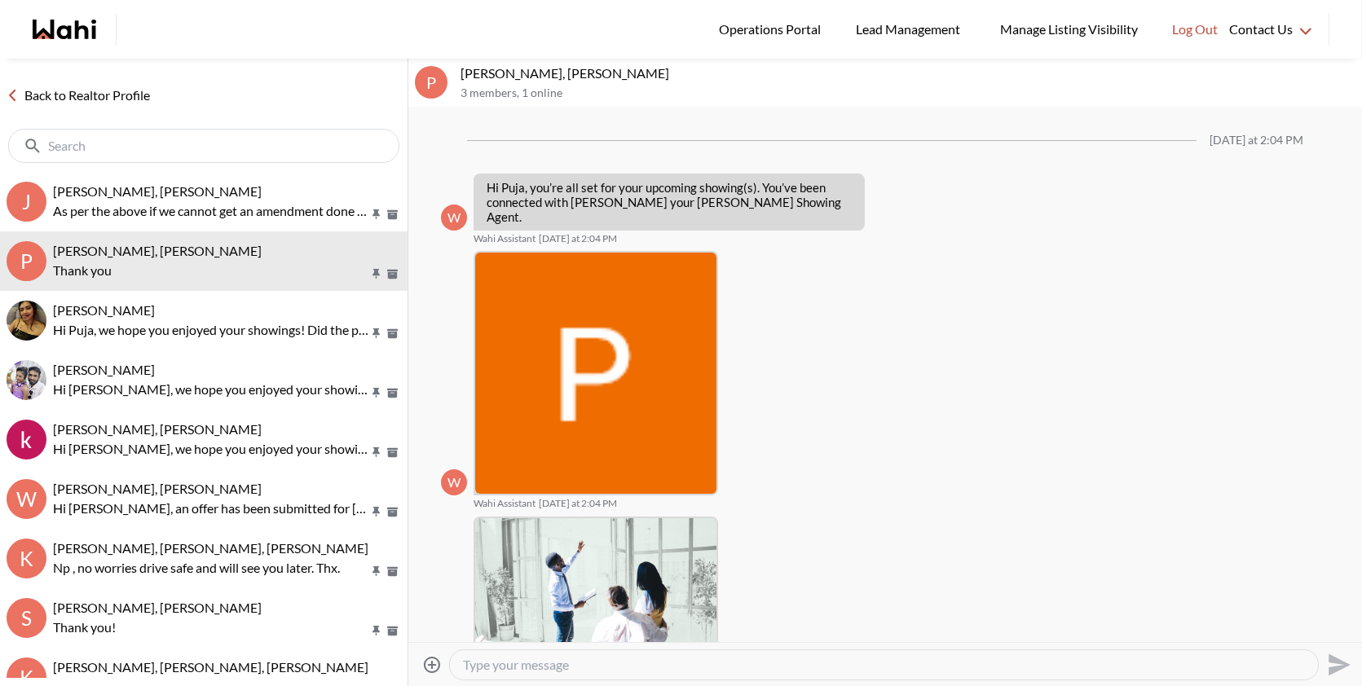
scroll to position [1602, 0]
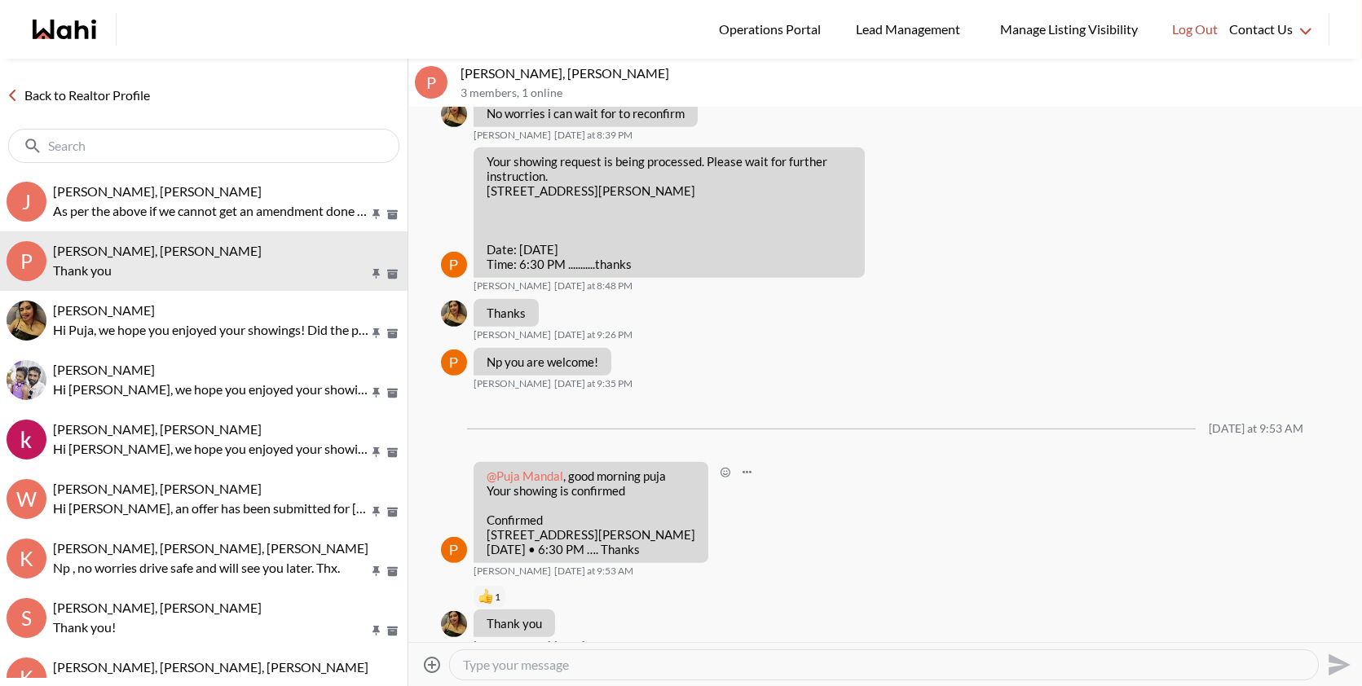
drag, startPoint x: 705, startPoint y: 532, endPoint x: 485, endPoint y: 519, distance: 220.4
click at [485, 519] on div "@[PERSON_NAME] , good morning puja Your showing is confirmed Confirmed [STREET_…" at bounding box center [591, 512] width 235 height 101
copy p "4 Glen Baillie Place, Toronto, ON, M5T 1J5 Thu, October 2nd • 6:30 PM …. Thanks"
drag, startPoint x: 486, startPoint y: 73, endPoint x: 447, endPoint y: 72, distance: 38.3
click at [447, 72] on div "P Puja Mandal, Paul, Behnam 3 members , 1 online" at bounding box center [885, 83] width 954 height 49
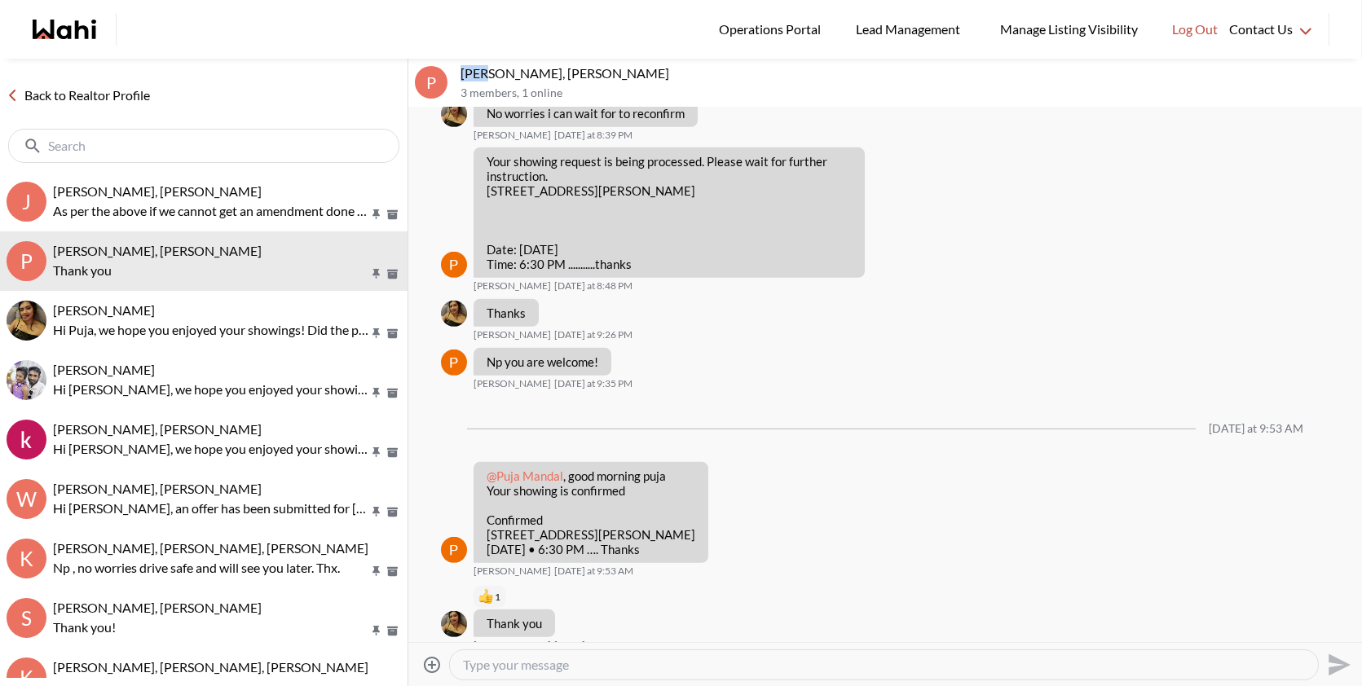
copy div "Puja"
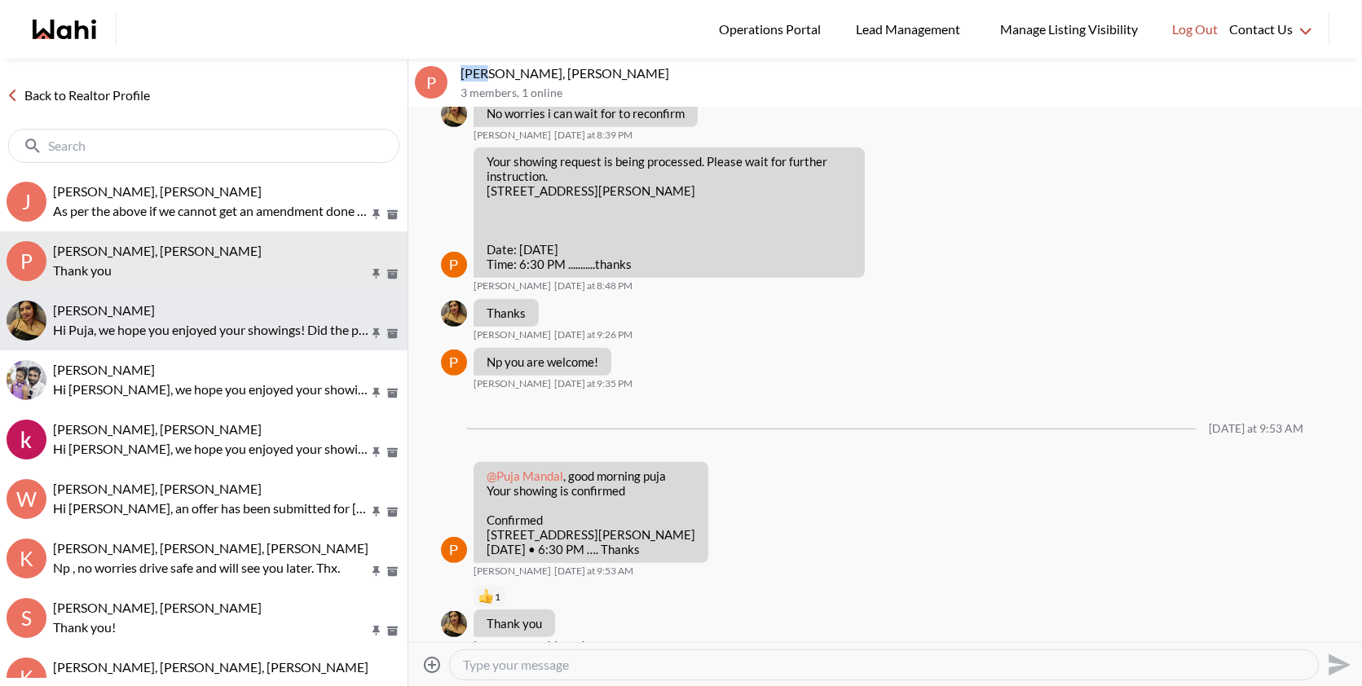
click at [155, 311] on span "Puja Mandal, Behnam" at bounding box center [104, 309] width 102 height 15
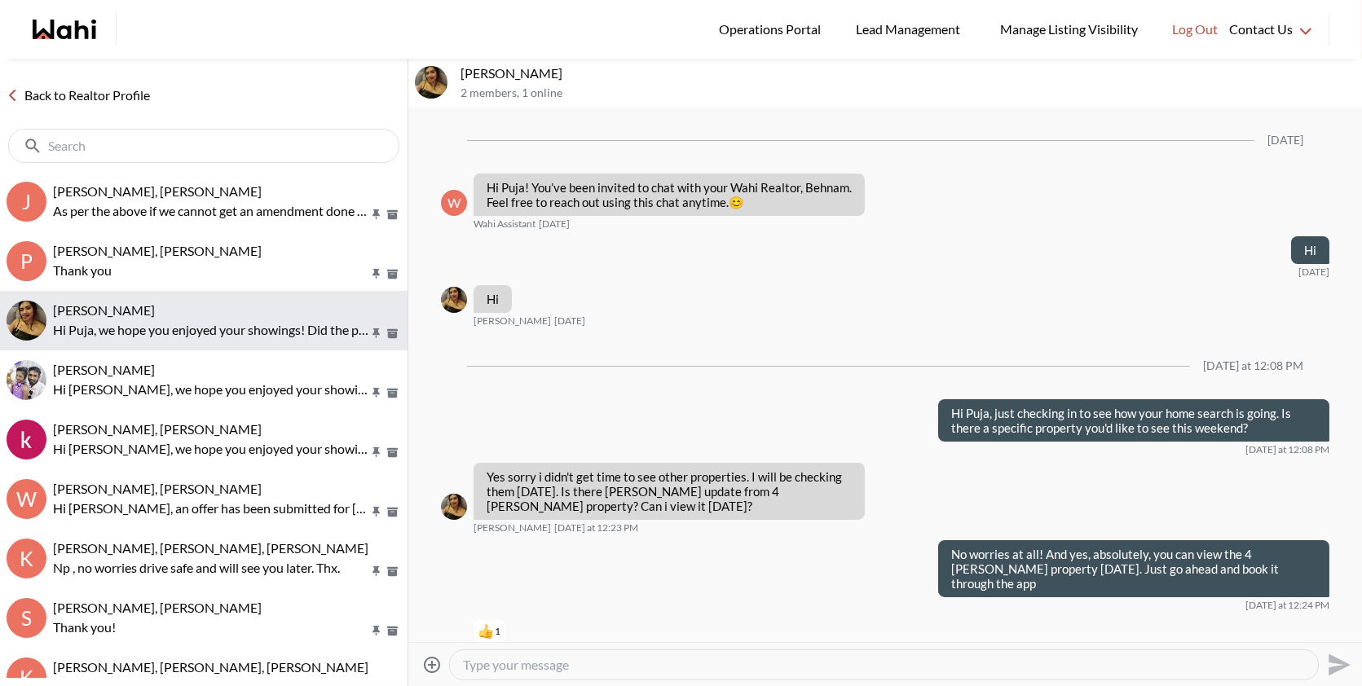
scroll to position [1085, 0]
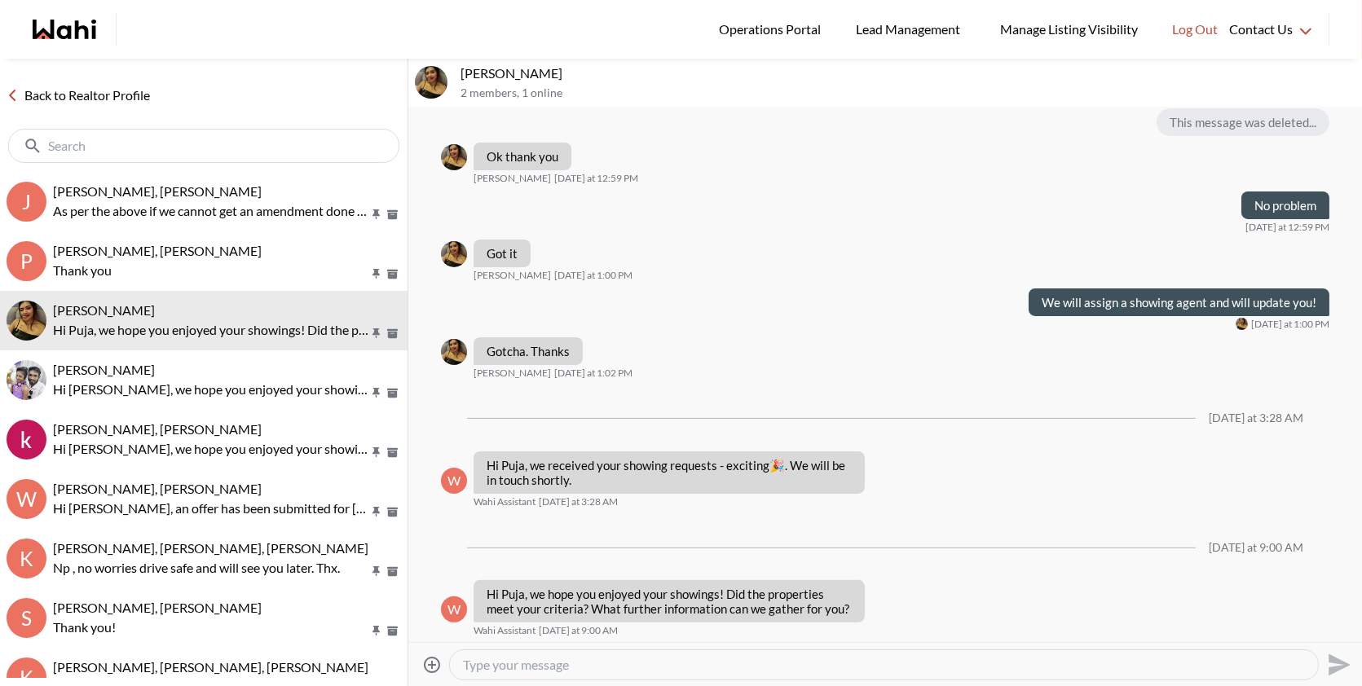
click at [542, 653] on div at bounding box center [884, 664] width 868 height 29
click at [535, 670] on textarea "Type your message" at bounding box center [884, 665] width 842 height 16
paste textarea "Hey Puja, just confirming your showing for 4 [PERSON_NAME] Pl [DATE][DATE] 6:30…"
type textarea "Hey Puja, just confirming your showing for 4 [PERSON_NAME] Pl [DATE][DATE] 6:30…"
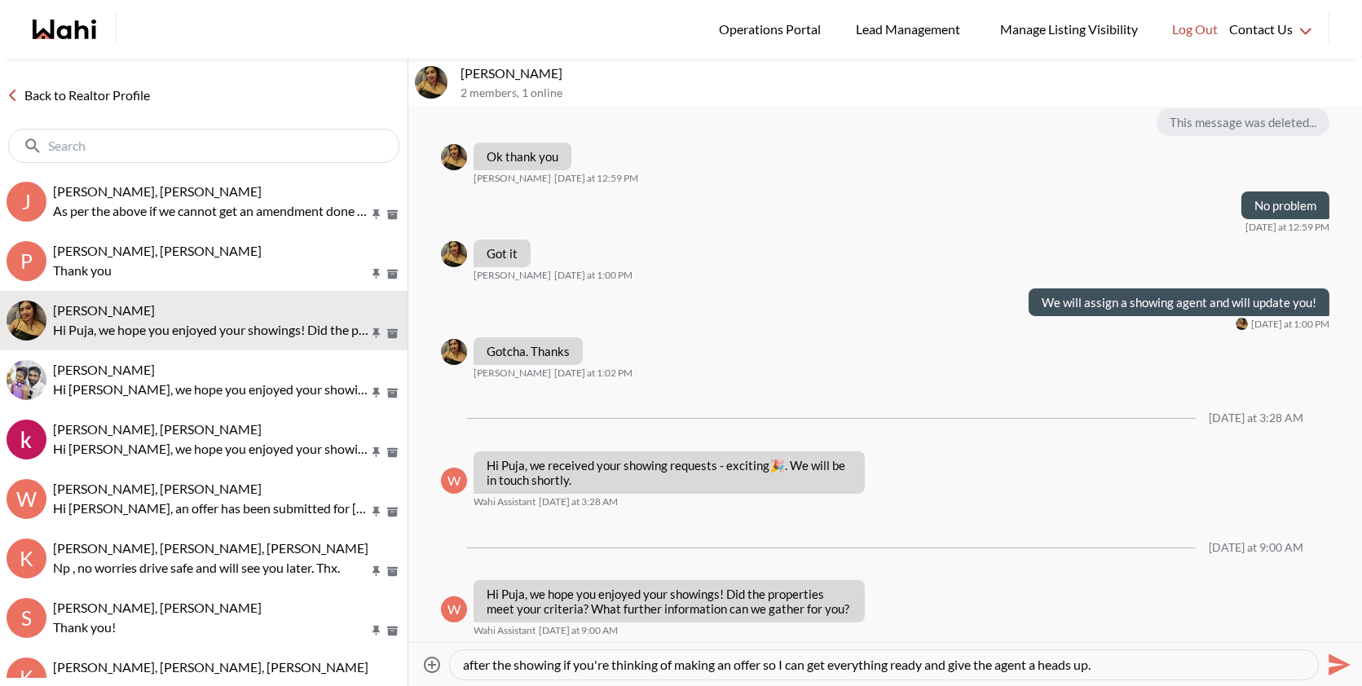
click at [1339, 666] on icon "Send" at bounding box center [1339, 665] width 22 height 22
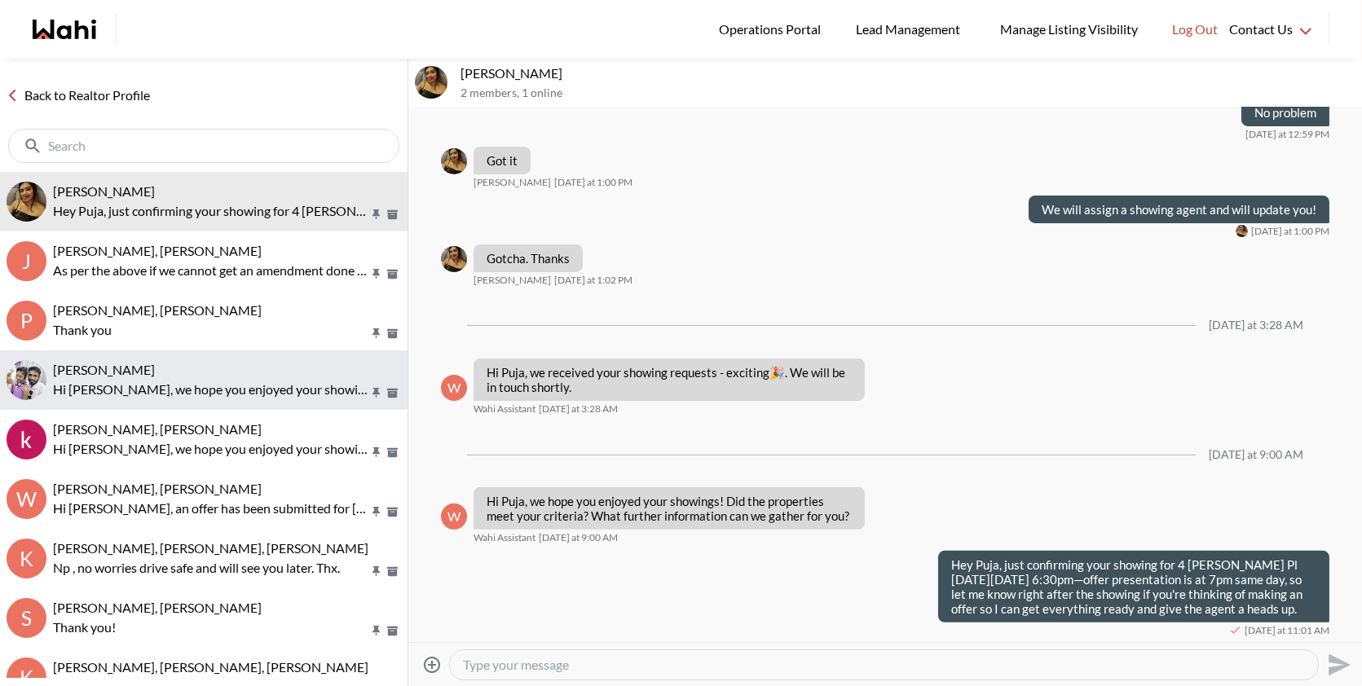
click at [155, 364] on span "Antonycharles Anthonipillai, Behnam" at bounding box center [104, 369] width 102 height 15
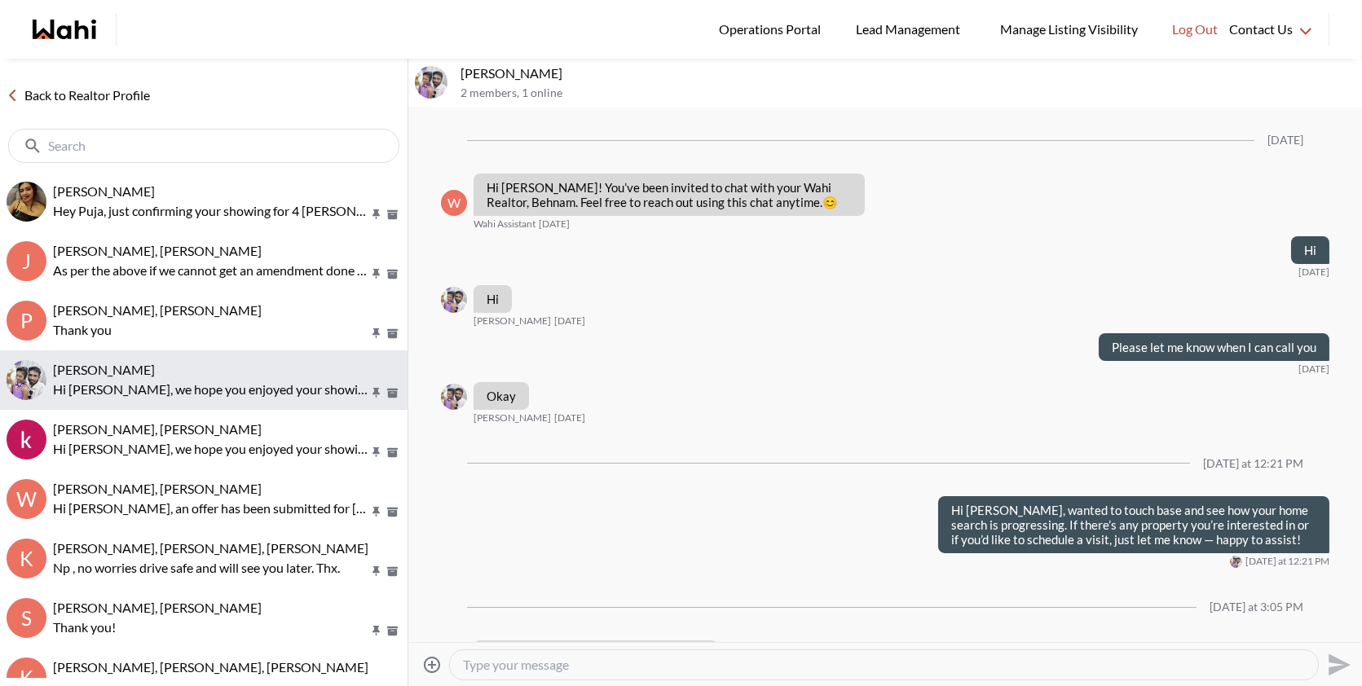
scroll to position [1019, 0]
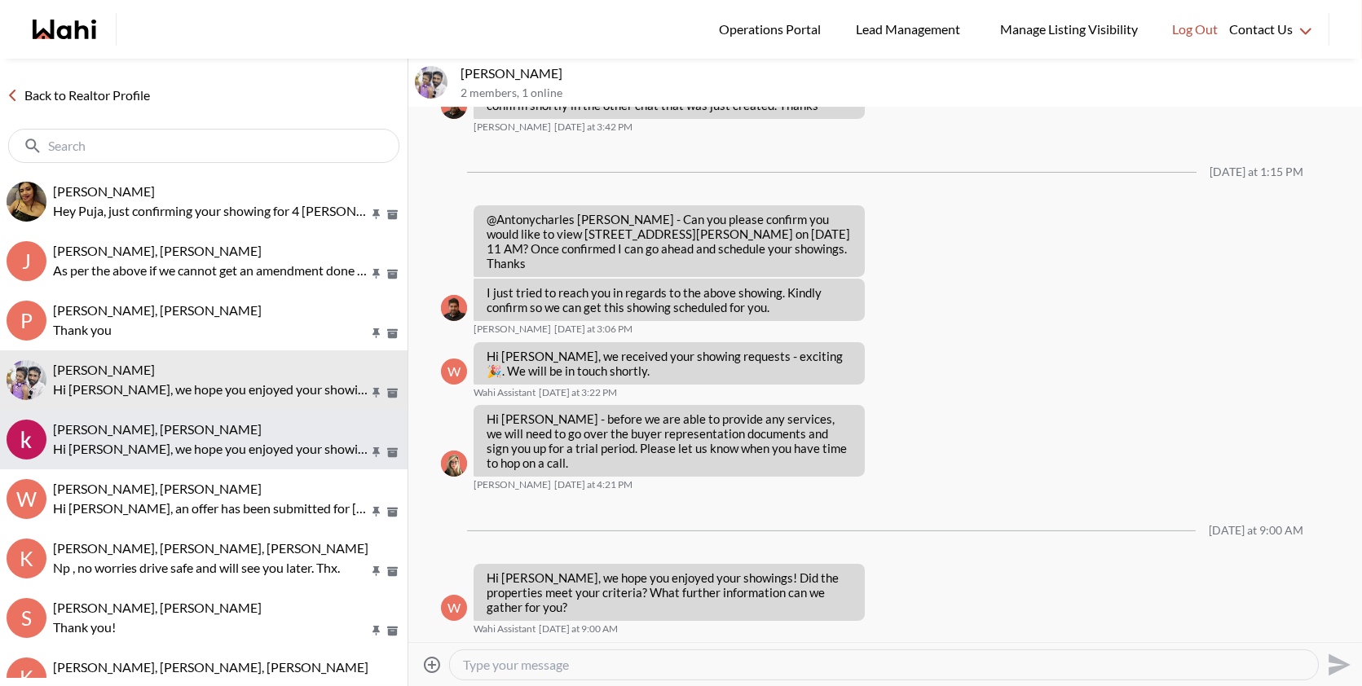
click at [224, 456] on p "Hi Khalid, we hope you enjoyed your showings! Did the properties meet your crit…" at bounding box center [210, 449] width 315 height 20
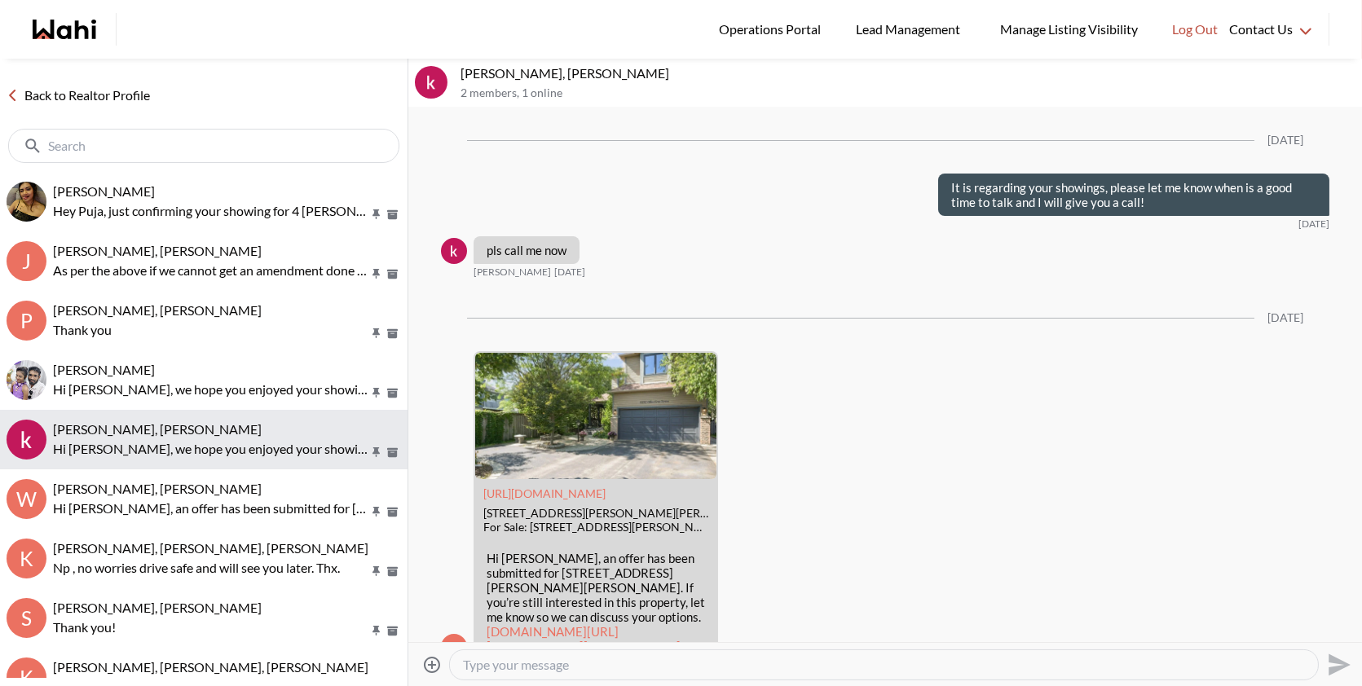
scroll to position [4077, 0]
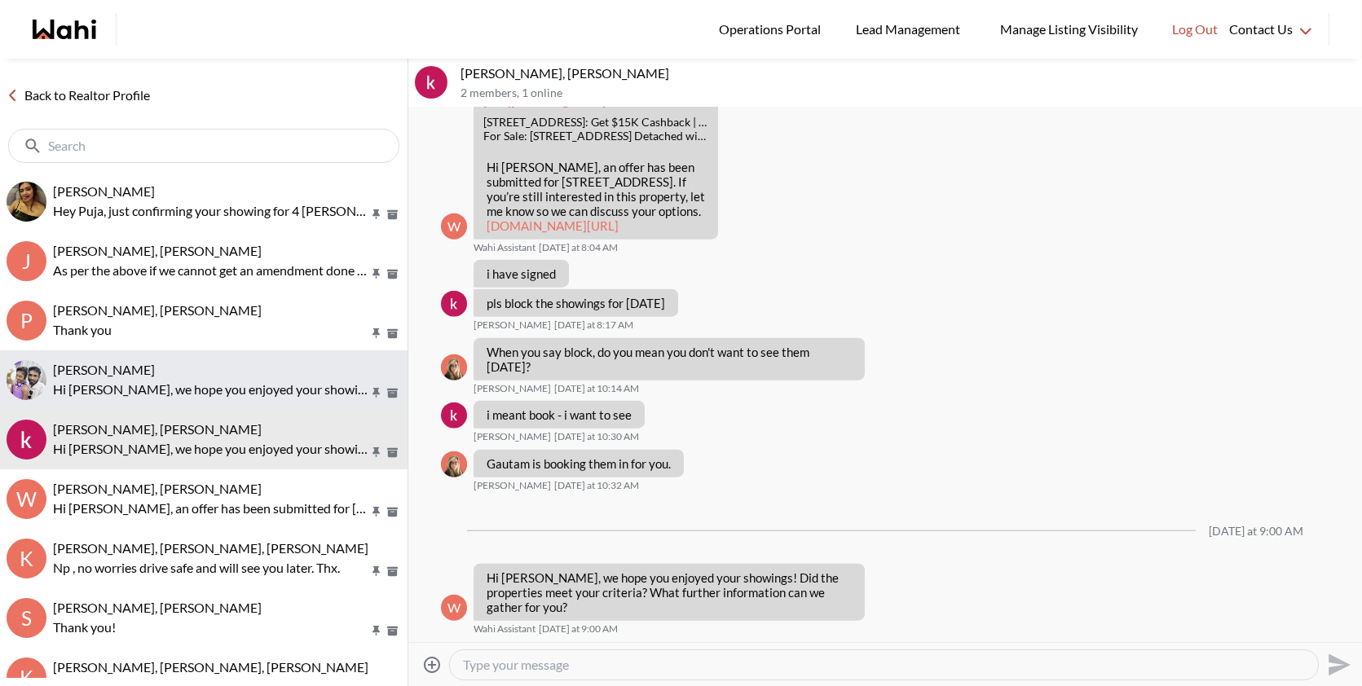
click at [162, 389] on p "Hi Antonycharles, we hope you enjoyed your showings! Did the properties meet yo…" at bounding box center [210, 390] width 315 height 20
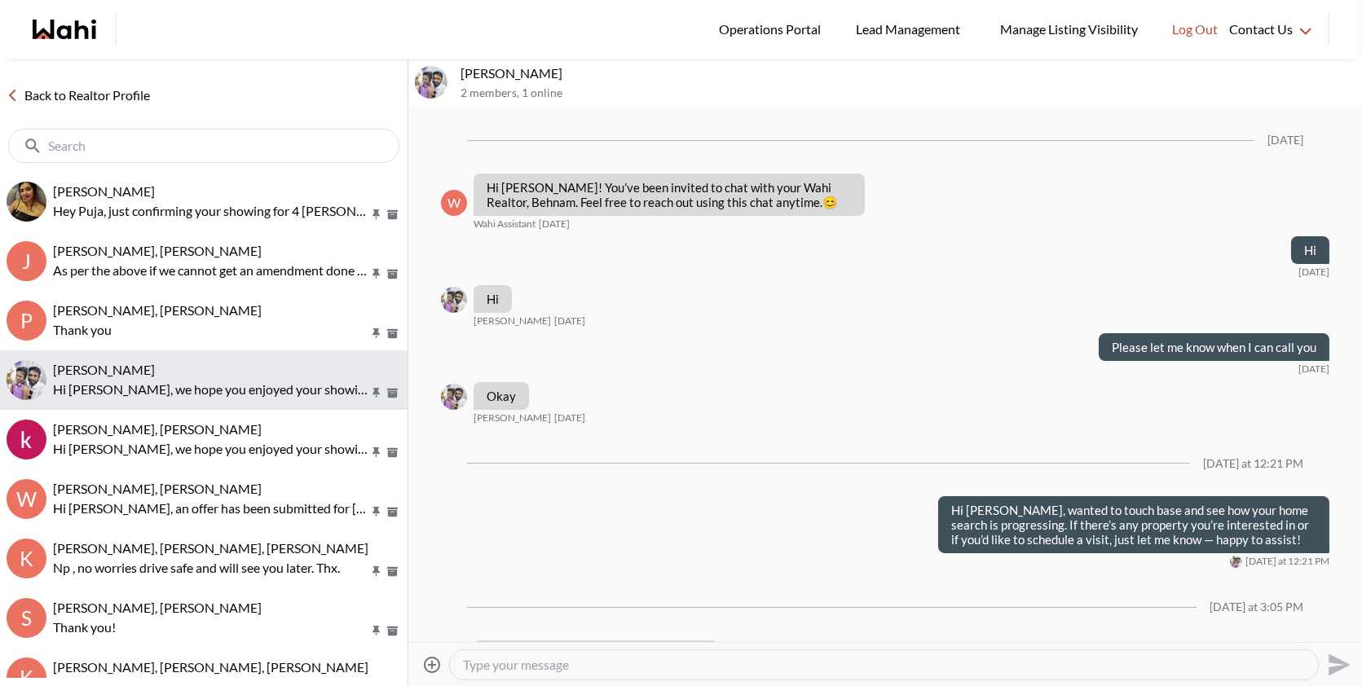
scroll to position [1019, 0]
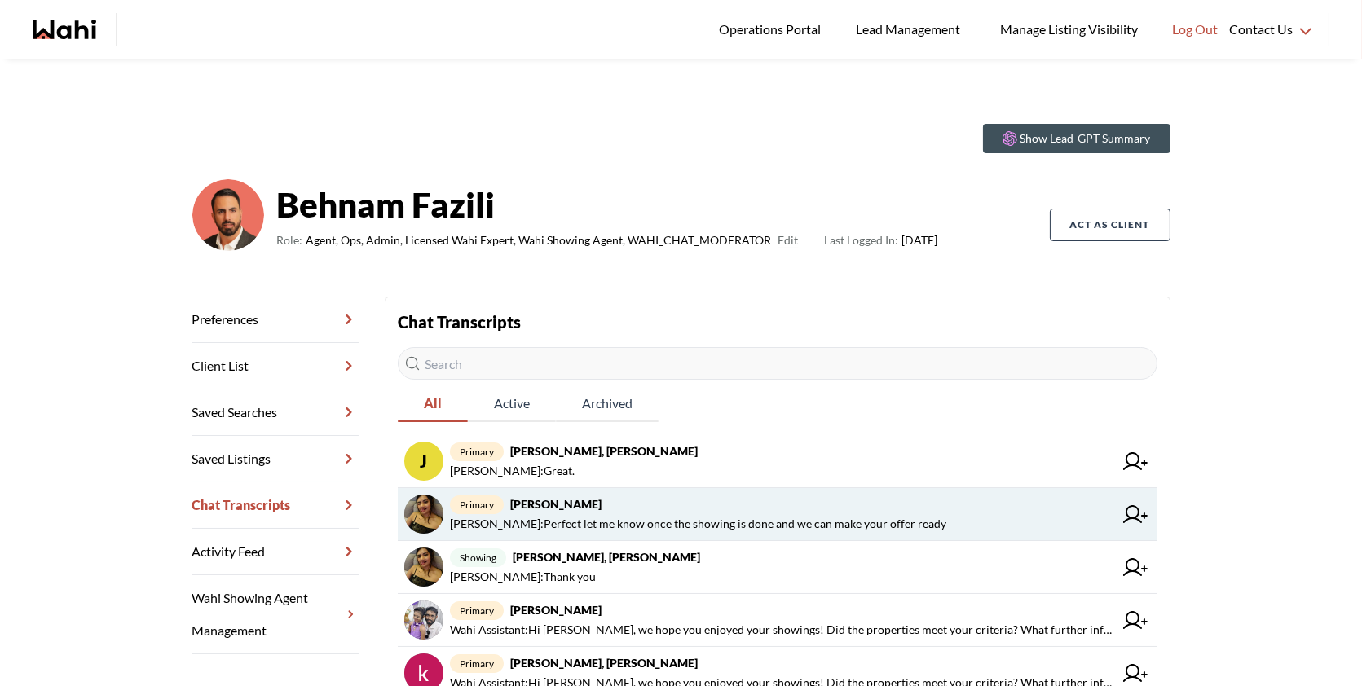
click at [857, 521] on span "[PERSON_NAME] : Perfect let me know once the showing is done and we can make yo…" at bounding box center [698, 524] width 496 height 20
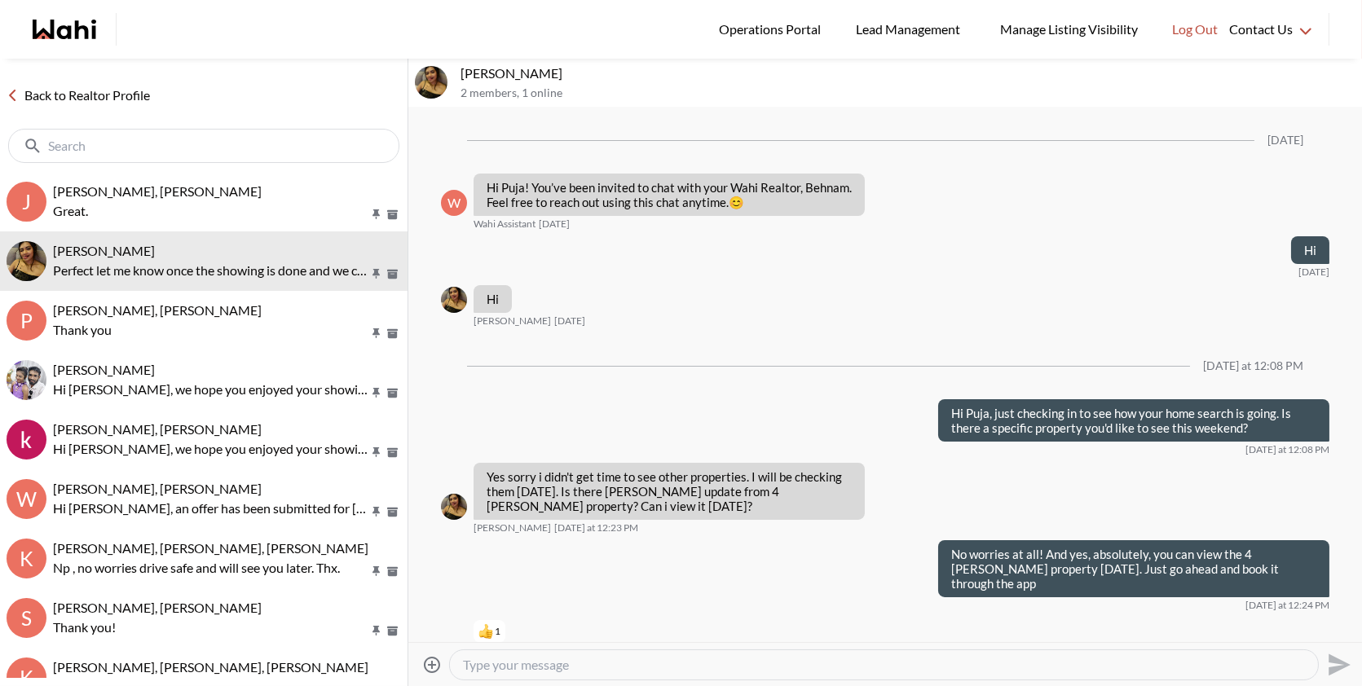
scroll to position [1289, 0]
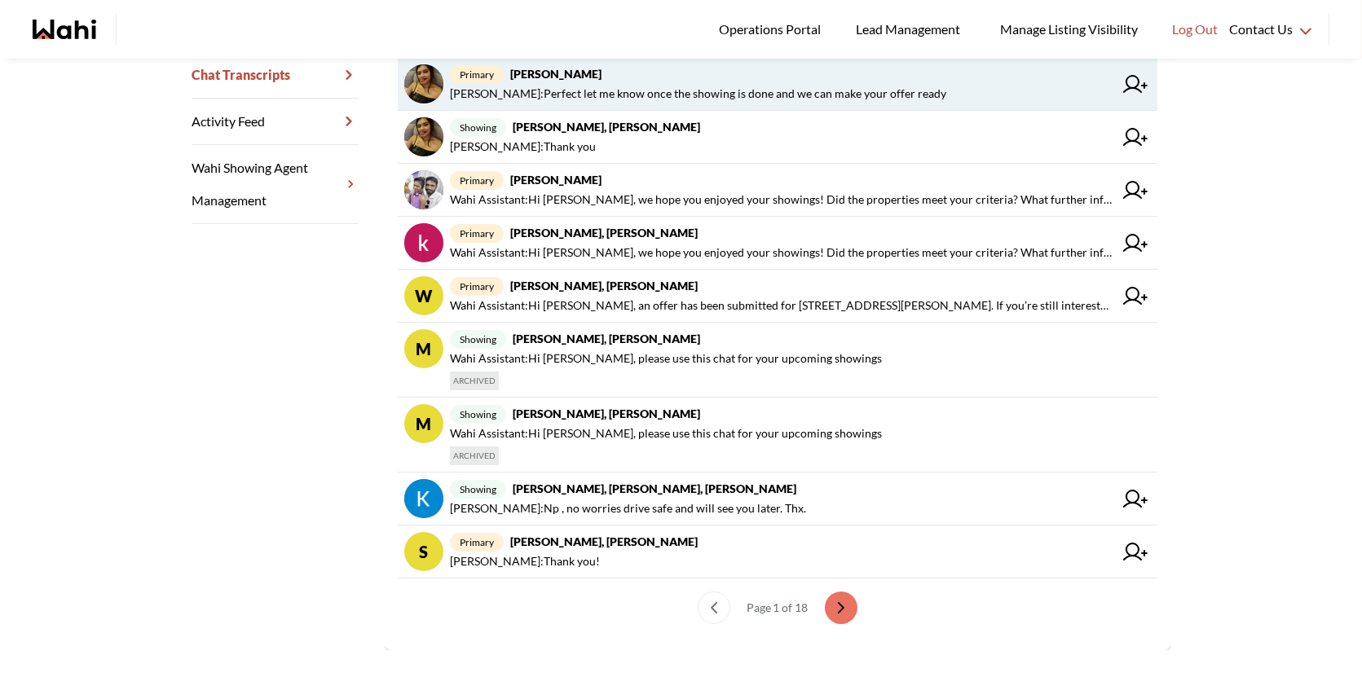
scroll to position [443, 0]
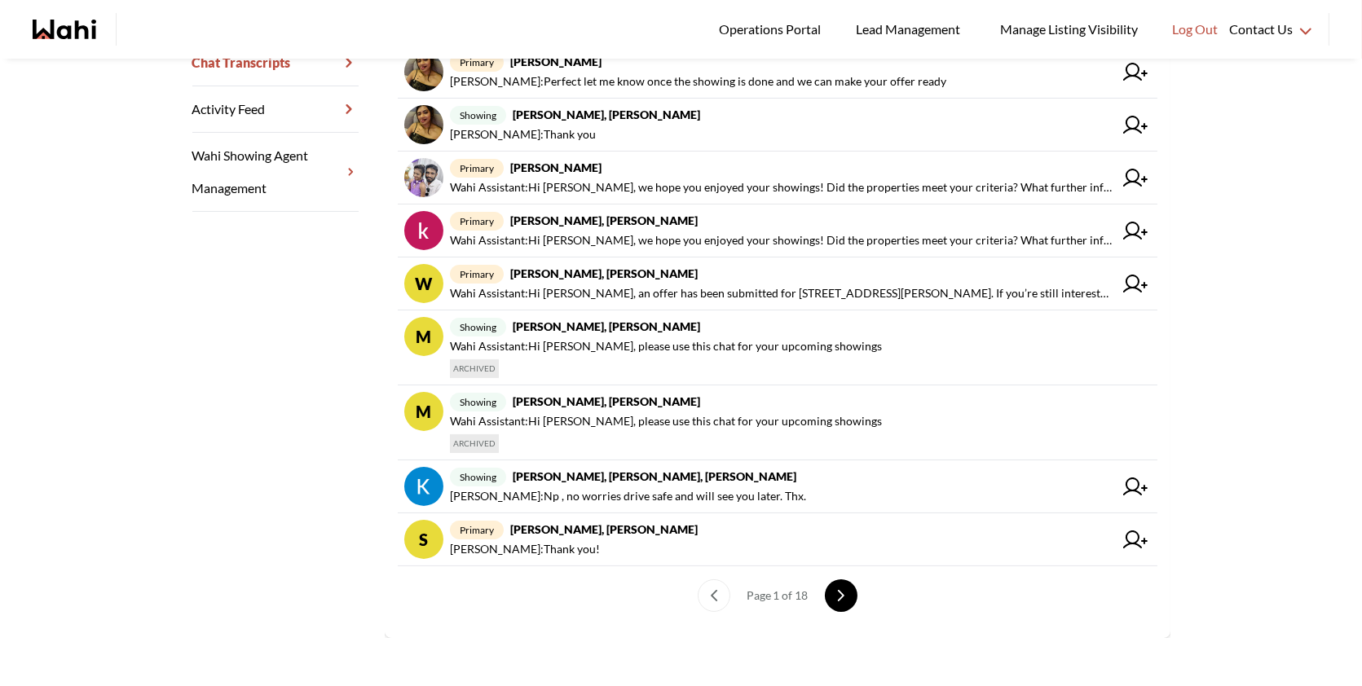
click at [836, 590] on icon "next page" at bounding box center [840, 595] width 11 height 11
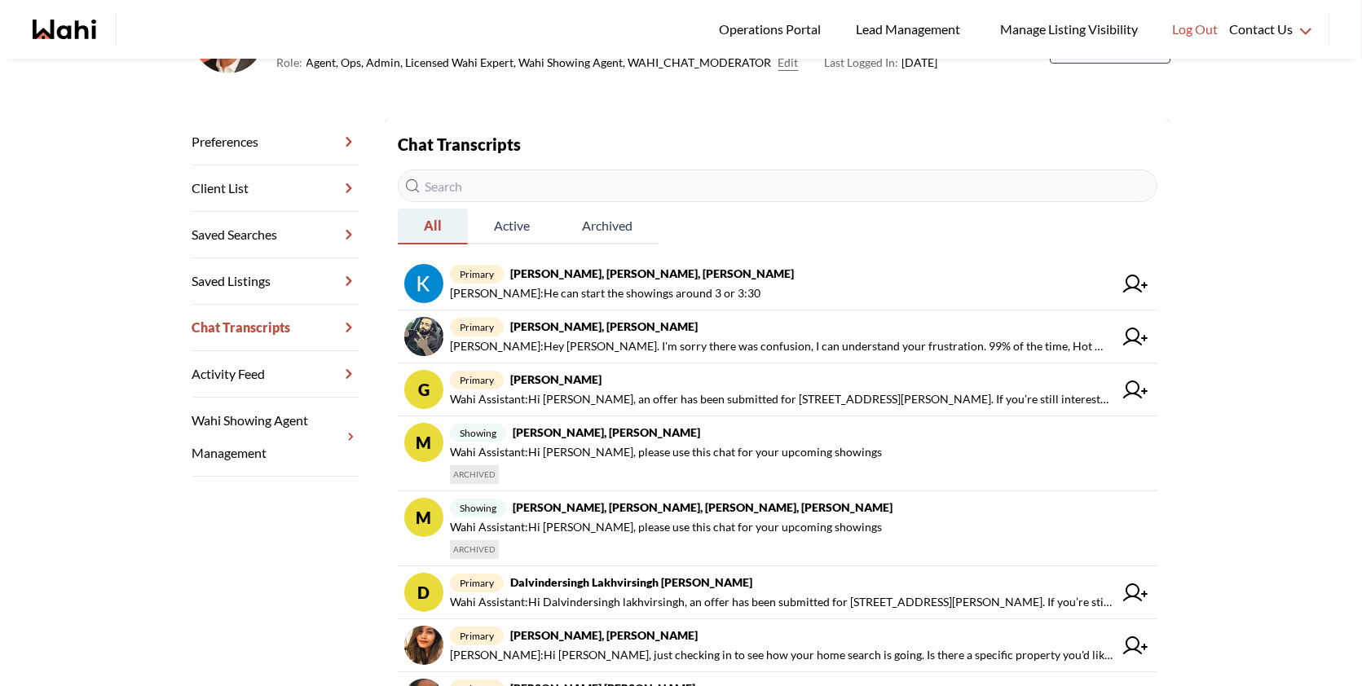
scroll to position [158, 0]
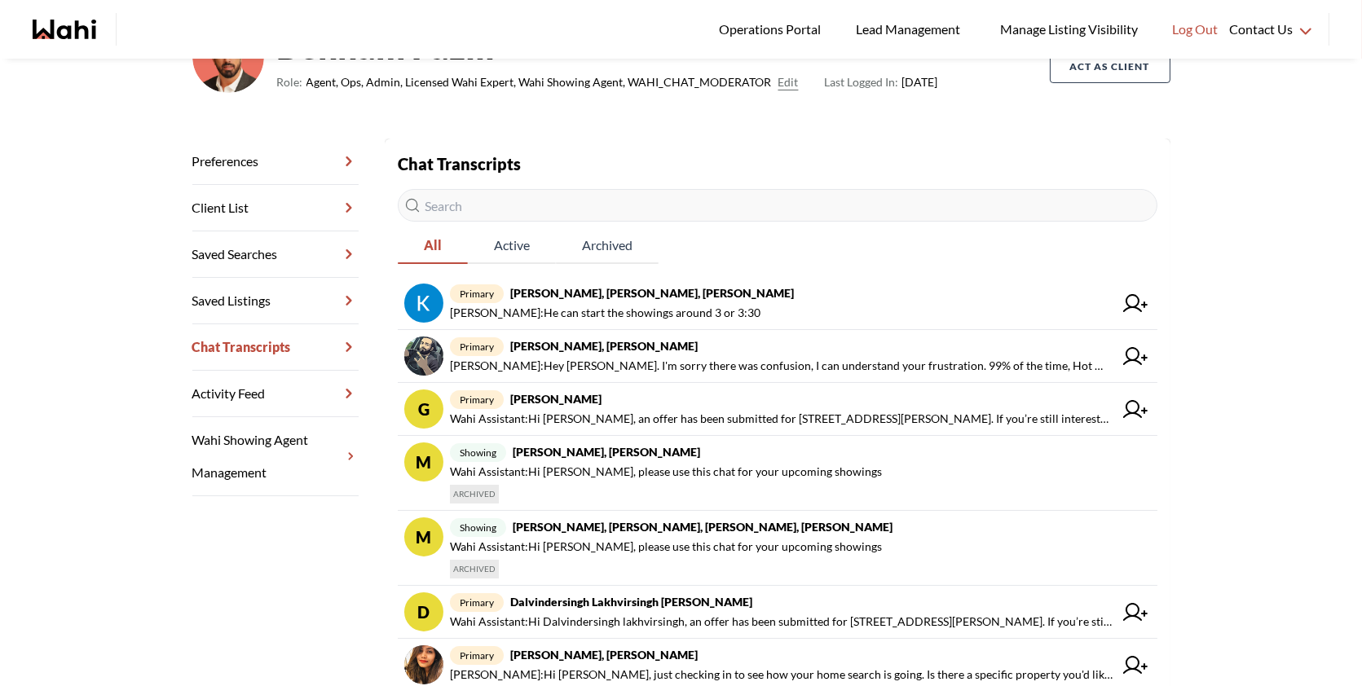
click at [482, 207] on input "text" at bounding box center [778, 205] width 760 height 33
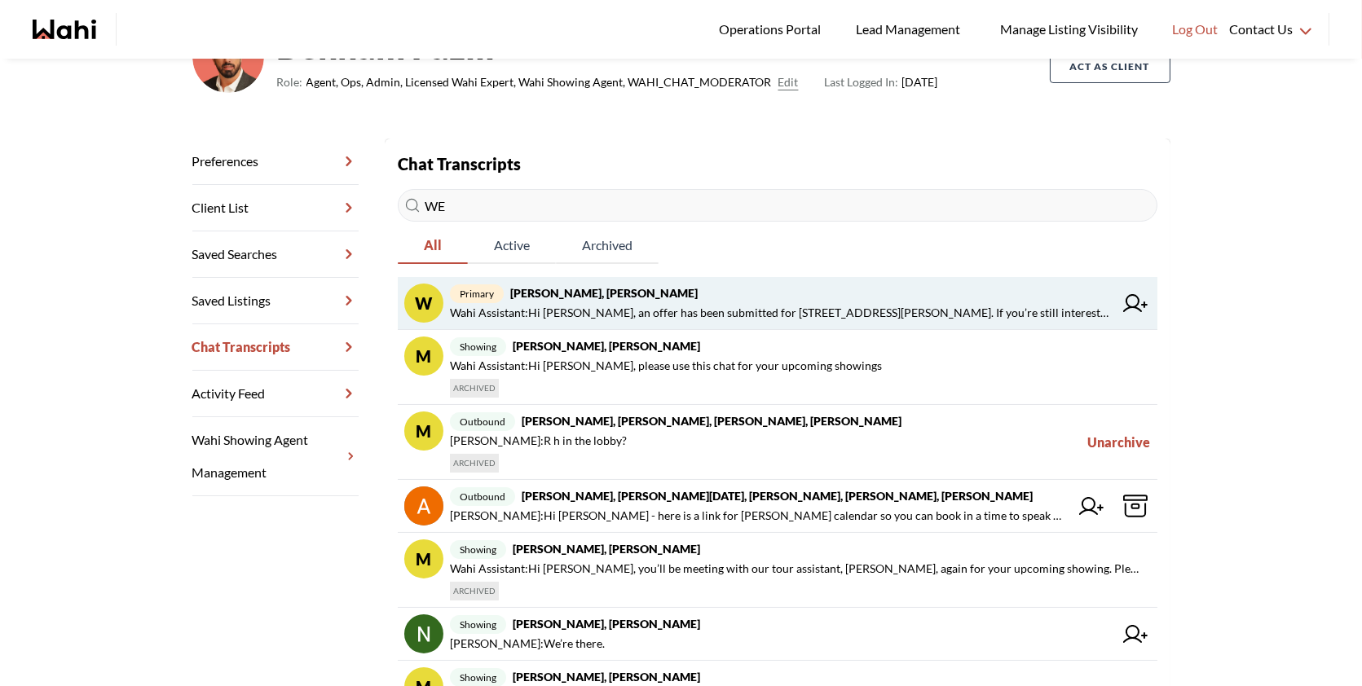
type input "WE"
click at [570, 293] on strong "Weaam Hassan, Behnam" at bounding box center [603, 293] width 187 height 14
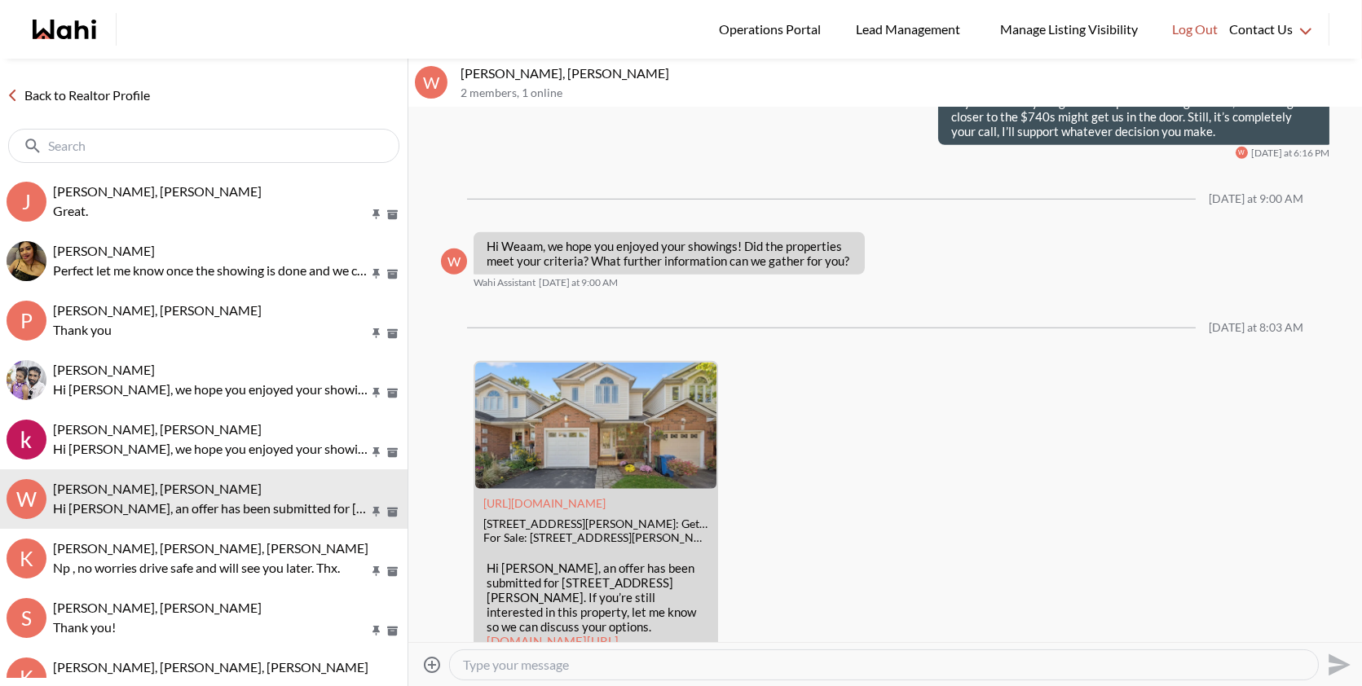
scroll to position [2944, 0]
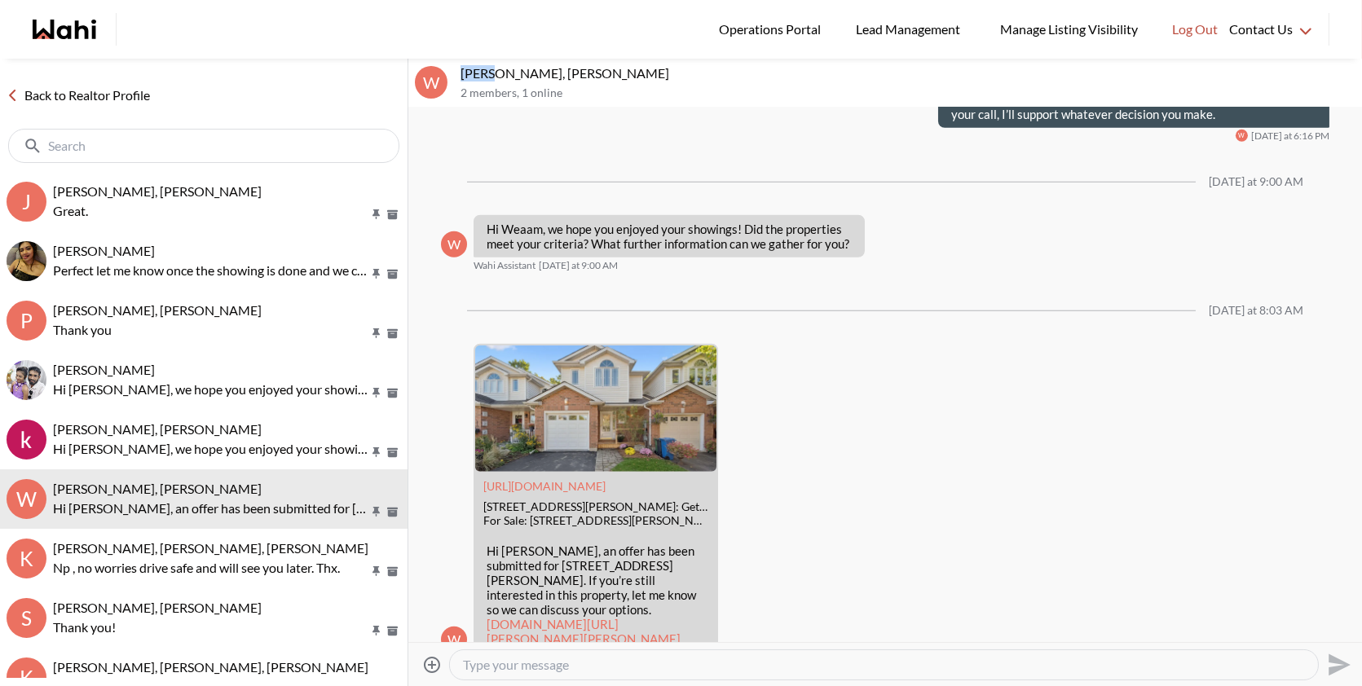
drag, startPoint x: 506, startPoint y: 71, endPoint x: 455, endPoint y: 76, distance: 51.6
click at [455, 76] on div "W Weaam Hassan, Behnam 2 members , 1 online" at bounding box center [885, 83] width 954 height 49
copy p "Weaam"
click at [503, 661] on textarea "Type your message" at bounding box center [884, 665] width 842 height 16
paste textarea "Hey Weaam! Just checking in to see how the home search is going 😊 Let me know i…"
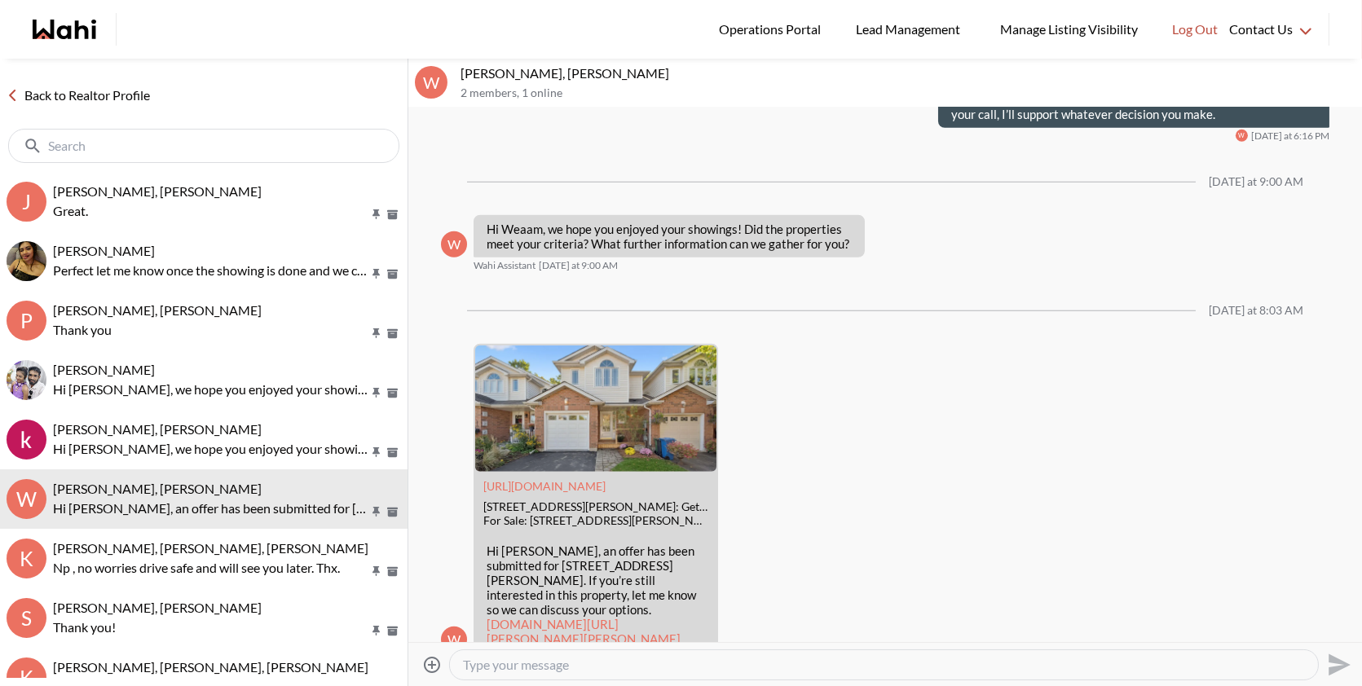
type textarea "Hey Weaam! Just checking in to see how the home search is going 😊 Let me know i…"
click at [1337, 661] on icon "Send" at bounding box center [1339, 665] width 22 height 22
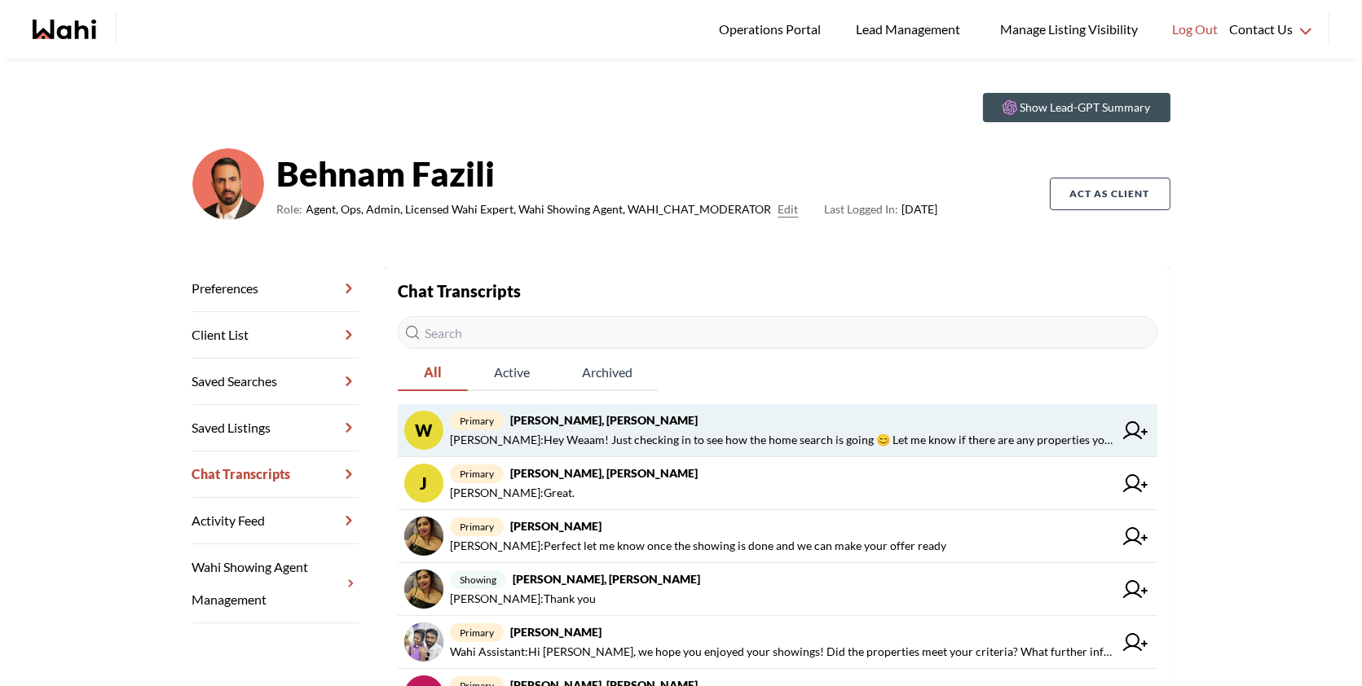
scroll to position [33, 0]
